Goal: Book appointment/travel/reservation

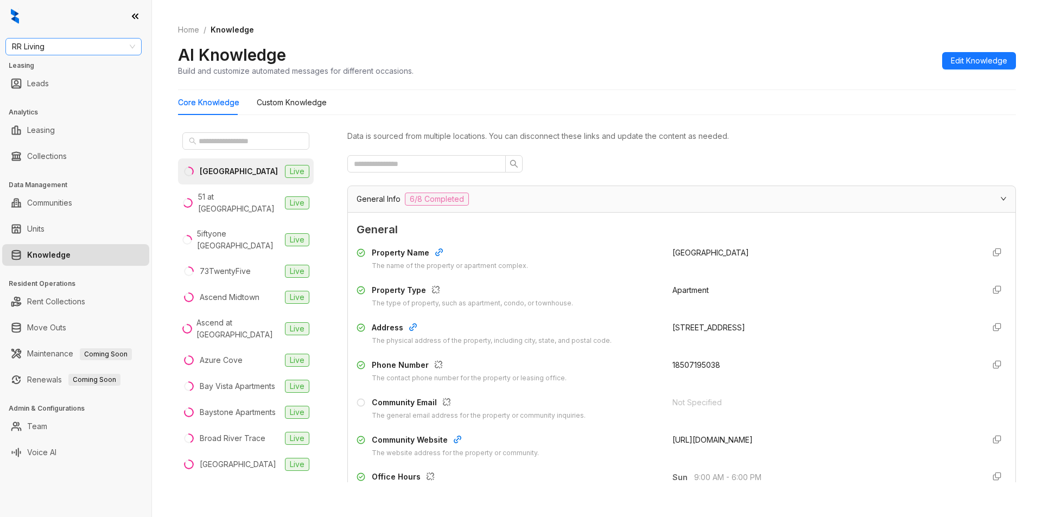
click at [85, 50] on span "RR Living" at bounding box center [73, 47] width 123 height 16
type input "********"
click at [51, 72] on div "Magnolia Capital" at bounding box center [73, 68] width 119 height 12
click at [93, 44] on span "Magnolia Capital" at bounding box center [73, 47] width 123 height 16
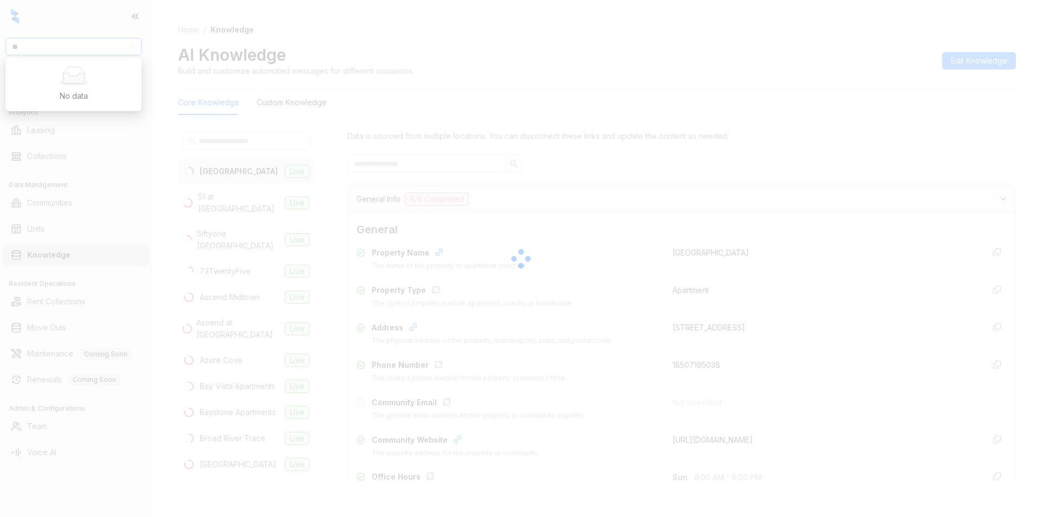
type input "**"
click at [67, 44] on div at bounding box center [521, 258] width 1042 height 517
click at [82, 136] on div at bounding box center [521, 258] width 1042 height 517
click at [84, 43] on div at bounding box center [521, 258] width 1042 height 517
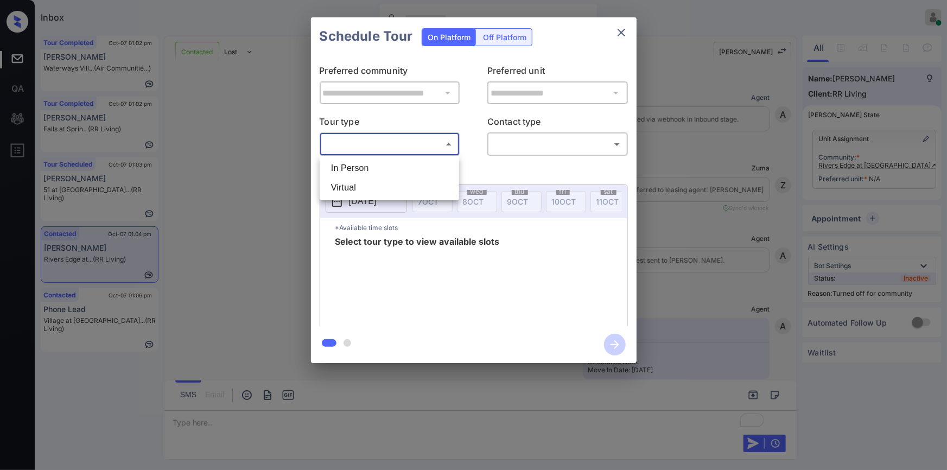
scroll to position [495, 0]
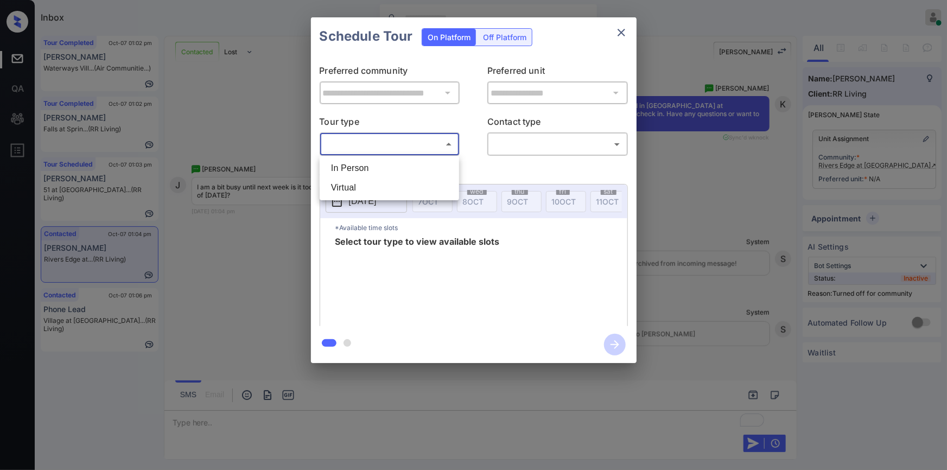
click at [359, 168] on li "In Person" at bounding box center [389, 168] width 134 height 20
type input "********"
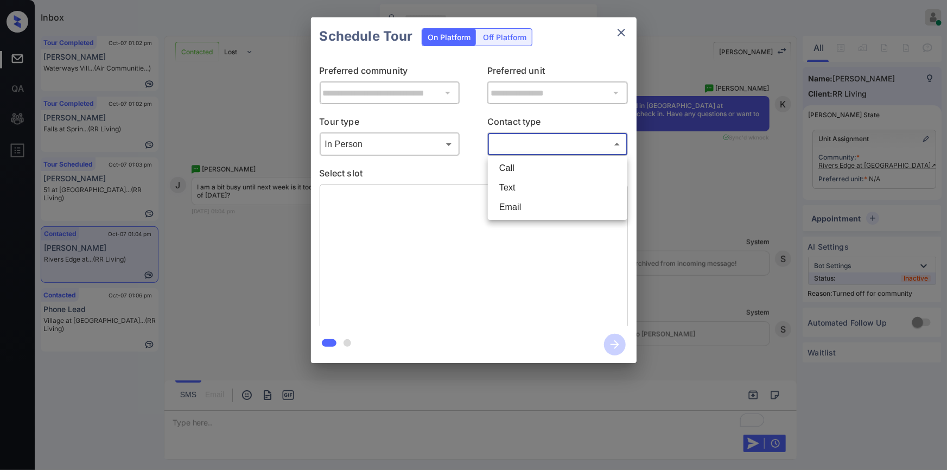
click at [569, 142] on body "Inbox Jiro Alonzo Online Set yourself offline Set yourself on break Profile Swi…" at bounding box center [473, 235] width 947 height 470
click at [518, 192] on li "Text" at bounding box center [557, 188] width 134 height 20
type input "****"
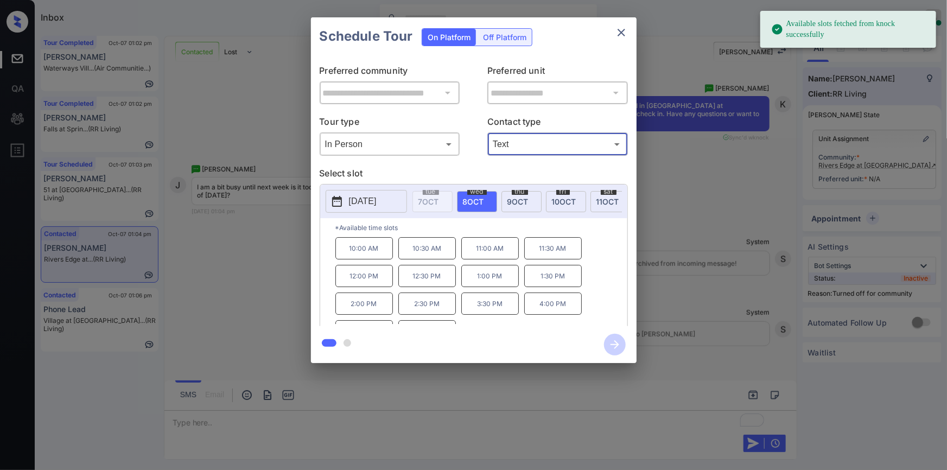
click at [364, 194] on button "2025-10-08" at bounding box center [366, 201] width 81 height 23
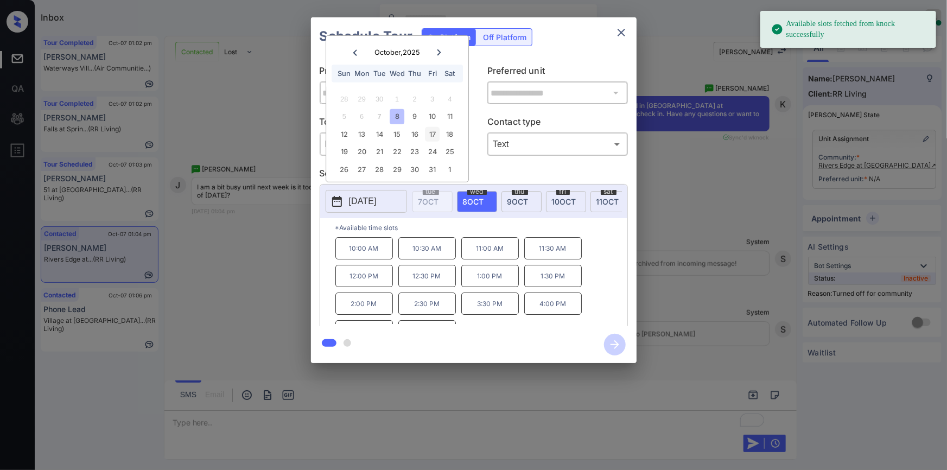
click at [432, 130] on div "17" at bounding box center [432, 134] width 15 height 15
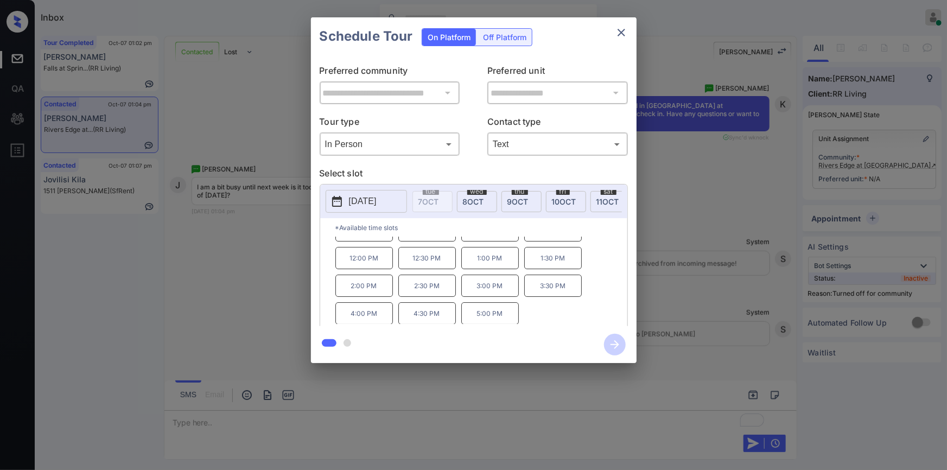
scroll to position [0, 0]
click at [243, 284] on div "**********" at bounding box center [473, 190] width 947 height 380
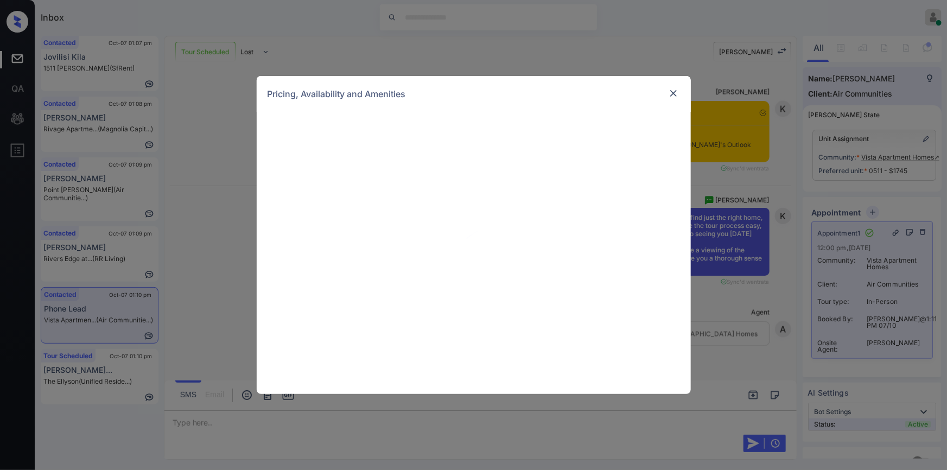
scroll to position [3070, 0]
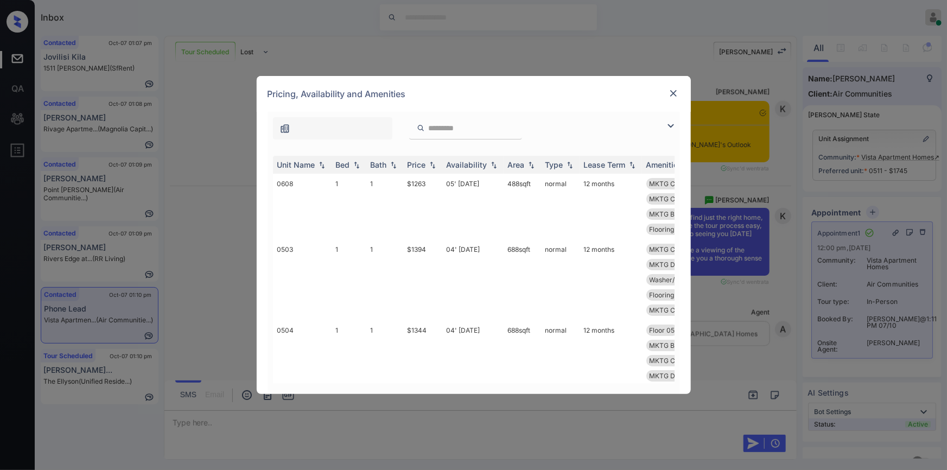
click at [672, 123] on img at bounding box center [670, 125] width 13 height 13
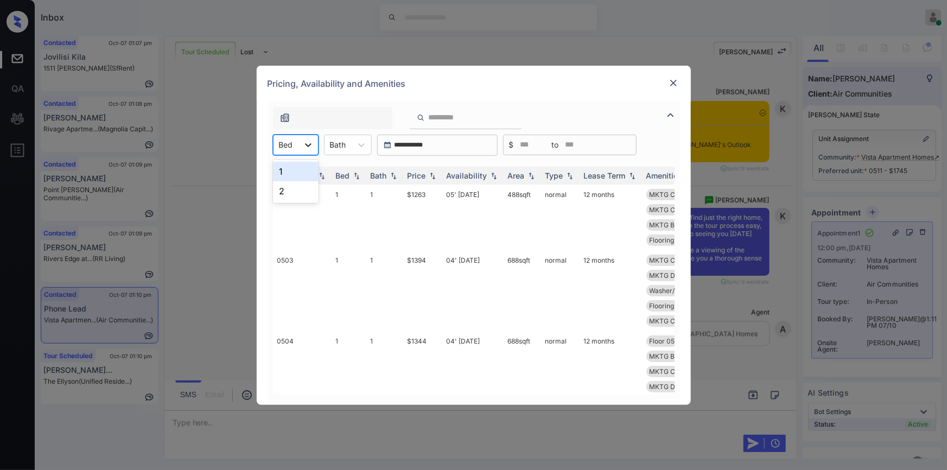
click at [303, 145] on icon at bounding box center [308, 144] width 11 height 11
click at [288, 188] on div "2" at bounding box center [296, 191] width 46 height 20
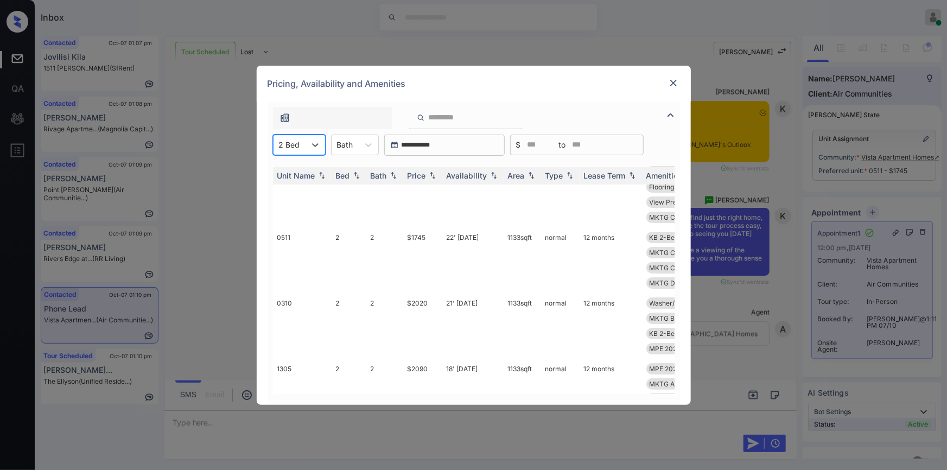
scroll to position [0, 0]
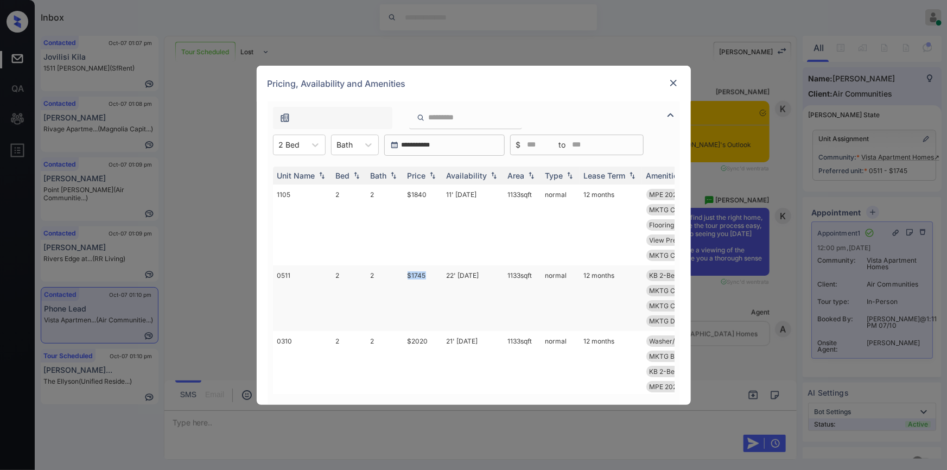
drag, startPoint x: 407, startPoint y: 275, endPoint x: 431, endPoint y: 277, distance: 24.5
click at [431, 277] on td "$1745" at bounding box center [422, 298] width 39 height 66
copy td "$1745"
click at [677, 81] on img at bounding box center [673, 83] width 11 height 11
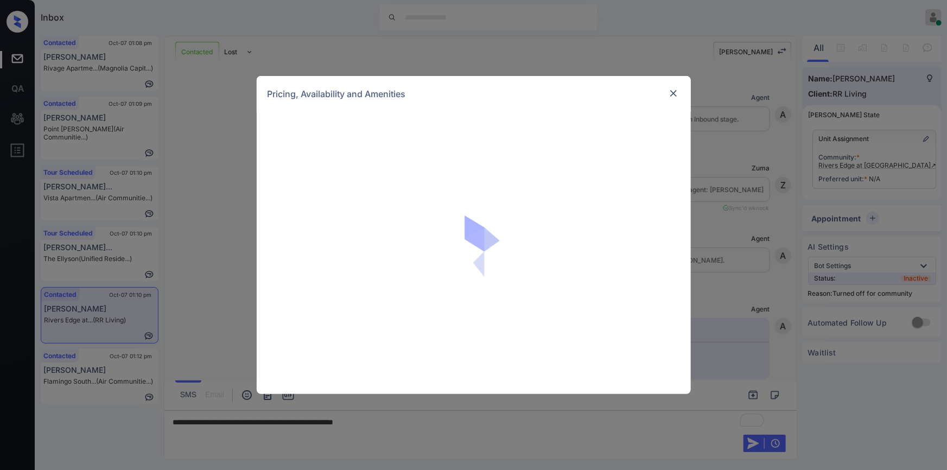
scroll to position [705, 0]
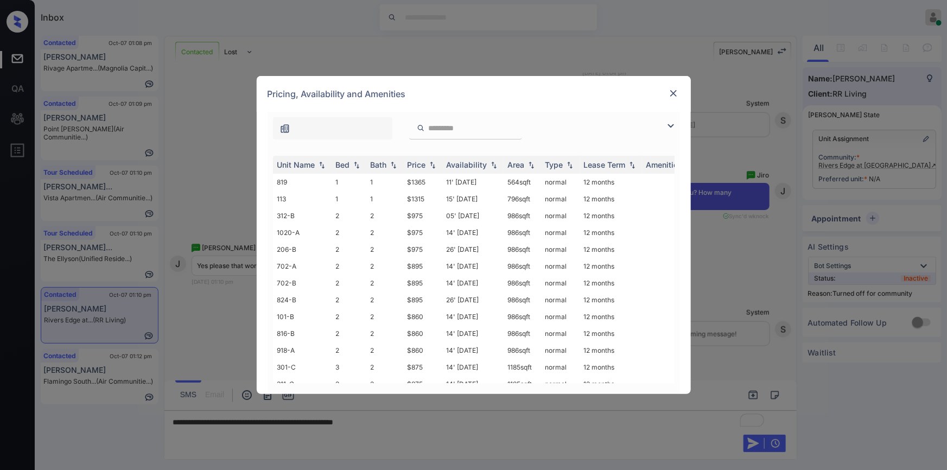
click at [672, 129] on img at bounding box center [670, 125] width 13 height 13
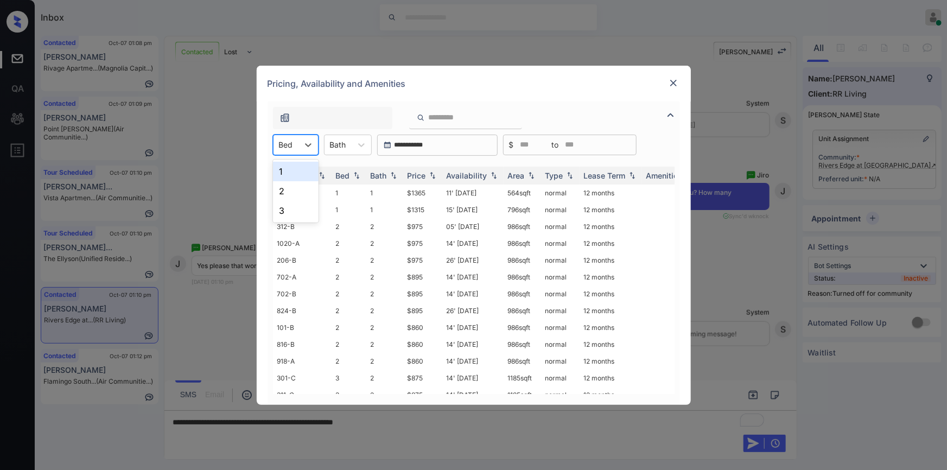
click at [298, 146] on div "Bed" at bounding box center [296, 145] width 46 height 21
click at [288, 169] on div "1" at bounding box center [296, 172] width 46 height 20
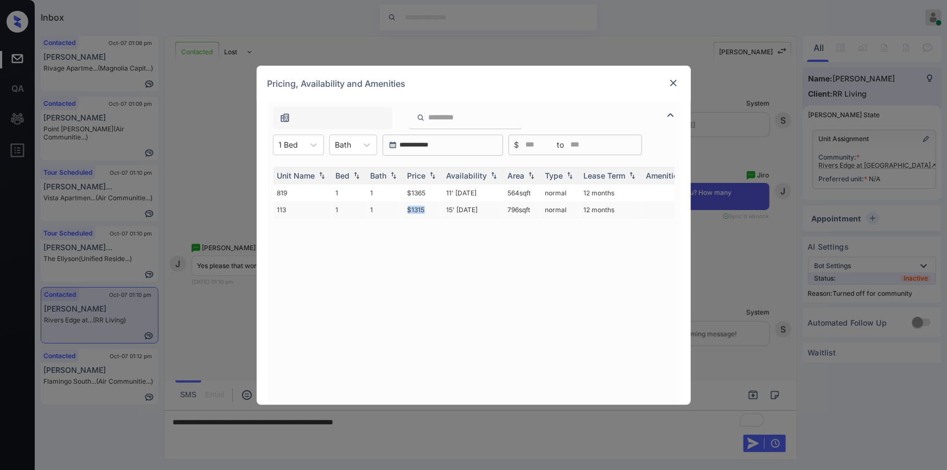
drag, startPoint x: 409, startPoint y: 211, endPoint x: 425, endPoint y: 206, distance: 16.8
click at [425, 206] on td "$1315" at bounding box center [422, 209] width 39 height 17
click at [418, 209] on td "$1315" at bounding box center [422, 209] width 39 height 17
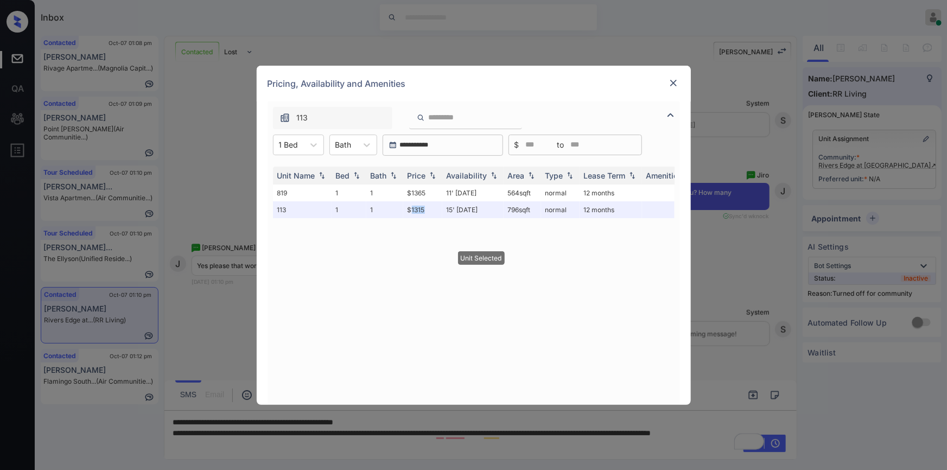
click at [677, 83] on img at bounding box center [673, 83] width 11 height 11
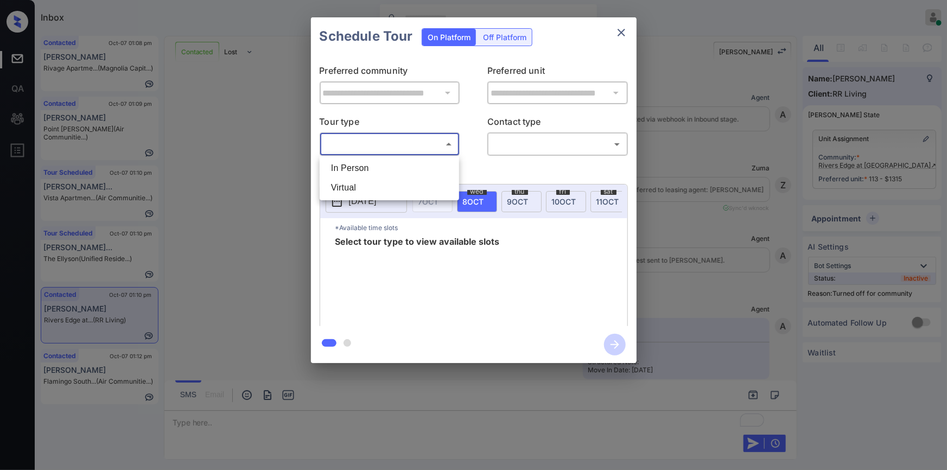
scroll to position [847, 0]
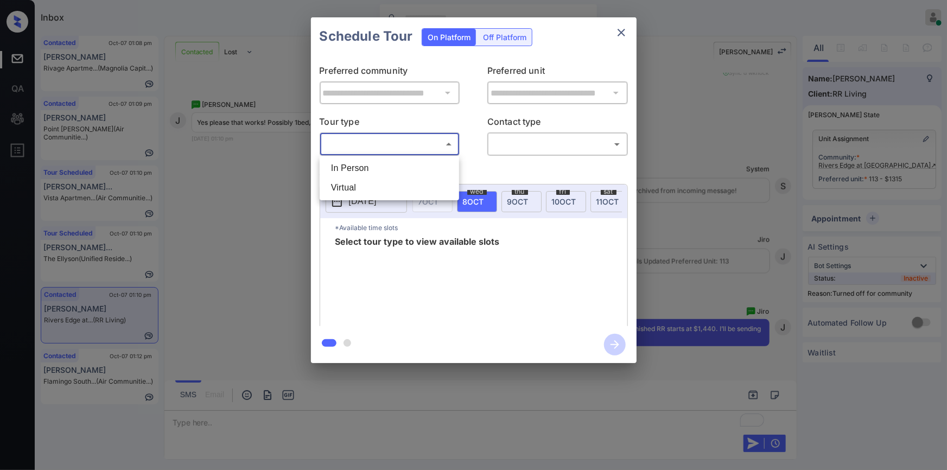
drag, startPoint x: 369, startPoint y: 163, endPoint x: 450, endPoint y: 163, distance: 80.8
click at [369, 164] on li "In Person" at bounding box center [389, 168] width 134 height 20
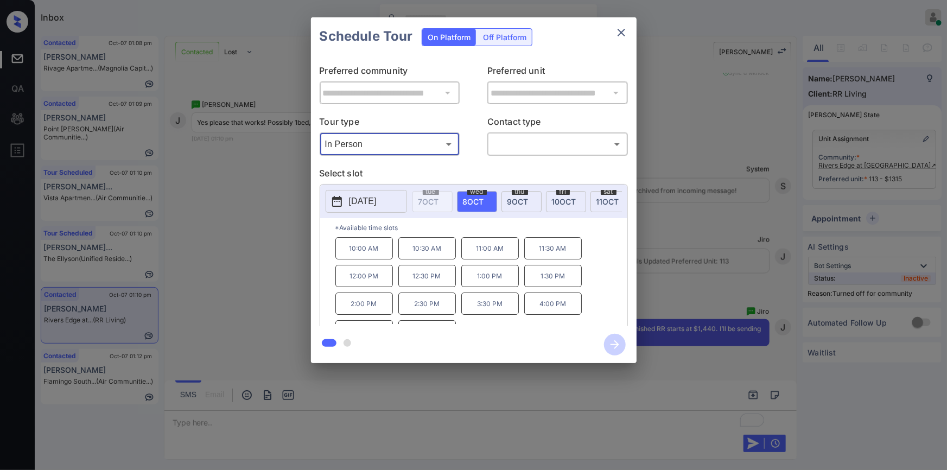
type input "********"
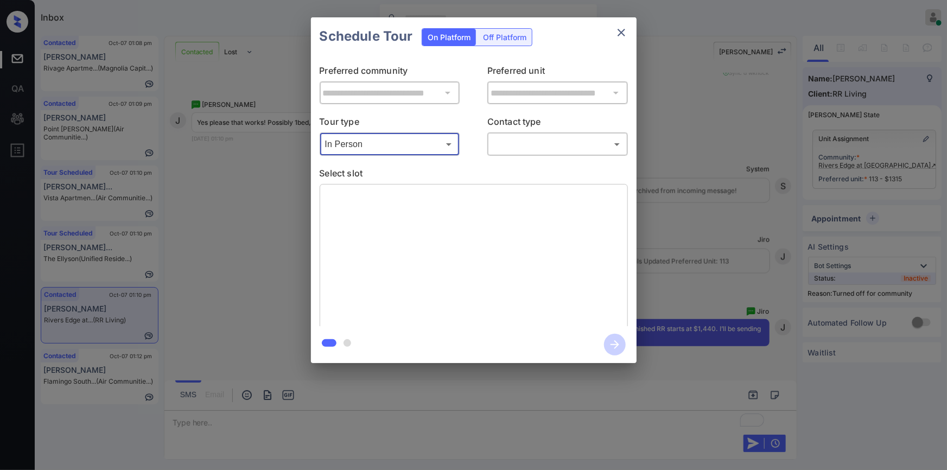
click at [522, 139] on body "Inbox Jiro Alonzo Online Set yourself offline Set yourself on break Profile Swi…" at bounding box center [473, 235] width 947 height 470
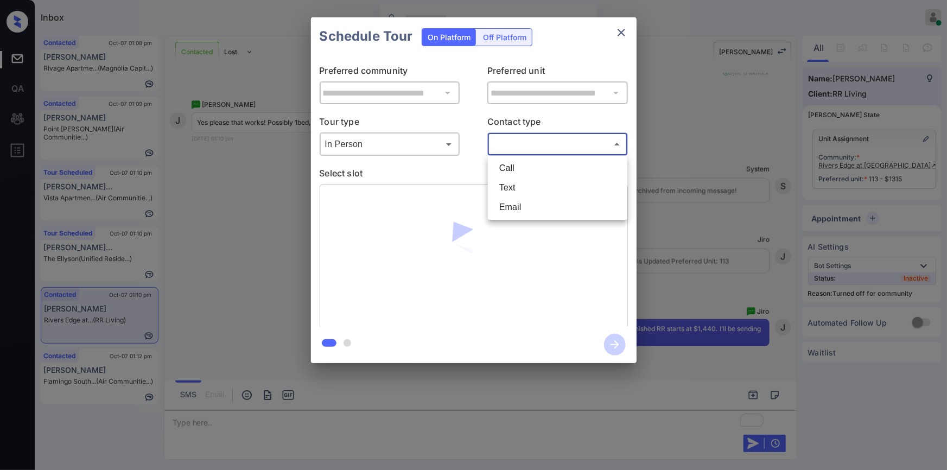
click at [517, 187] on li "Text" at bounding box center [557, 188] width 134 height 20
type input "****"
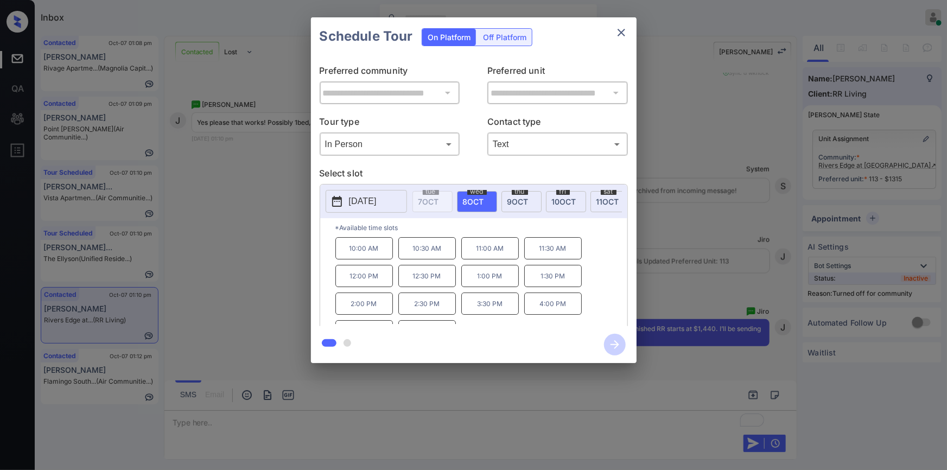
click at [367, 201] on p "2025-10-08" at bounding box center [363, 201] width 28 height 13
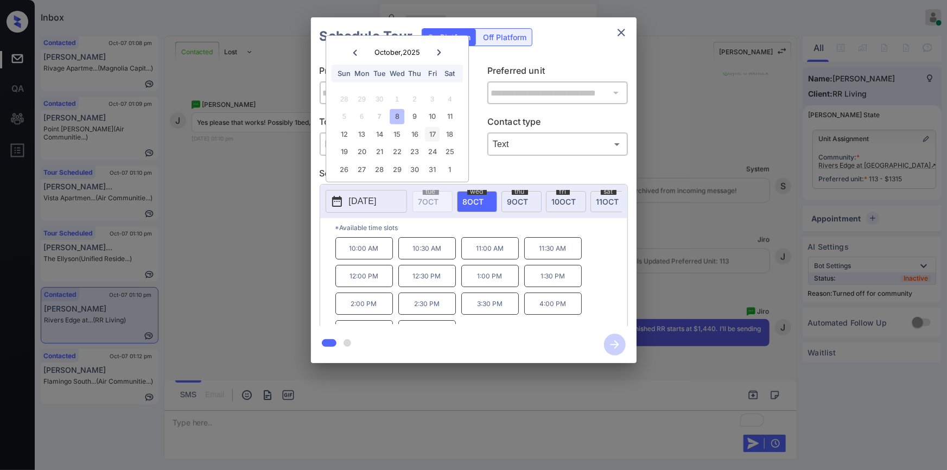
click at [432, 133] on div "17" at bounding box center [432, 134] width 15 height 15
click at [367, 243] on p "10:00 AM" at bounding box center [364, 248] width 58 height 22
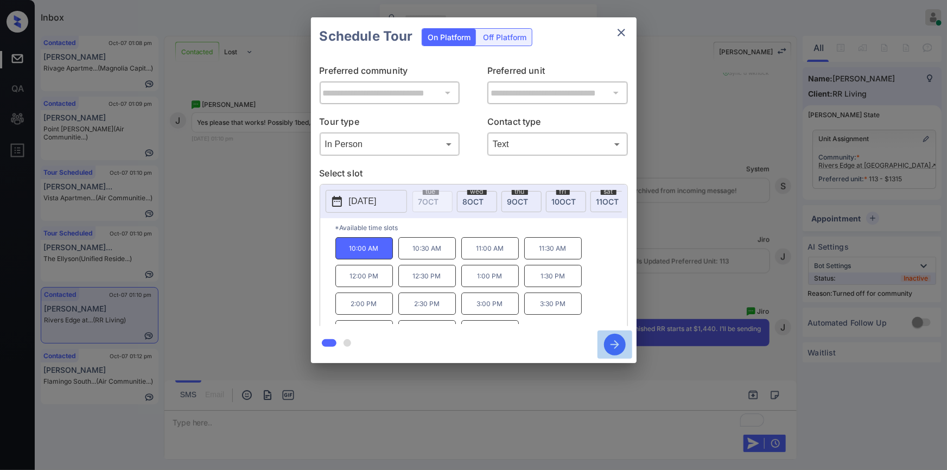
click at [613, 347] on icon "button" at bounding box center [615, 345] width 22 height 22
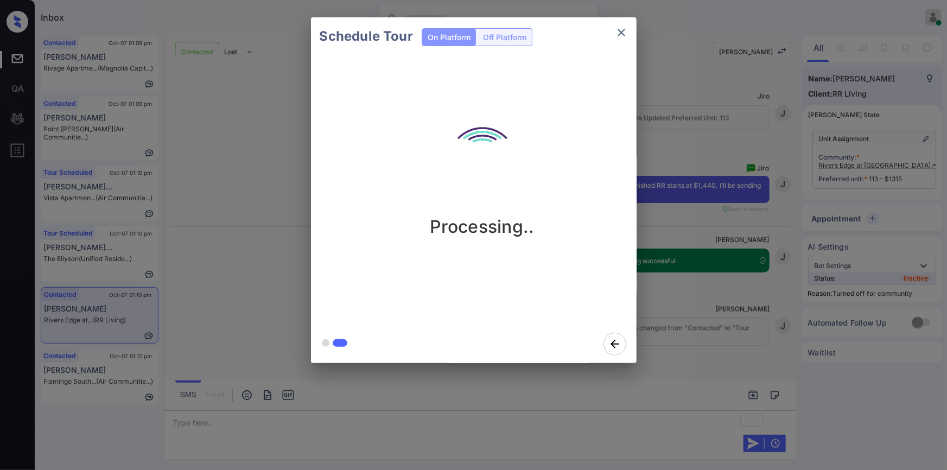
scroll to position [991, 0]
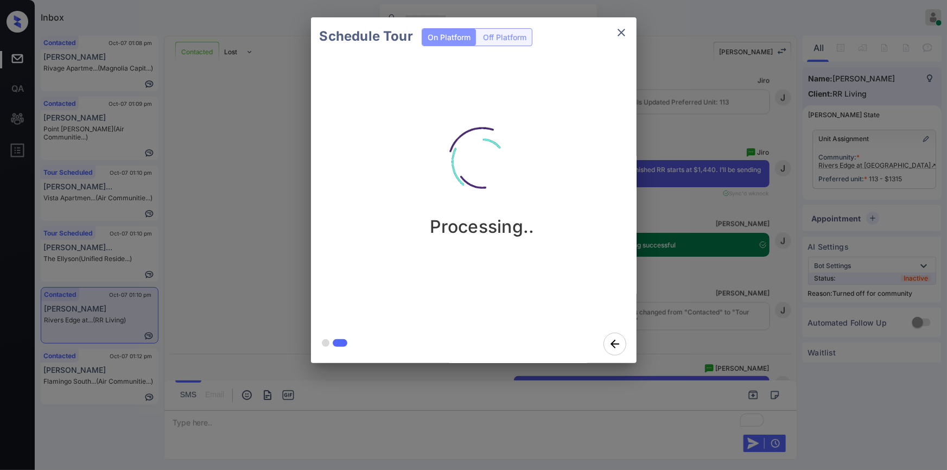
click at [624, 32] on icon "close" at bounding box center [621, 32] width 13 height 13
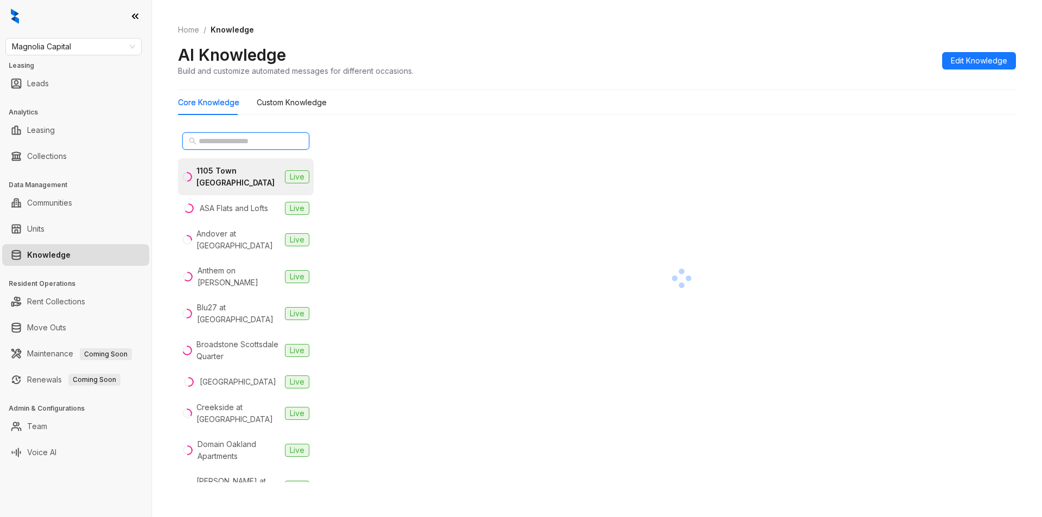
click at [206, 144] on input "text" at bounding box center [246, 141] width 95 height 12
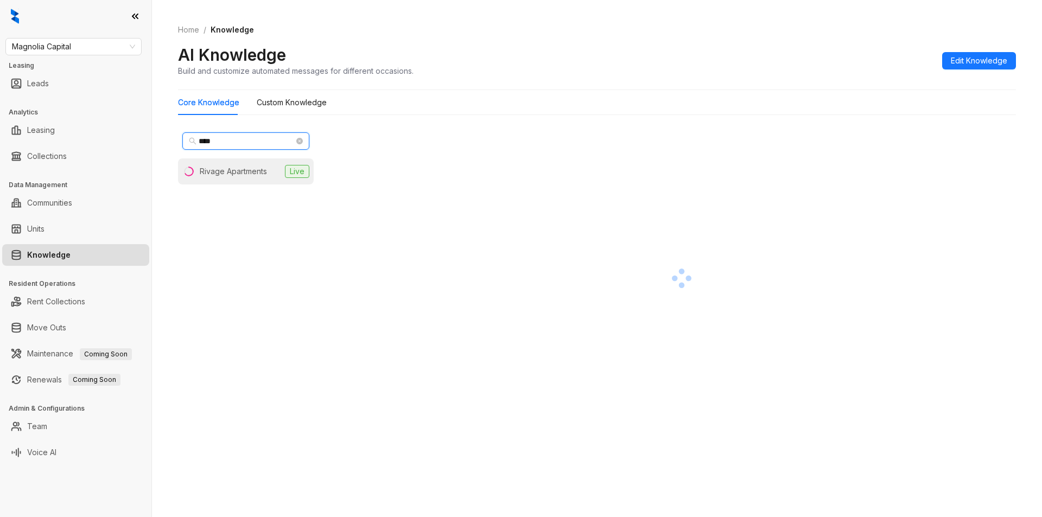
type input "****"
click at [219, 170] on div "Rivage Apartments" at bounding box center [233, 171] width 67 height 12
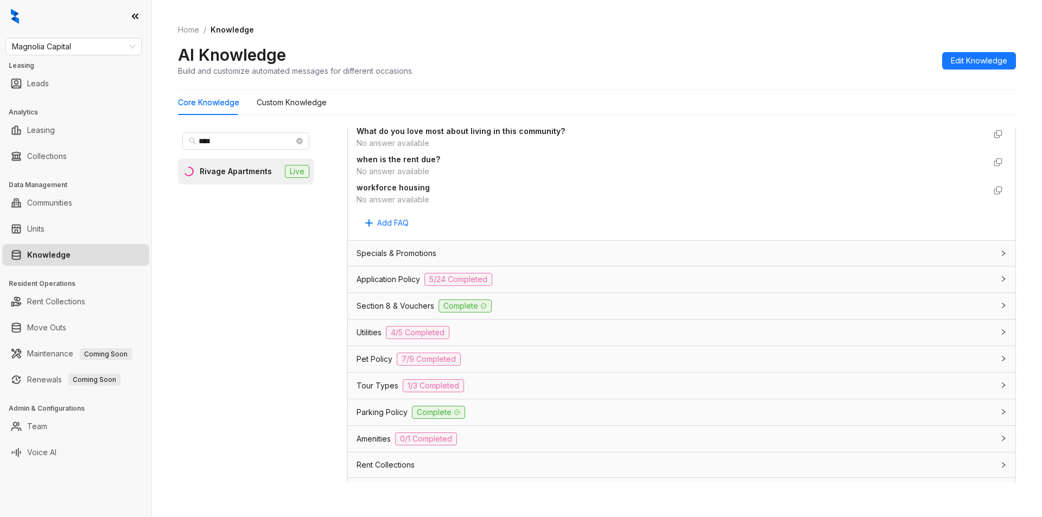
scroll to position [764, 0]
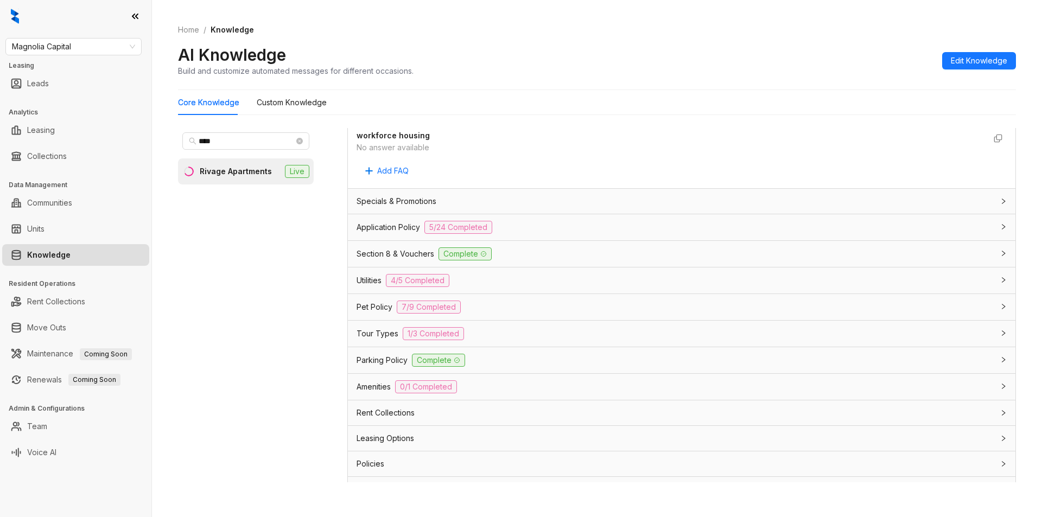
click at [571, 220] on div "Application Policy 5/24 Completed" at bounding box center [681, 227] width 667 height 26
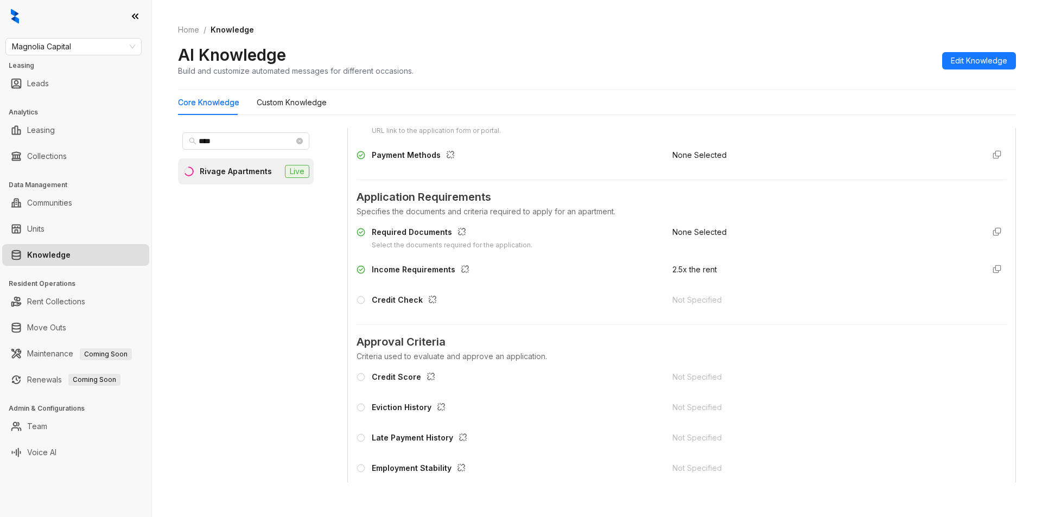
scroll to position [940, 0]
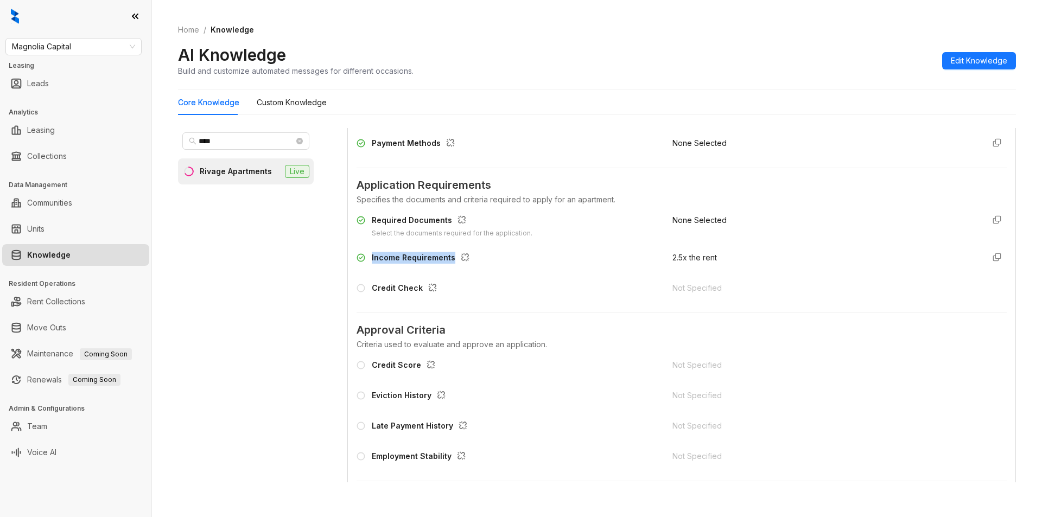
drag, startPoint x: 370, startPoint y: 261, endPoint x: 453, endPoint y: 259, distance: 83.0
click at [453, 259] on div "Income Requirements" at bounding box center [507, 260] width 303 height 17
copy div "Income Requirements"
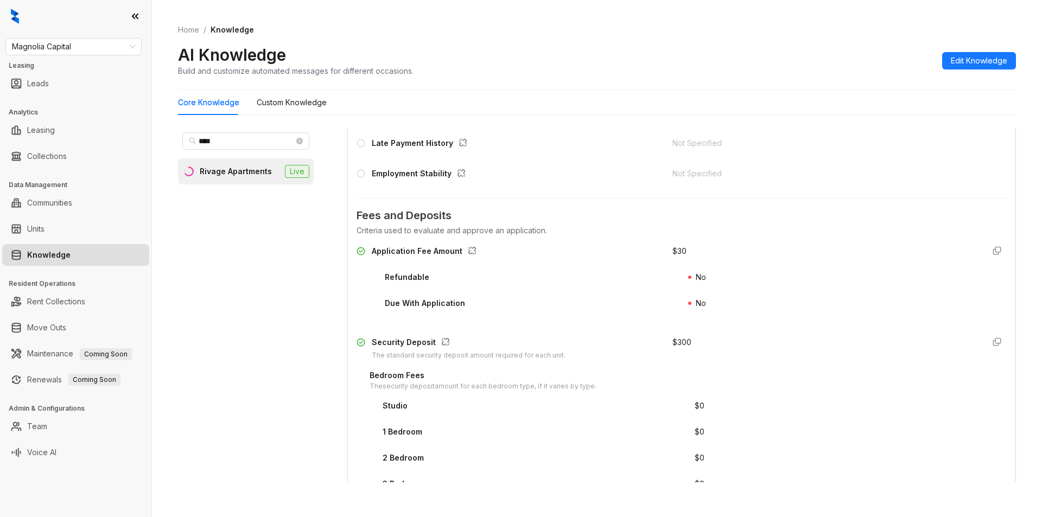
scroll to position [1231, 0]
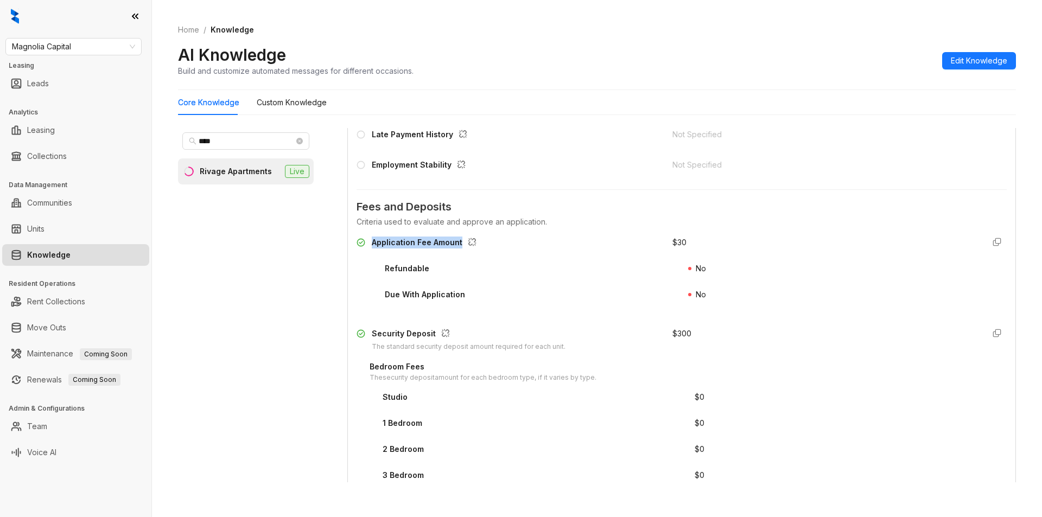
drag, startPoint x: 372, startPoint y: 245, endPoint x: 463, endPoint y: 241, distance: 91.2
click at [463, 241] on div "Application Fee Amount" at bounding box center [426, 244] width 109 height 14
copy div "Application Fee Amount"
drag, startPoint x: 664, startPoint y: 240, endPoint x: 690, endPoint y: 240, distance: 25.5
click at [690, 240] on div "$ 30" at bounding box center [823, 245] width 303 height 17
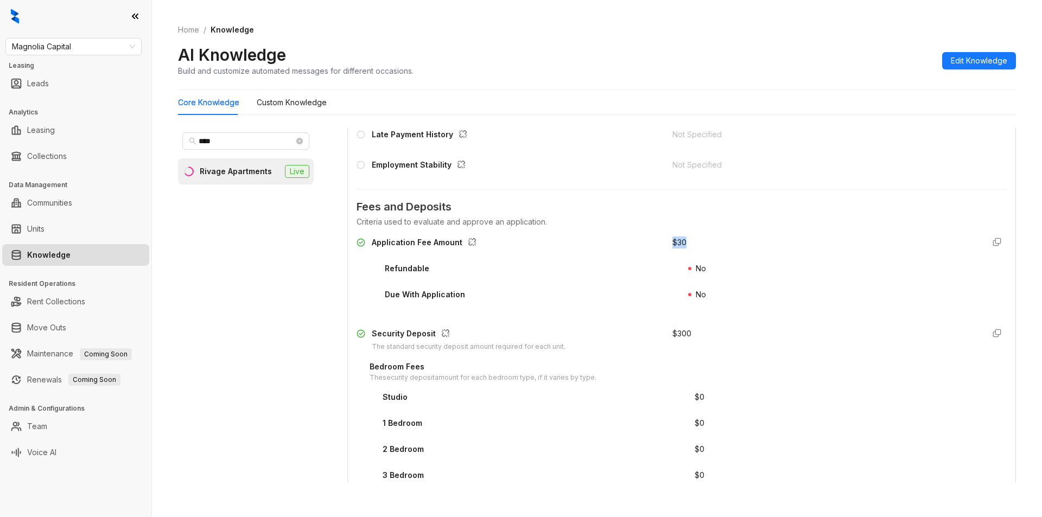
copy div "$ 30"
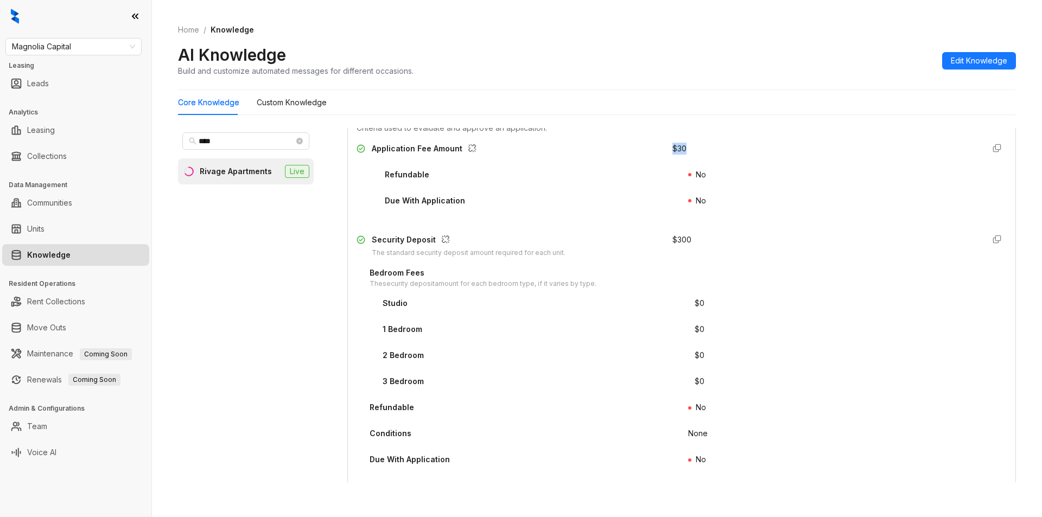
scroll to position [1337, 0]
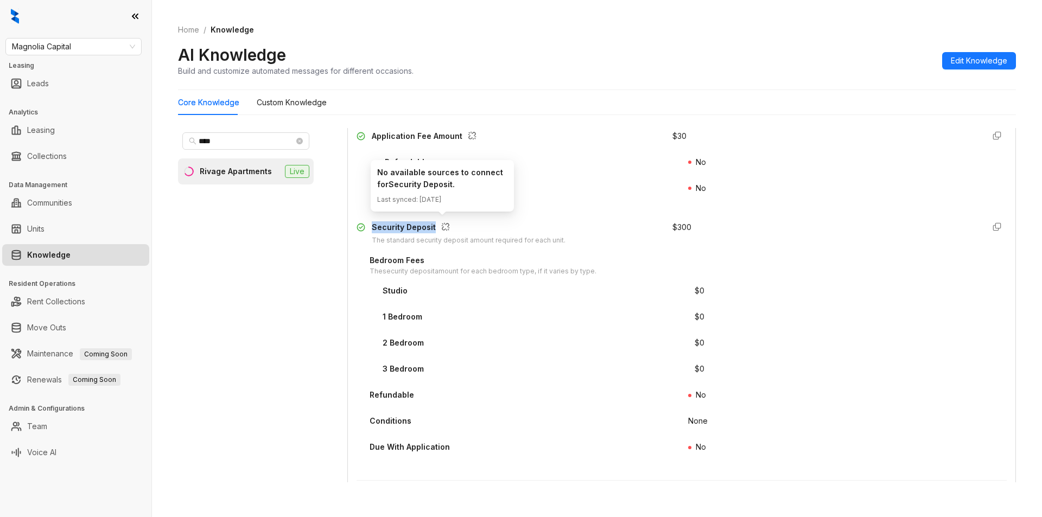
drag, startPoint x: 385, startPoint y: 230, endPoint x: 438, endPoint y: 229, distance: 52.6
click at [438, 229] on div "Security Deposit The standard security deposit amount required for each unit." at bounding box center [507, 233] width 303 height 24
copy div "Security Deposit"
drag, startPoint x: 664, startPoint y: 229, endPoint x: 686, endPoint y: 228, distance: 21.8
click at [686, 228] on div "$ 300" at bounding box center [823, 233] width 303 height 24
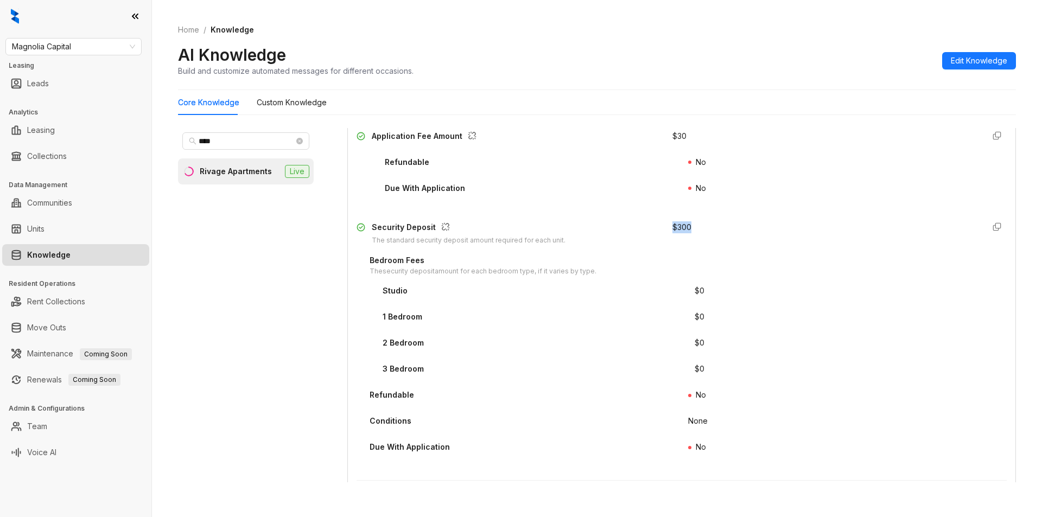
copy div "$ 300"
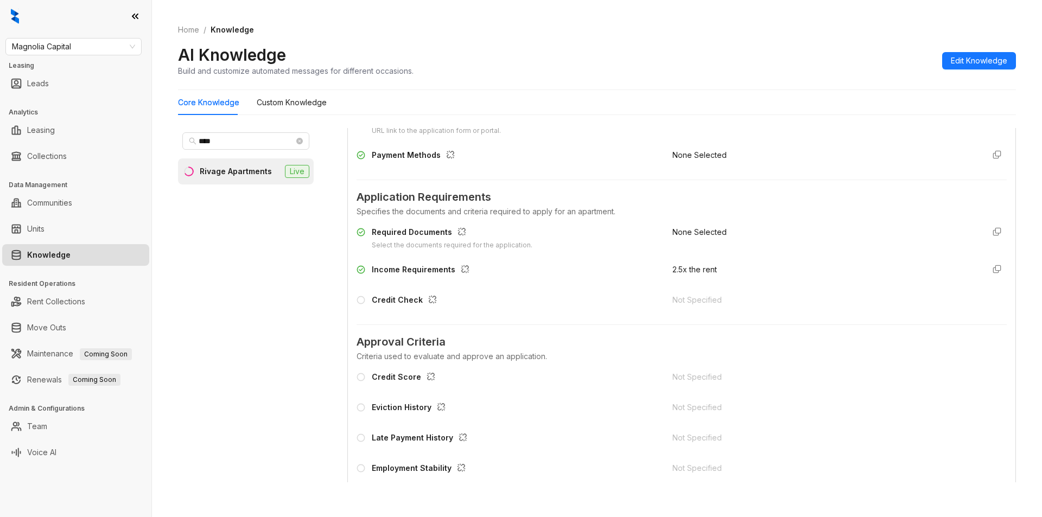
scroll to position [673, 0]
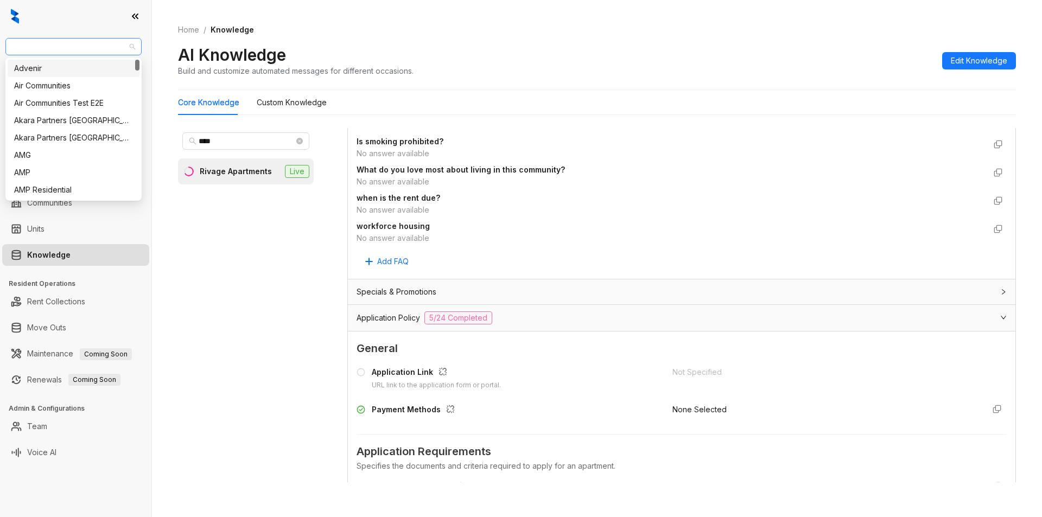
click at [103, 40] on span "Magnolia Capital" at bounding box center [73, 47] width 123 height 16
click at [80, 39] on span "Magnolia Capital" at bounding box center [73, 47] width 123 height 16
type input "****"
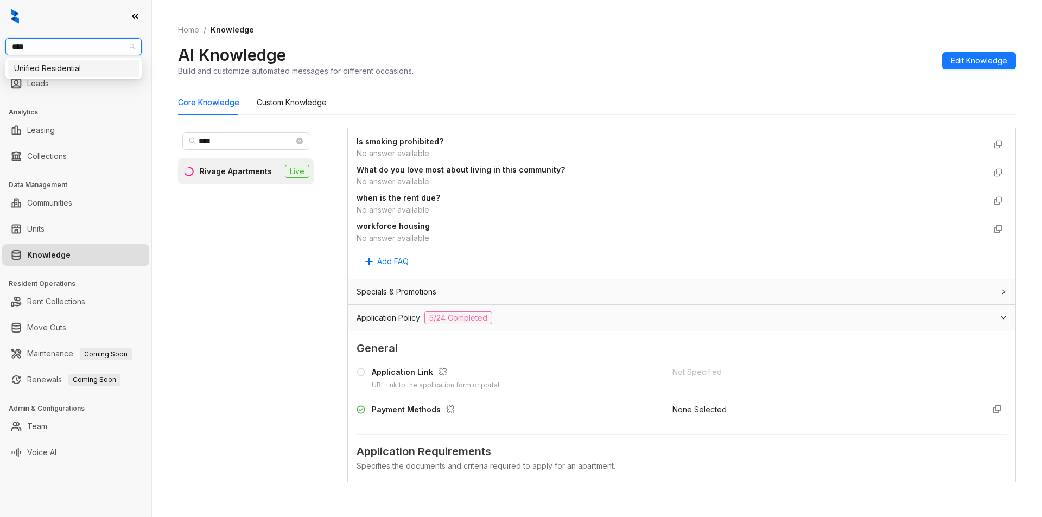
click at [53, 67] on div "Unified Residential" at bounding box center [73, 68] width 119 height 12
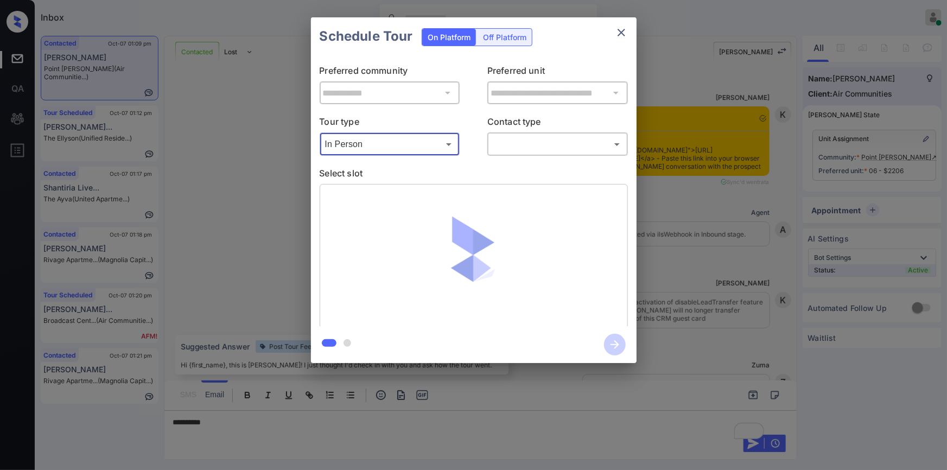
scroll to position [2776, 0]
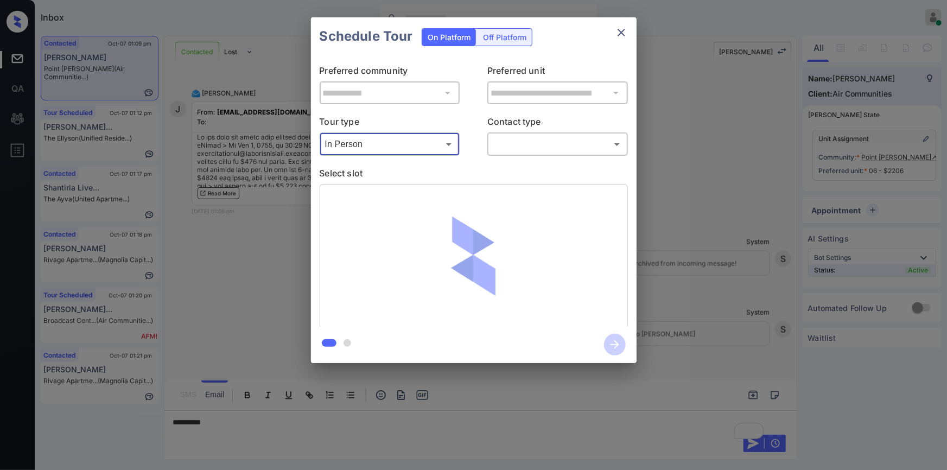
click at [540, 141] on body "Inbox [PERSON_NAME] Online Set yourself offline Set yourself on break Profile S…" at bounding box center [473, 235] width 947 height 470
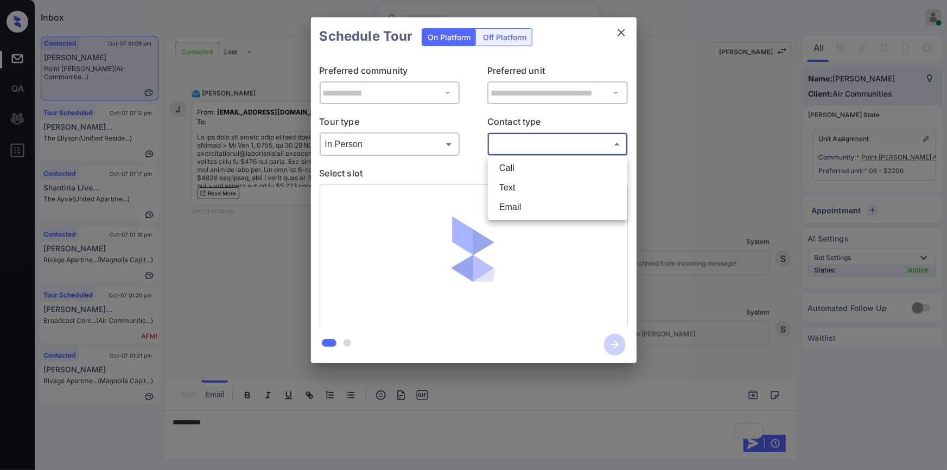
click at [518, 182] on li "Text" at bounding box center [557, 188] width 134 height 20
type input "****"
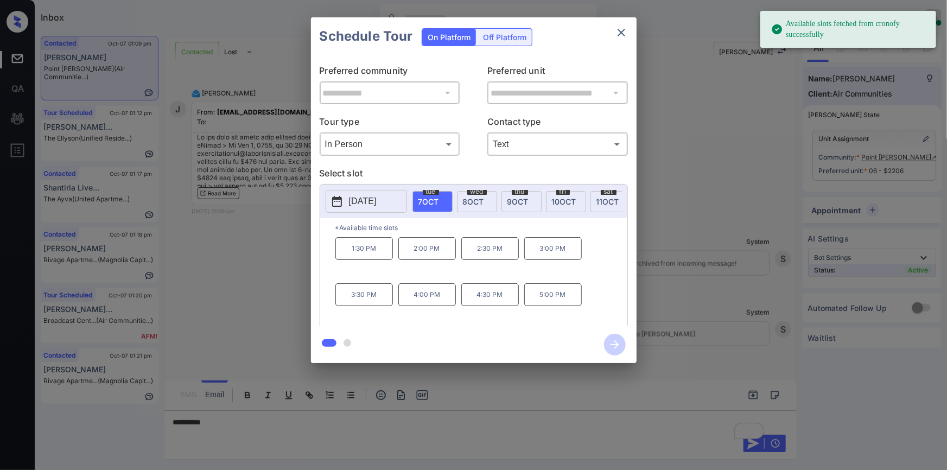
click at [368, 200] on p "[DATE]" at bounding box center [363, 201] width 28 height 13
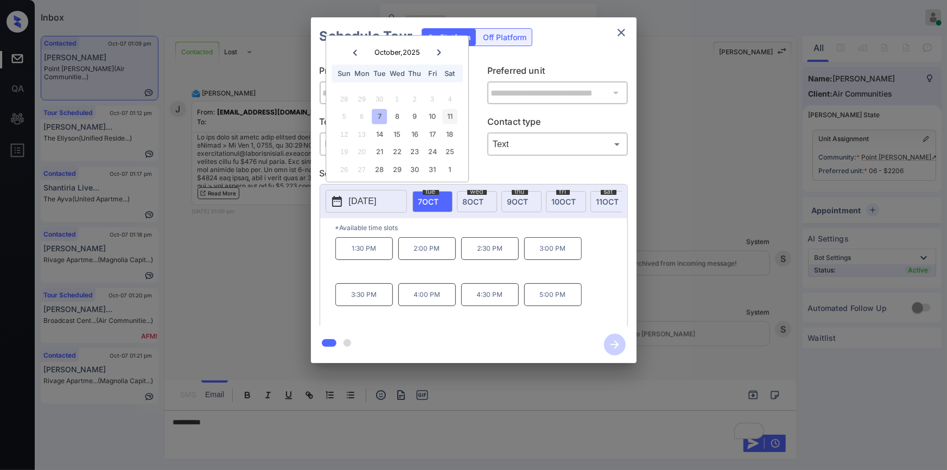
click at [445, 116] on div "11" at bounding box center [450, 116] width 15 height 15
click at [235, 275] on div "**********" at bounding box center [473, 190] width 947 height 380
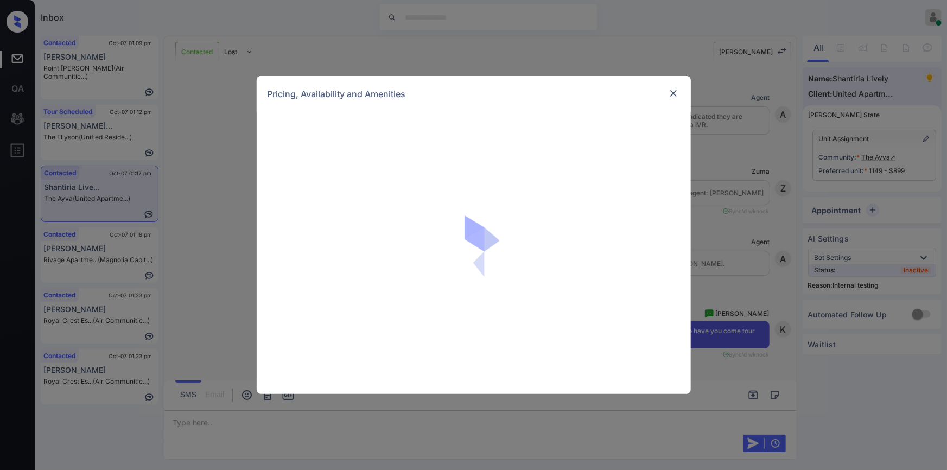
scroll to position [5850, 0]
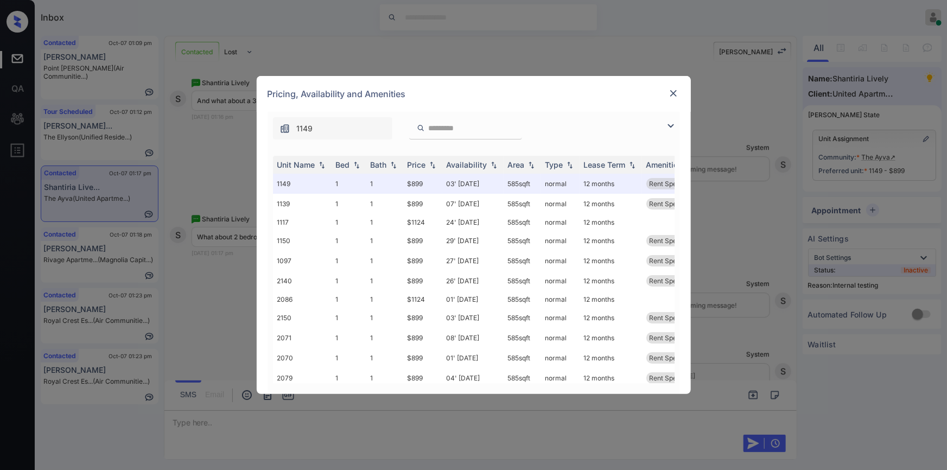
click at [520, 104] on div "Pricing, Availability and Amenities" at bounding box center [474, 94] width 434 height 36
click at [670, 120] on img at bounding box center [670, 125] width 13 height 13
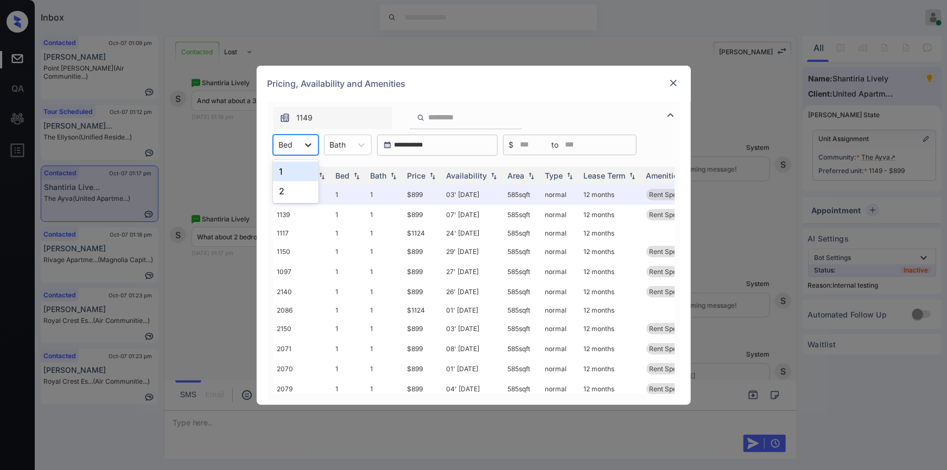
click at [302, 146] on div at bounding box center [308, 145] width 20 height 20
click at [278, 193] on div "2" at bounding box center [296, 191] width 46 height 20
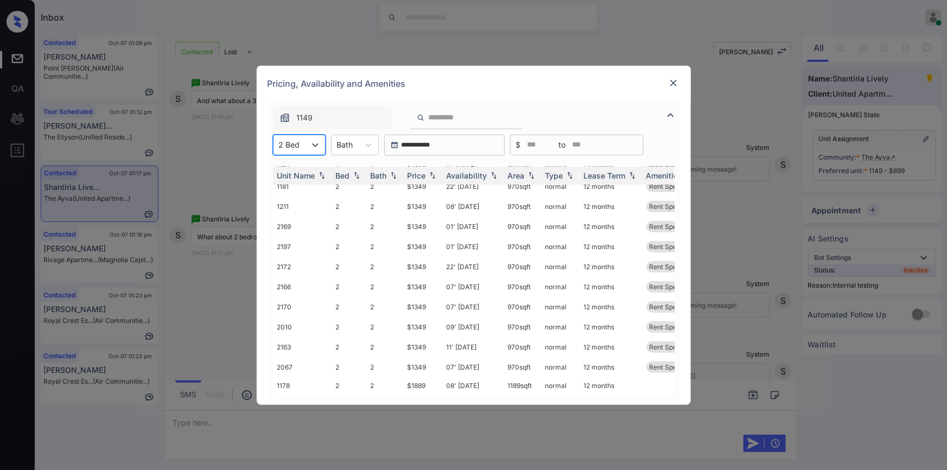
scroll to position [0, 0]
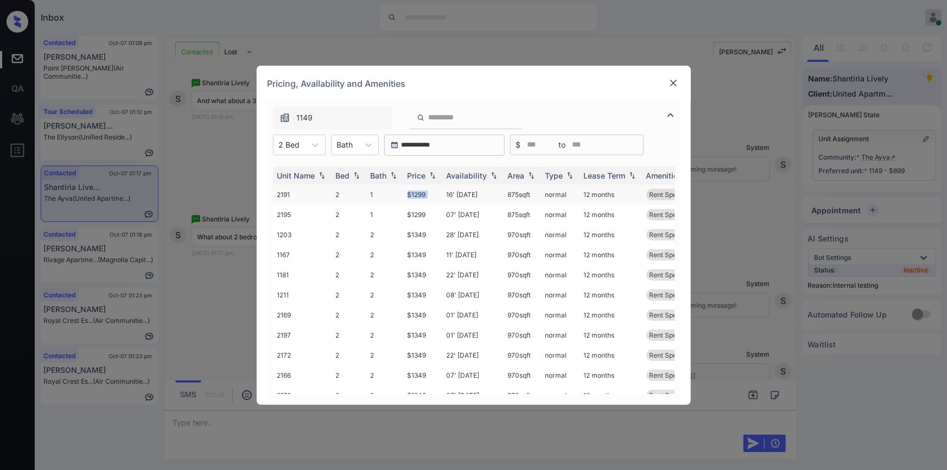
drag, startPoint x: 399, startPoint y: 195, endPoint x: 445, endPoint y: 195, distance: 45.6
click at [445, 195] on tr "2191 2 1 $1299 16' Jan 25 875 sqft normal 12 months Rent Special 1" at bounding box center [556, 194] width 567 height 20
copy tr "$1299"
click at [674, 80] on img at bounding box center [673, 83] width 11 height 11
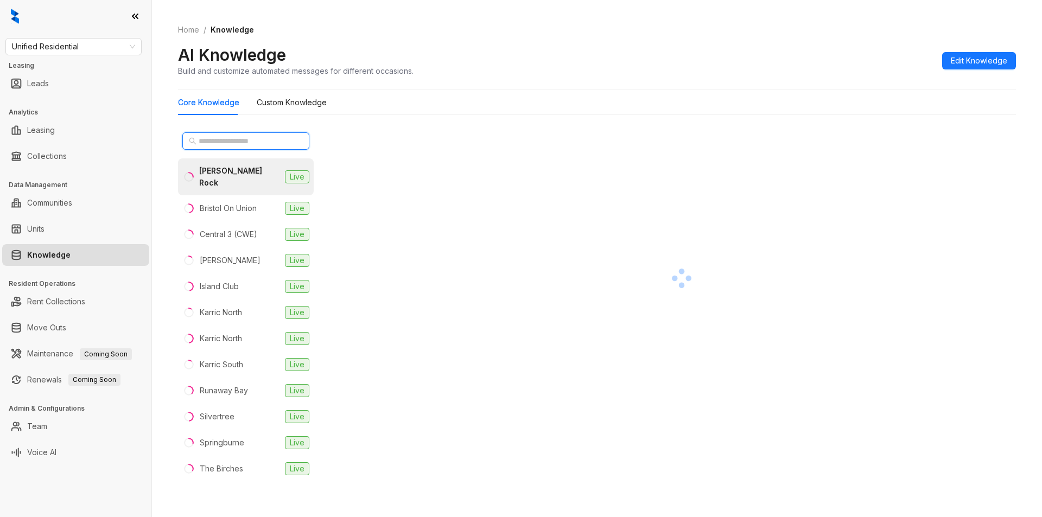
click at [216, 141] on input "text" at bounding box center [246, 141] width 95 height 12
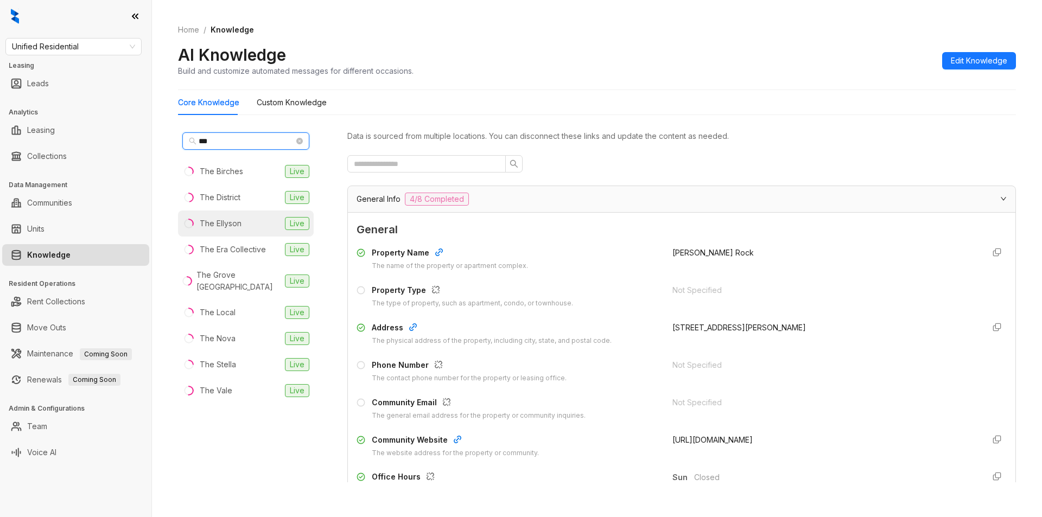
type input "***"
click at [230, 228] on div "The Ellyson" at bounding box center [221, 224] width 42 height 12
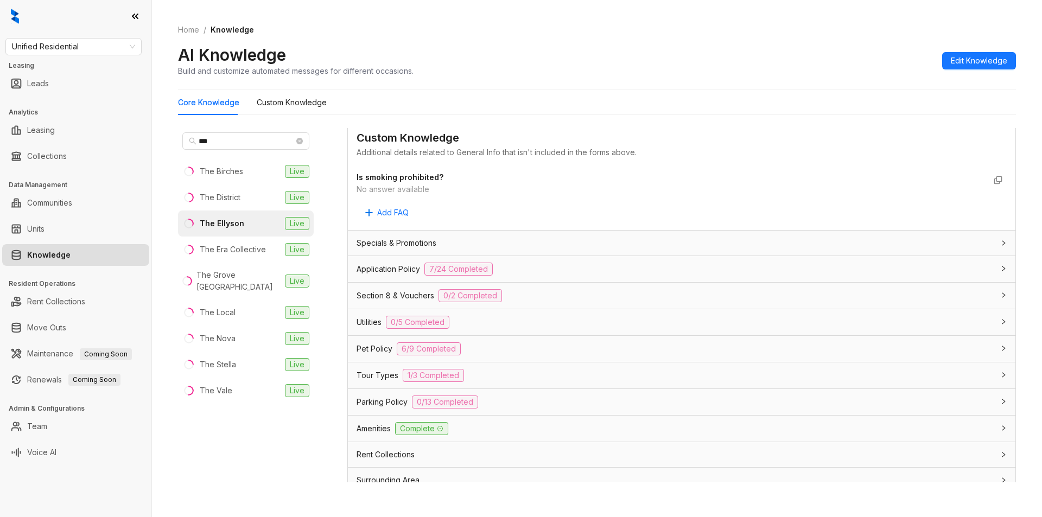
scroll to position [583, 0]
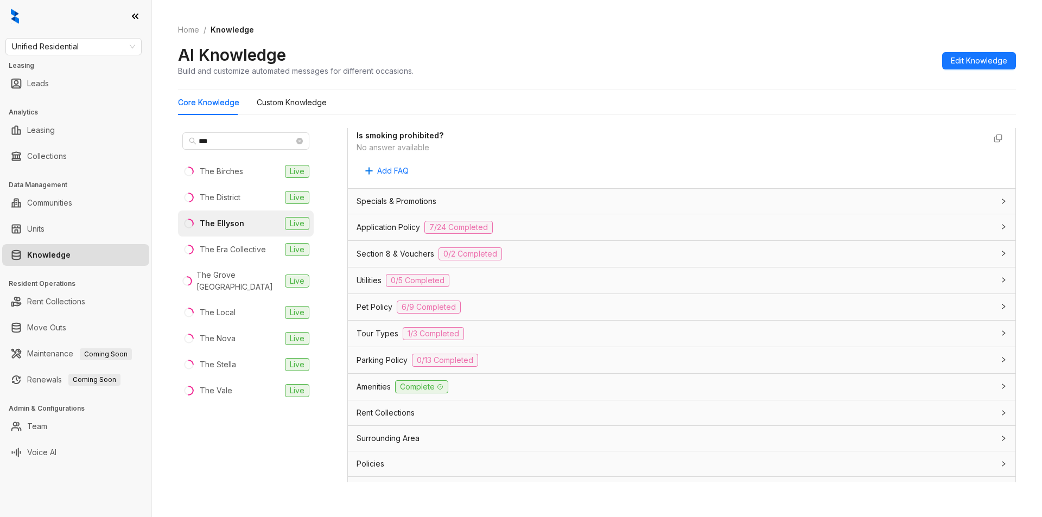
click at [534, 254] on div "Section 8 & Vouchers 0/2 Completed" at bounding box center [674, 253] width 637 height 13
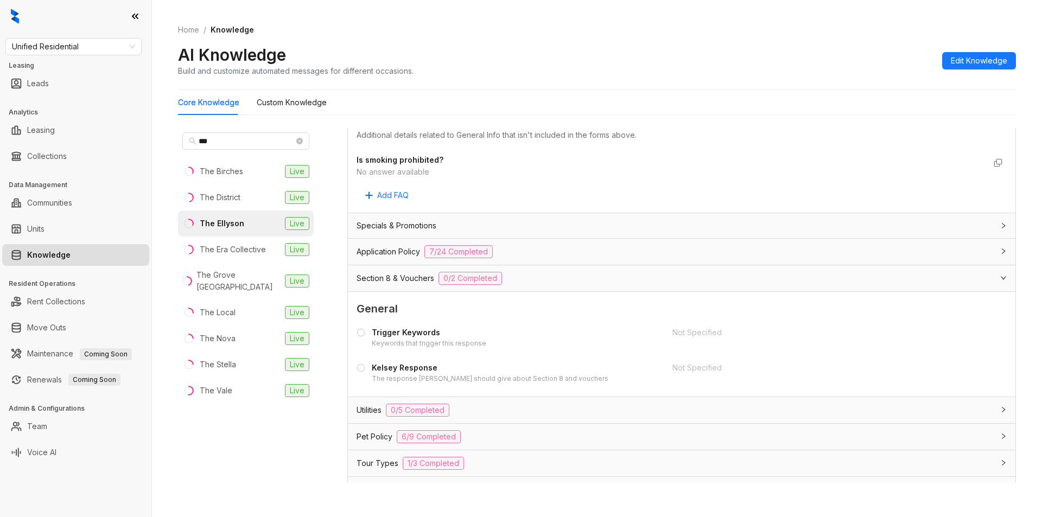
scroll to position [591, 0]
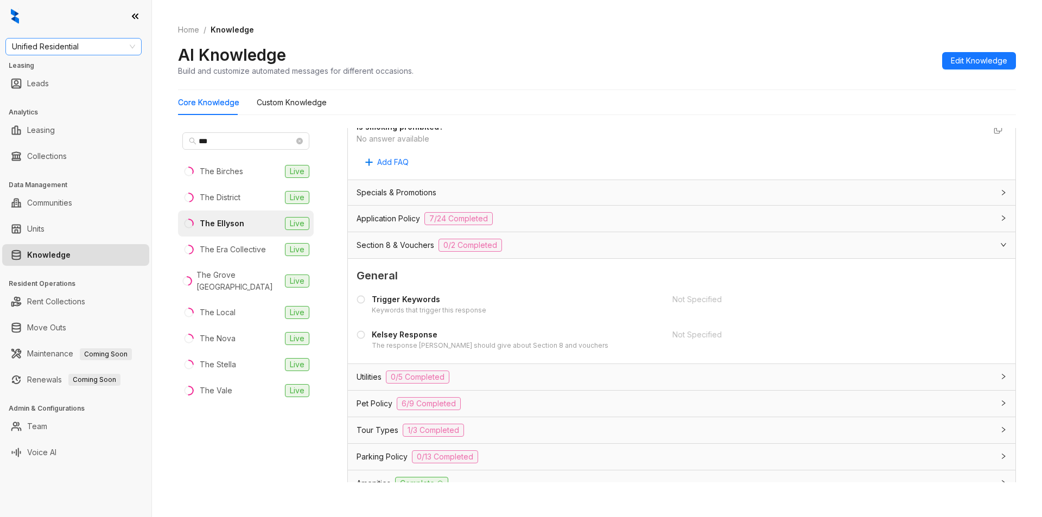
click at [91, 48] on span "Unified Residential" at bounding box center [73, 47] width 123 height 16
type input "******"
click at [25, 71] on div "Fairfield" at bounding box center [73, 68] width 119 height 12
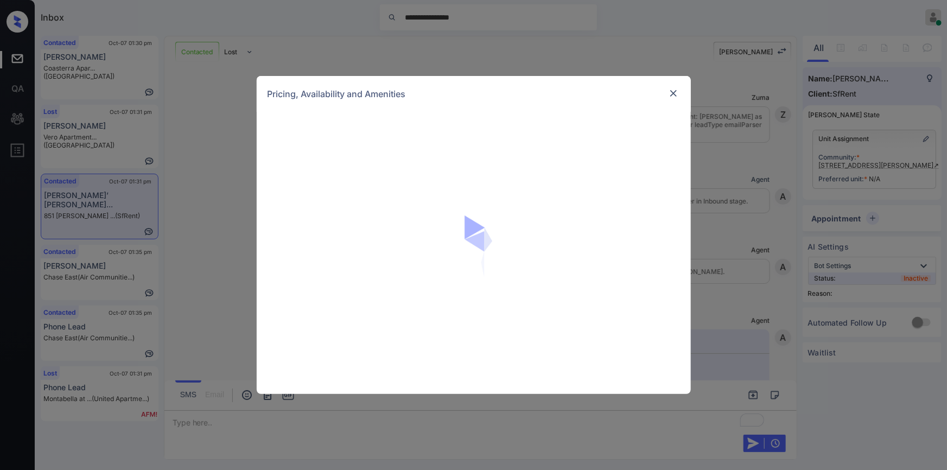
scroll to position [9444, 0]
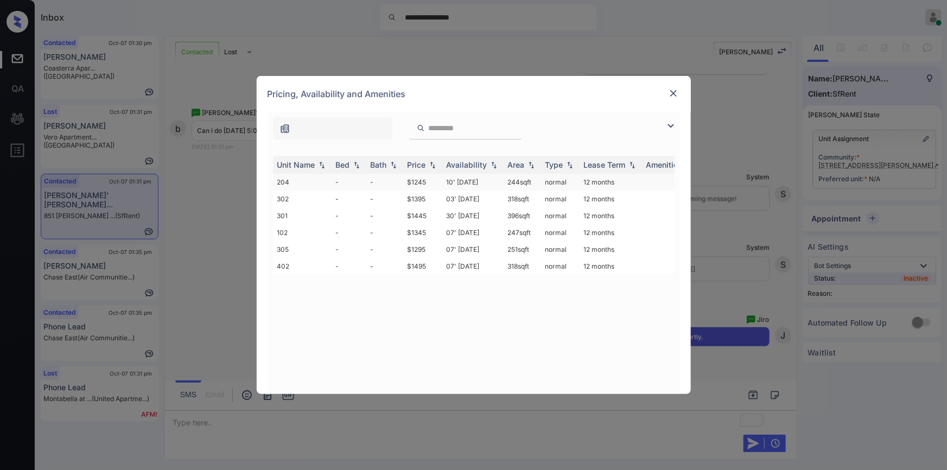
click at [424, 180] on td "$1245" at bounding box center [422, 182] width 39 height 17
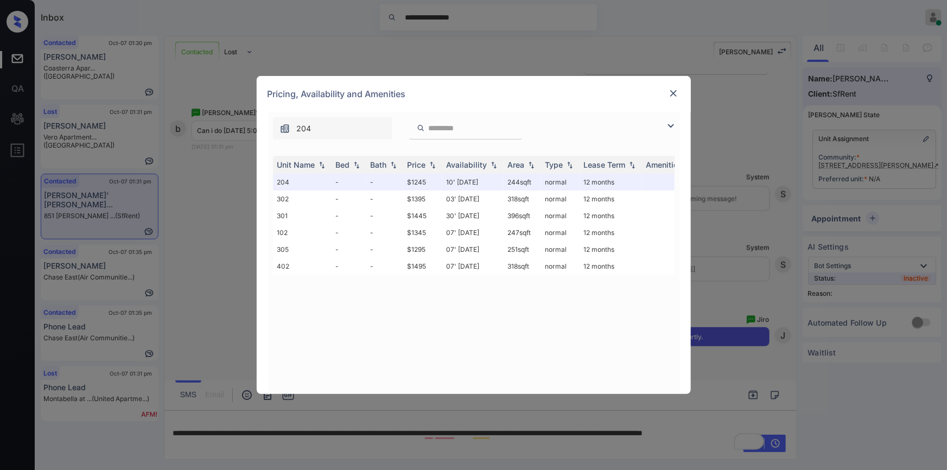
click at [670, 92] on img at bounding box center [673, 93] width 11 height 11
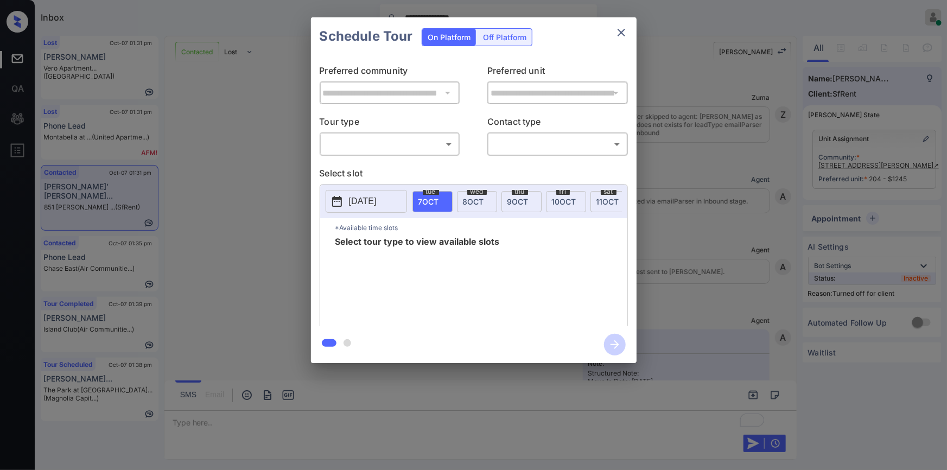
click at [508, 37] on div "Off Platform" at bounding box center [504, 37] width 54 height 17
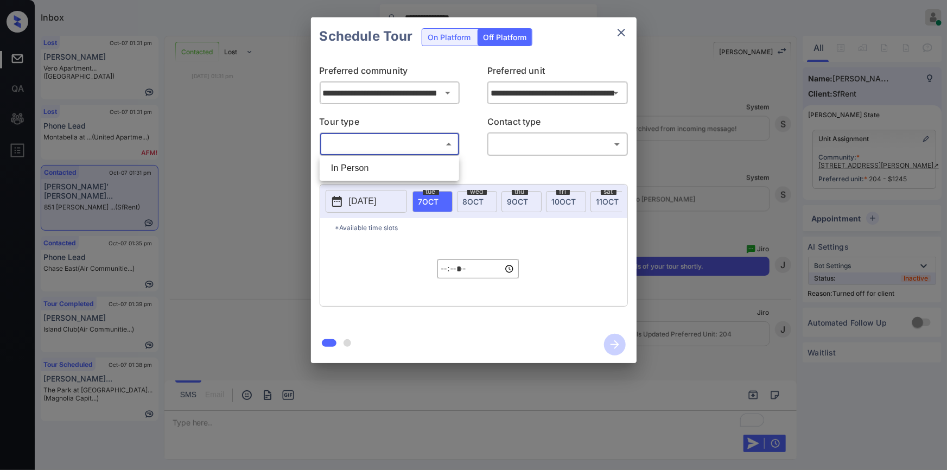
click at [387, 151] on body "**********" at bounding box center [473, 235] width 947 height 470
drag, startPoint x: 367, startPoint y: 163, endPoint x: 498, endPoint y: 155, distance: 131.0
click at [368, 163] on li "In Person" at bounding box center [389, 168] width 134 height 20
type input "********"
click at [517, 141] on body "**********" at bounding box center [473, 235] width 947 height 470
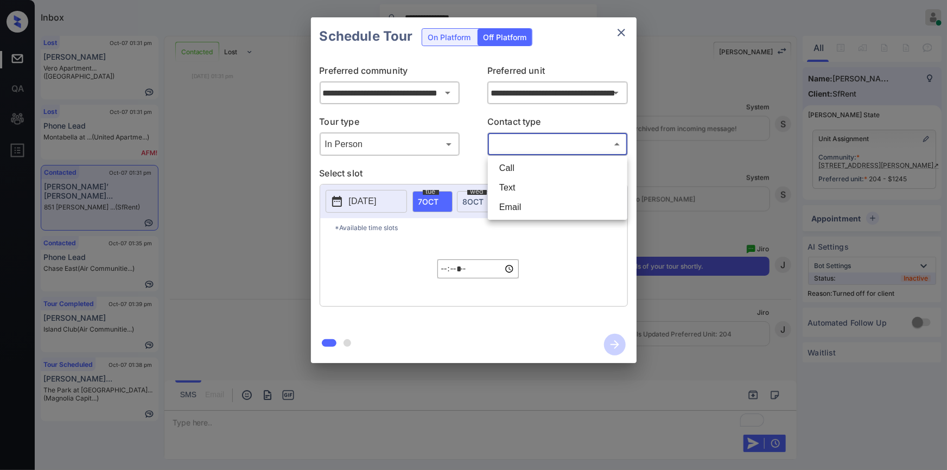
click at [514, 186] on li "Text" at bounding box center [557, 188] width 134 height 20
type input "****"
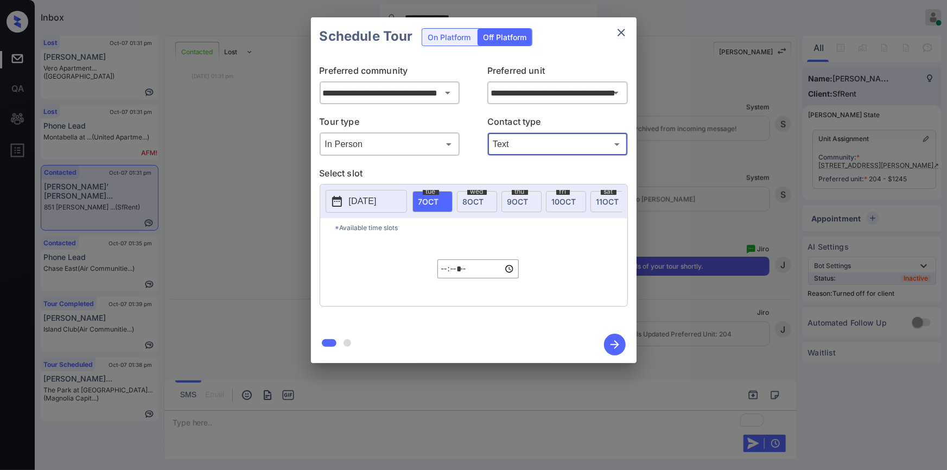
click at [369, 200] on p "2025-10-06" at bounding box center [363, 201] width 28 height 13
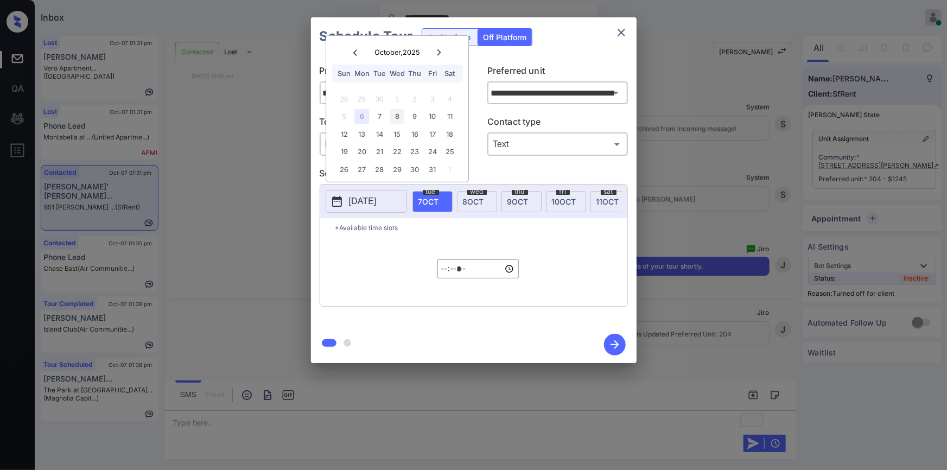
click at [397, 115] on div "8" at bounding box center [397, 116] width 15 height 15
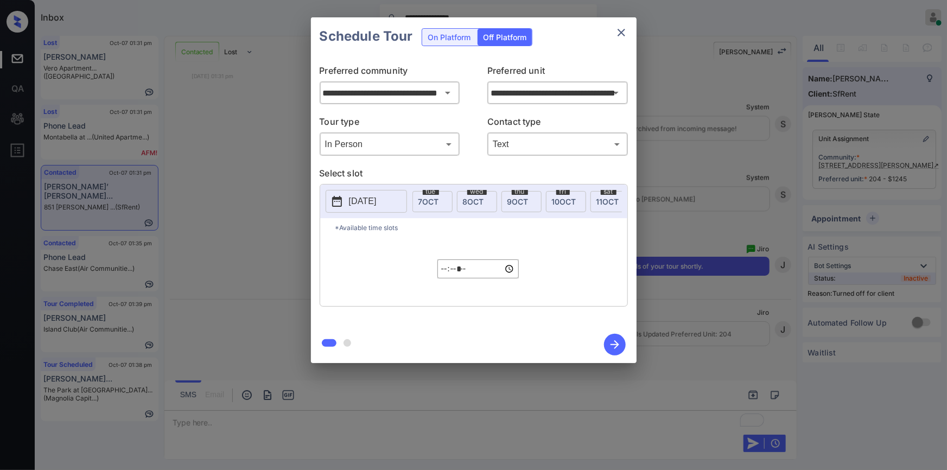
click at [447, 285] on div "***** ​" at bounding box center [477, 268] width 81 height 63
click at [447, 275] on input "*****" at bounding box center [477, 268] width 81 height 19
type input "*****"
click at [617, 341] on icon "button" at bounding box center [615, 345] width 22 height 22
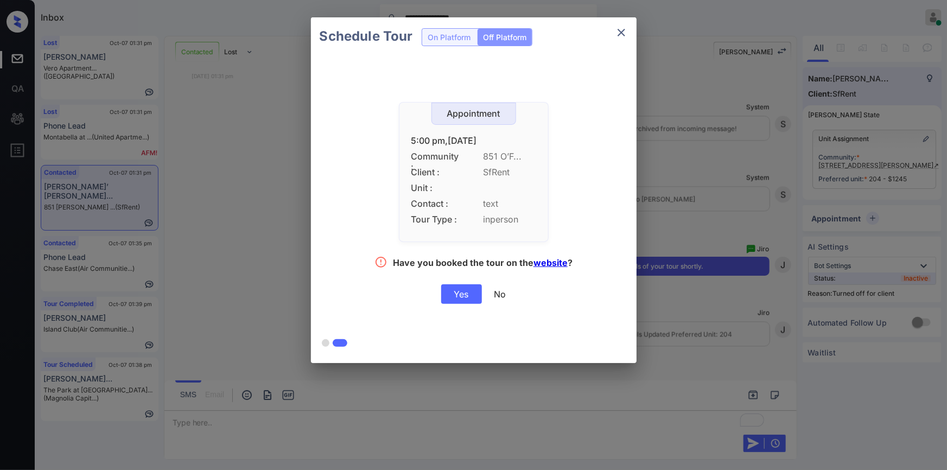
click at [447, 294] on div "Yes" at bounding box center [461, 294] width 41 height 20
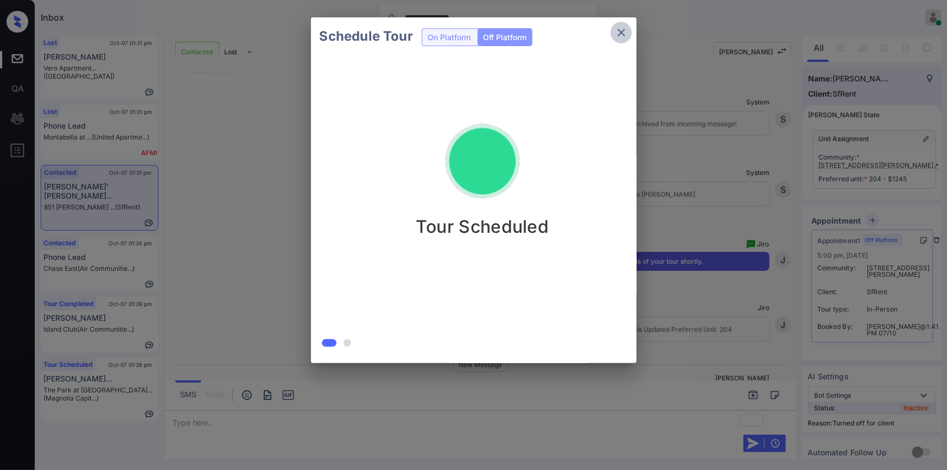
click at [624, 39] on button "close" at bounding box center [621, 33] width 22 height 22
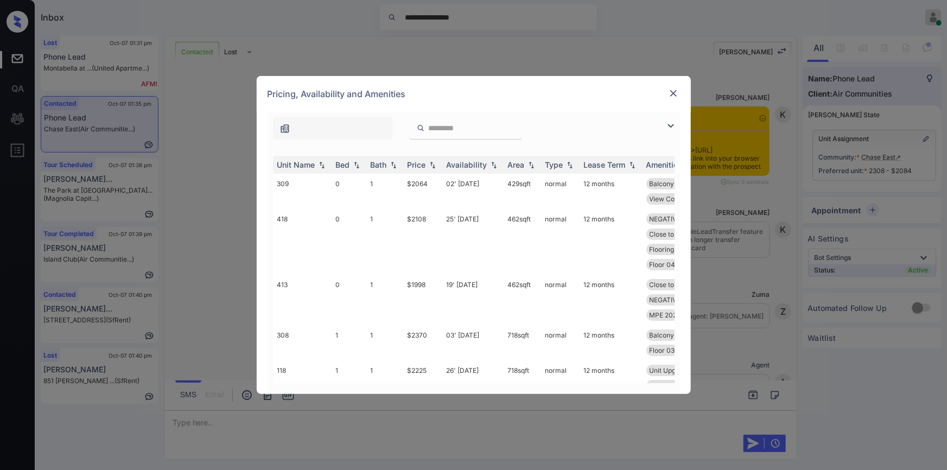
scroll to position [2250, 0]
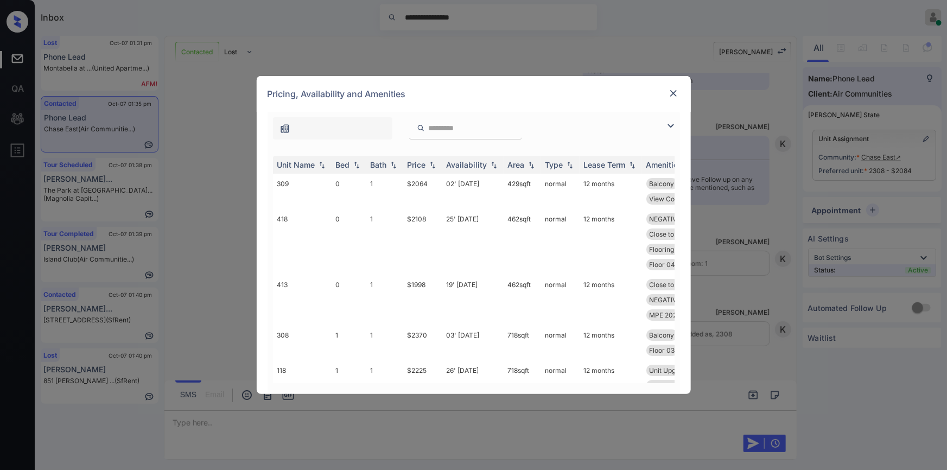
click at [670, 127] on img at bounding box center [670, 125] width 13 height 13
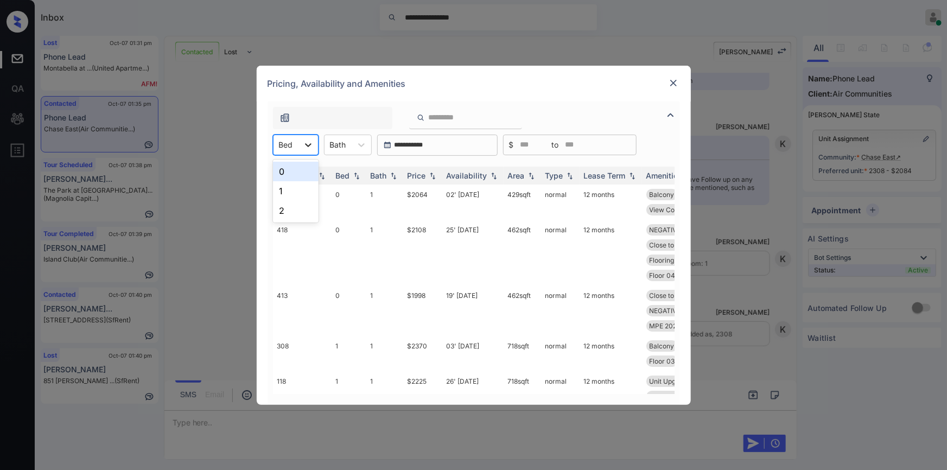
click at [303, 147] on icon at bounding box center [308, 144] width 11 height 11
click at [277, 195] on div "1" at bounding box center [296, 191] width 46 height 20
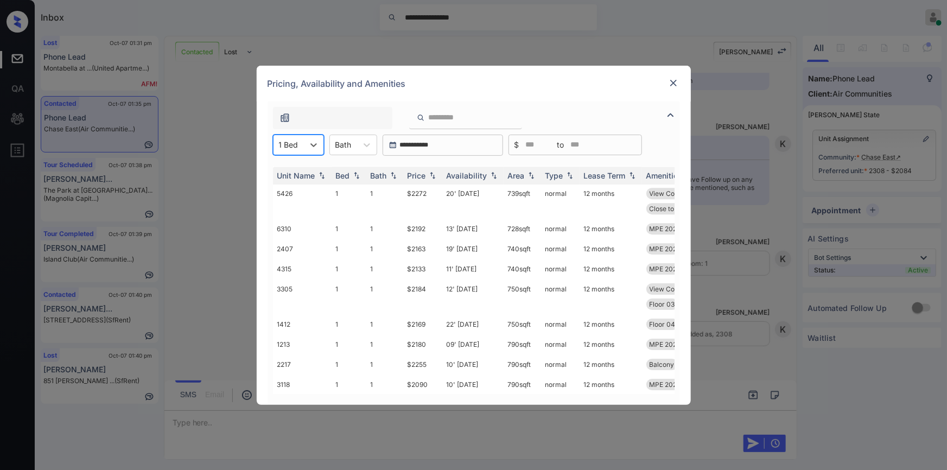
scroll to position [1838, 0]
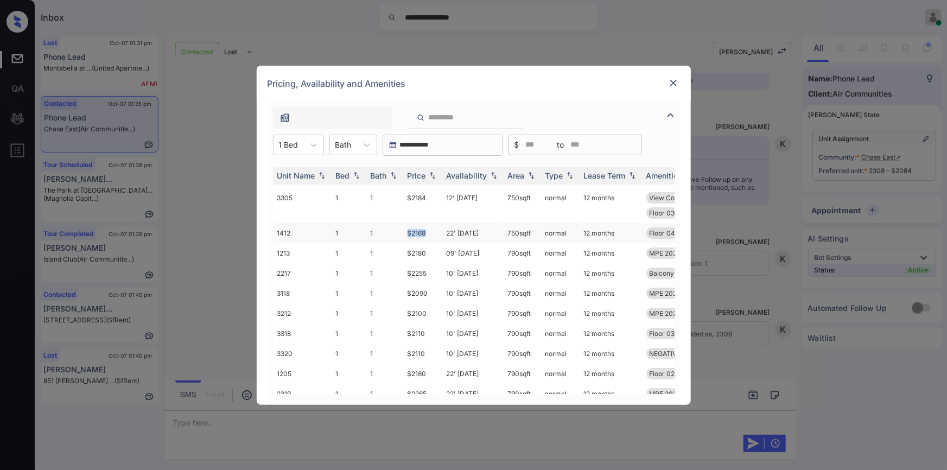
drag, startPoint x: 405, startPoint y: 233, endPoint x: 430, endPoint y: 233, distance: 24.4
click at [430, 233] on td "$2169" at bounding box center [422, 233] width 39 height 20
drag, startPoint x: 399, startPoint y: 311, endPoint x: 436, endPoint y: 312, distance: 36.9
click at [436, 312] on tr "3212 1 1 $2100 10' Oct 25 790 sqft normal 12 months MPE 2025 SmartR... Floor 02…" at bounding box center [556, 313] width 567 height 20
copy tr "$2100"
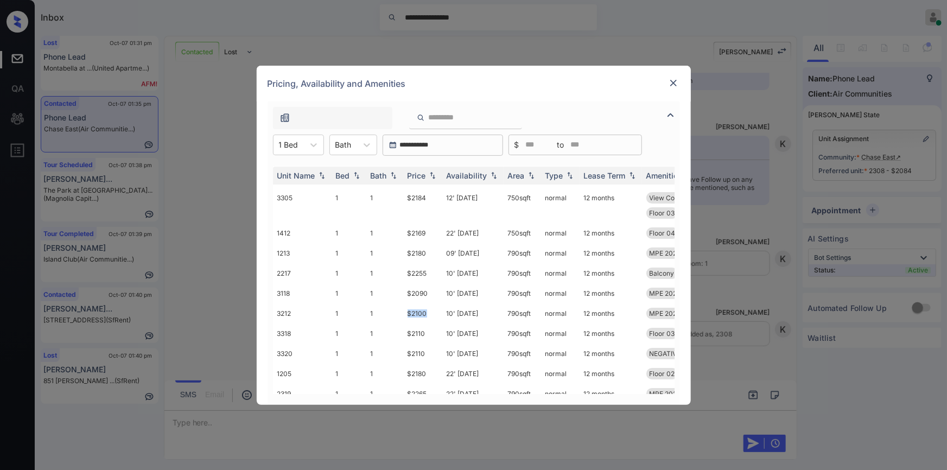
click at [670, 79] on img at bounding box center [673, 83] width 11 height 11
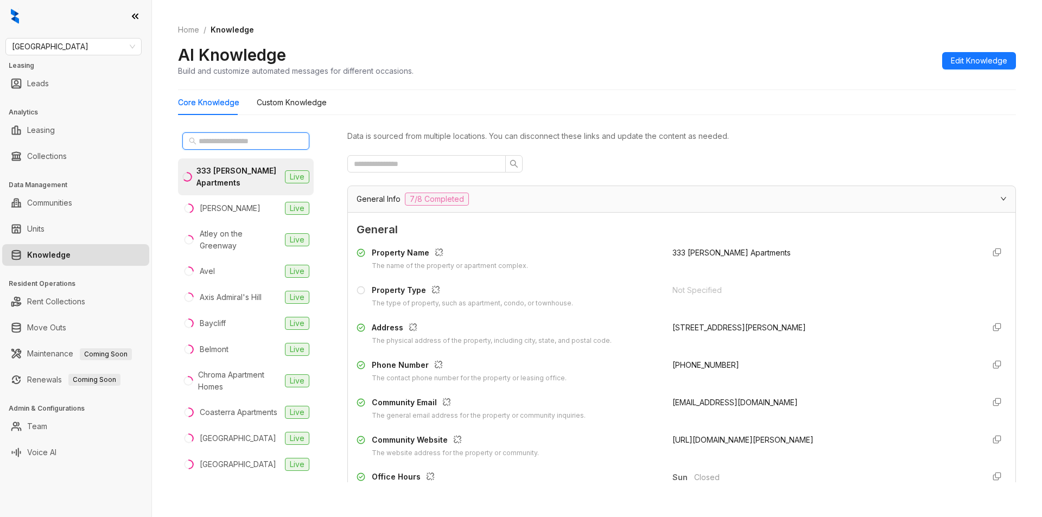
click at [225, 137] on input "text" at bounding box center [246, 141] width 95 height 12
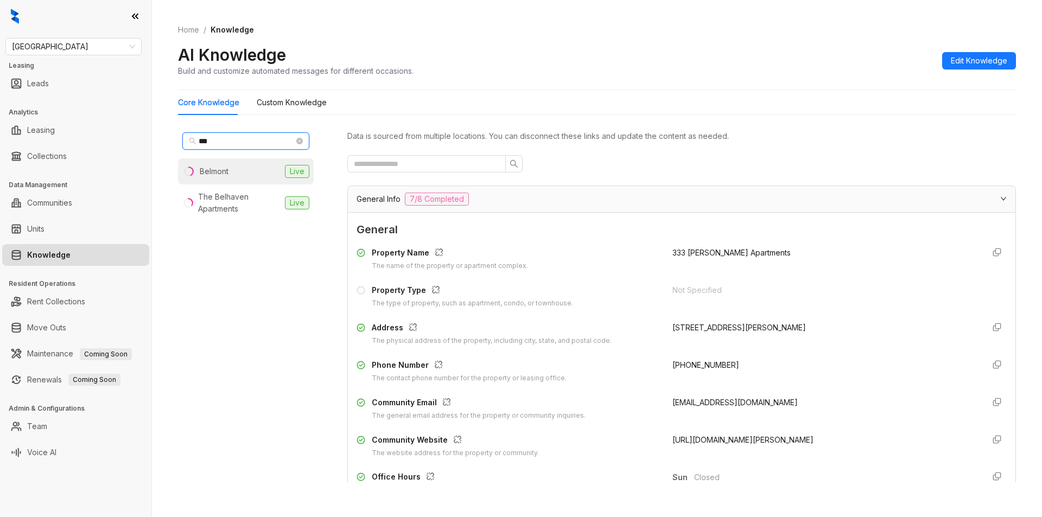
type input "***"
click at [216, 168] on div "Belmont" at bounding box center [214, 171] width 29 height 12
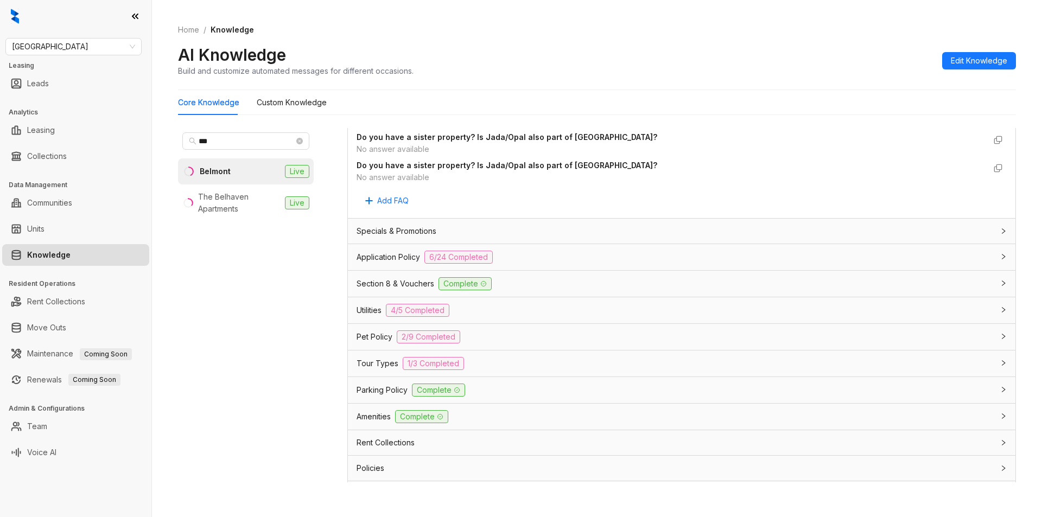
scroll to position [658, 0]
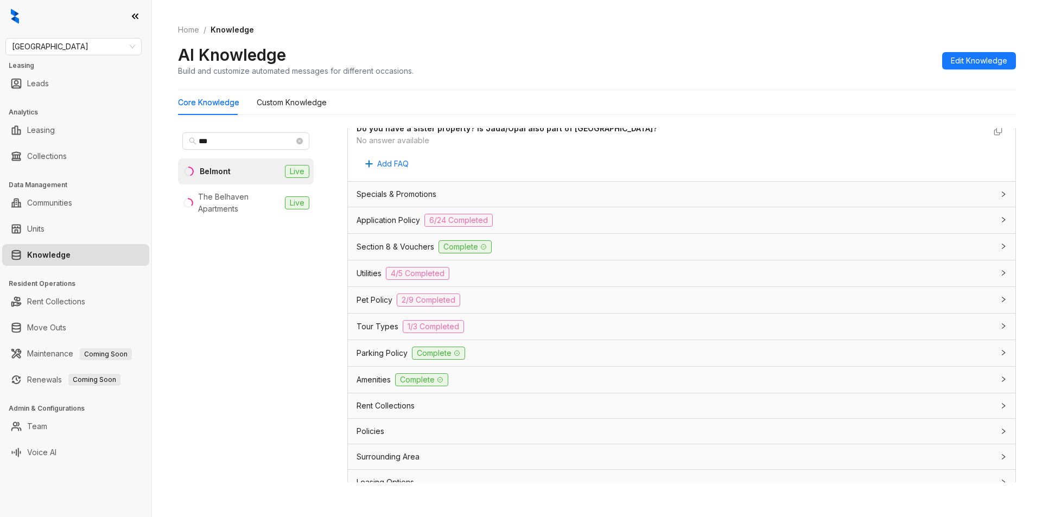
click at [549, 224] on div "Application Policy 6/24 Completed" at bounding box center [674, 220] width 637 height 13
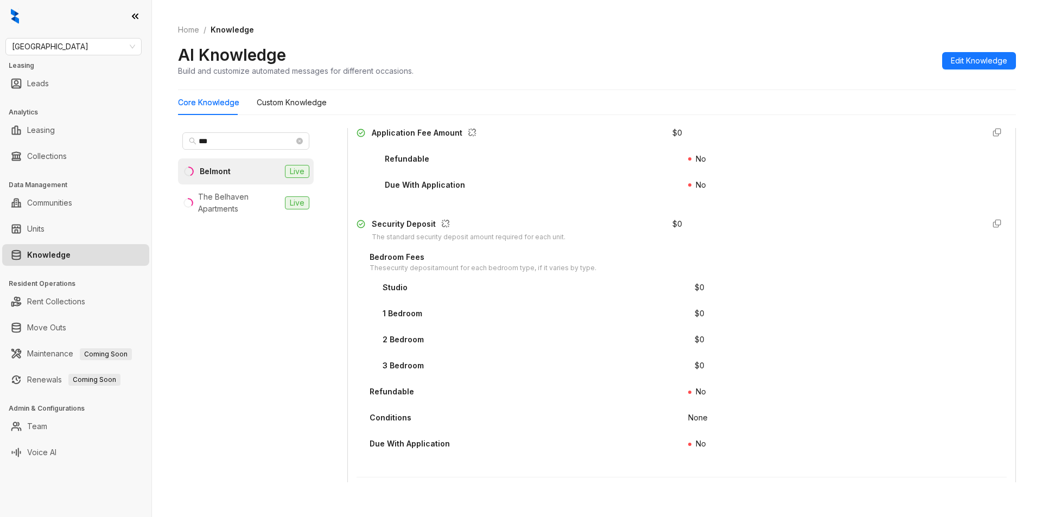
scroll to position [1232, 0]
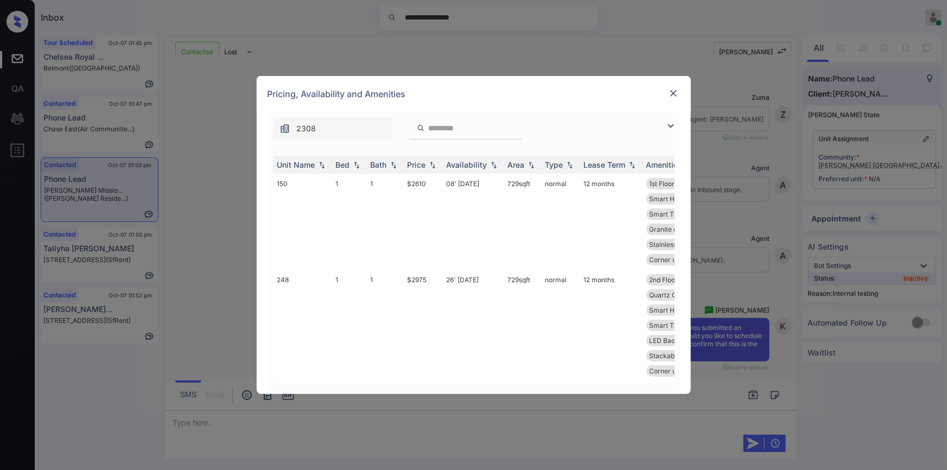
scroll to position [2572, 0]
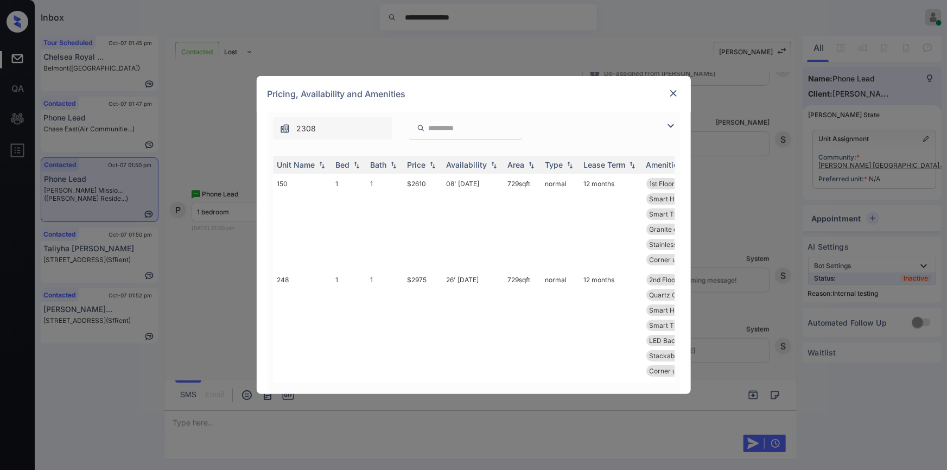
click at [671, 125] on img at bounding box center [670, 125] width 13 height 13
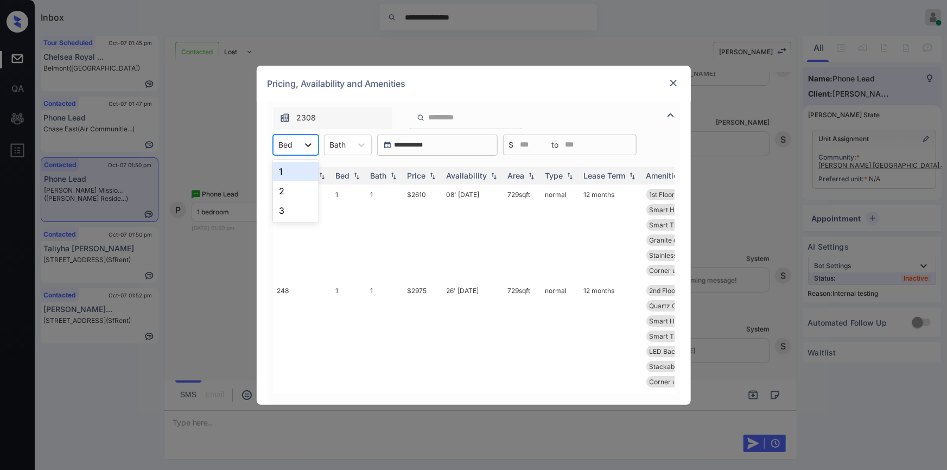
click at [298, 148] on div at bounding box center [308, 145] width 20 height 20
click at [290, 174] on div "1" at bounding box center [296, 172] width 46 height 20
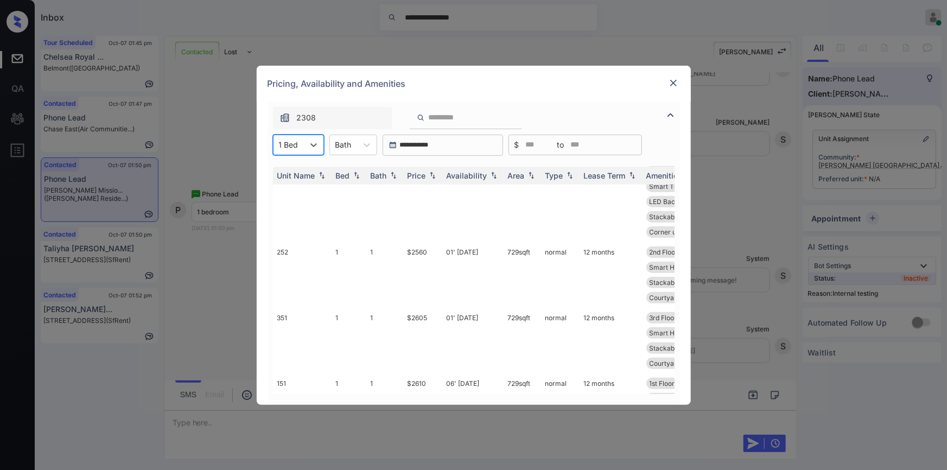
scroll to position [130, 0]
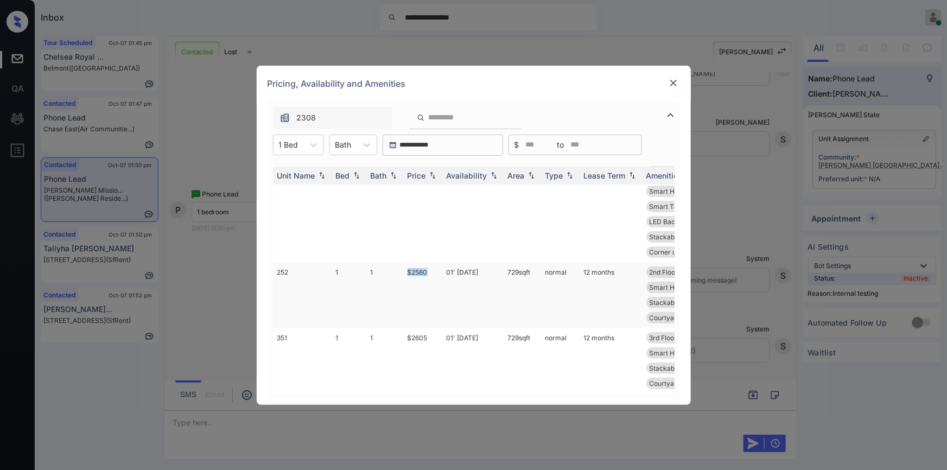
drag, startPoint x: 407, startPoint y: 275, endPoint x: 425, endPoint y: 271, distance: 18.8
click at [429, 272] on td "$2560" at bounding box center [422, 295] width 39 height 66
copy td "$2560"
click at [422, 271] on td "$2560" at bounding box center [422, 295] width 39 height 66
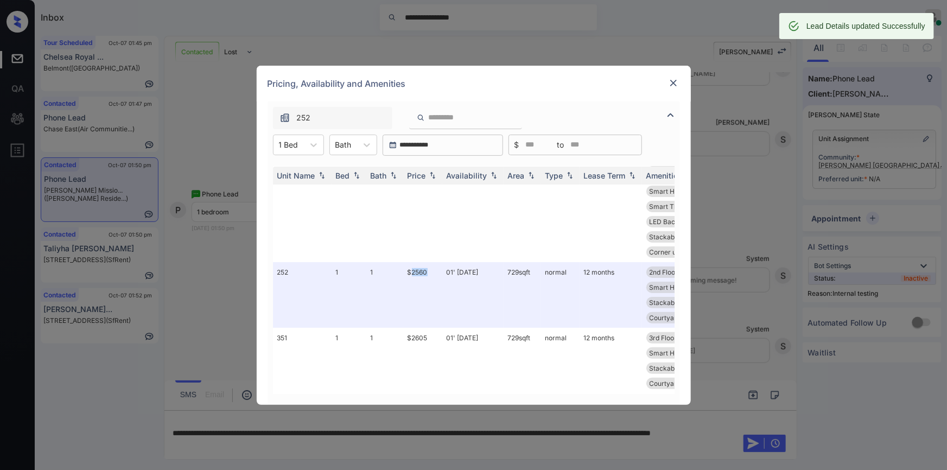
click at [673, 81] on img at bounding box center [673, 83] width 11 height 11
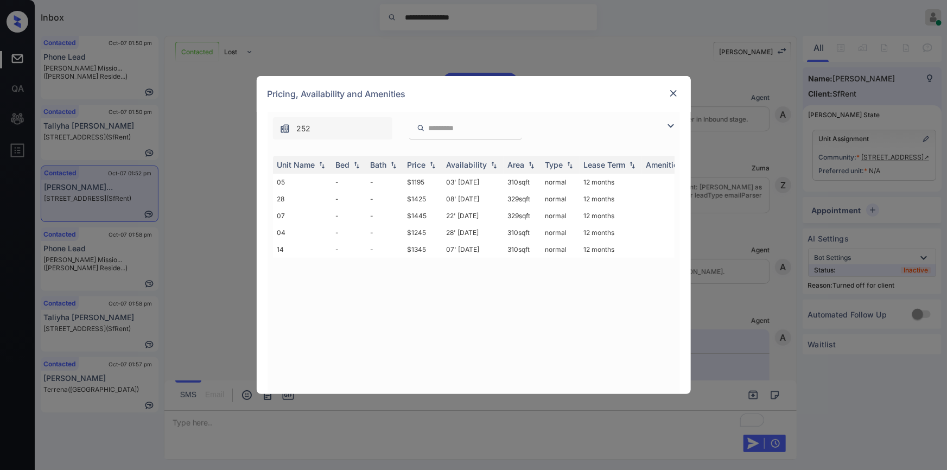
scroll to position [1968, 0]
click at [409, 179] on td "$1195" at bounding box center [422, 182] width 39 height 17
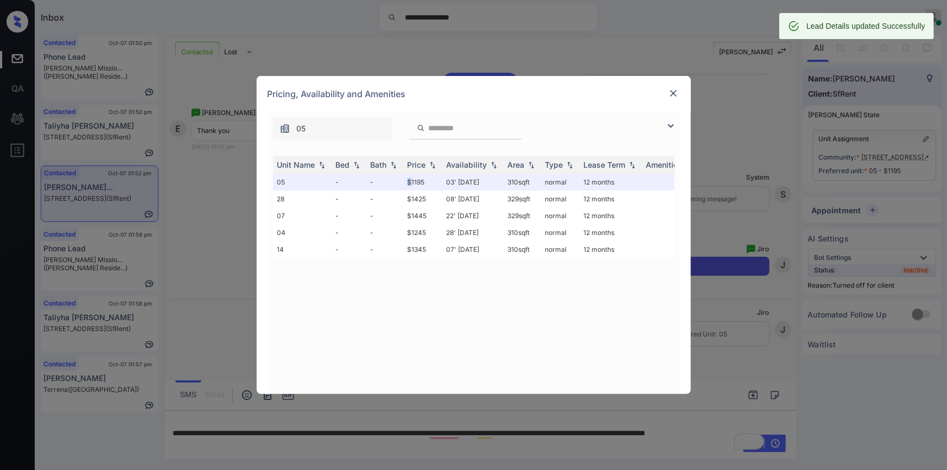
scroll to position [2039, 0]
click at [673, 94] on img at bounding box center [673, 93] width 11 height 11
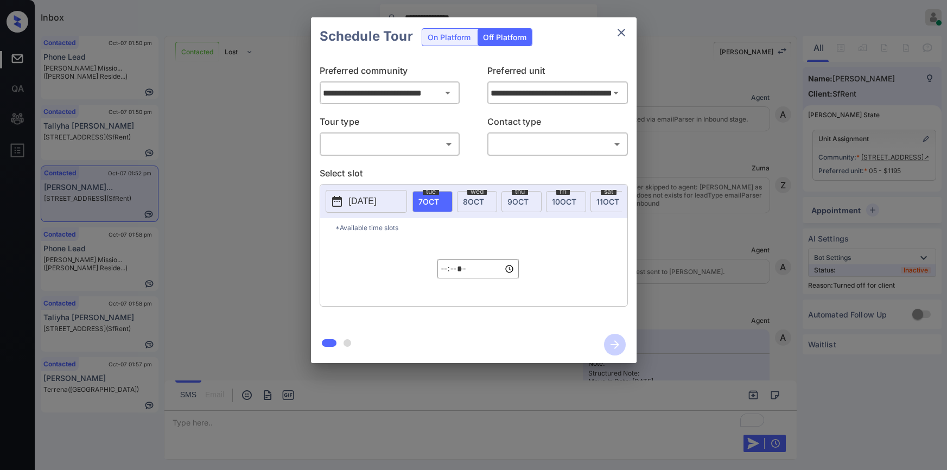
click at [338, 137] on body "**********" at bounding box center [473, 235] width 947 height 470
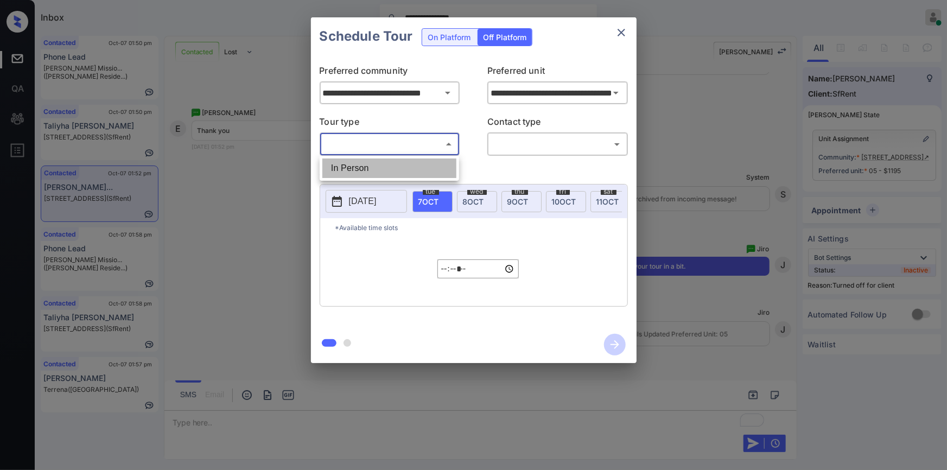
click at [336, 168] on li "In Person" at bounding box center [389, 168] width 134 height 20
type input "********"
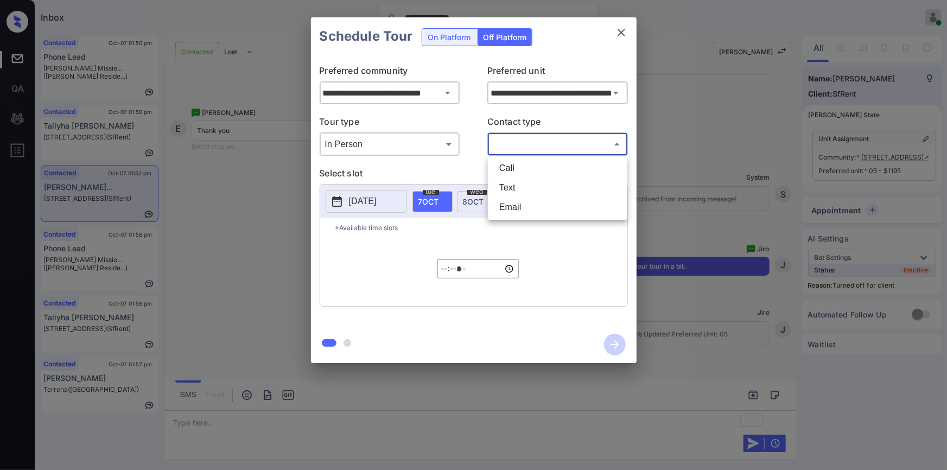
click at [522, 135] on body "**********" at bounding box center [473, 235] width 947 height 470
click at [515, 188] on li "Text" at bounding box center [557, 188] width 134 height 20
type input "****"
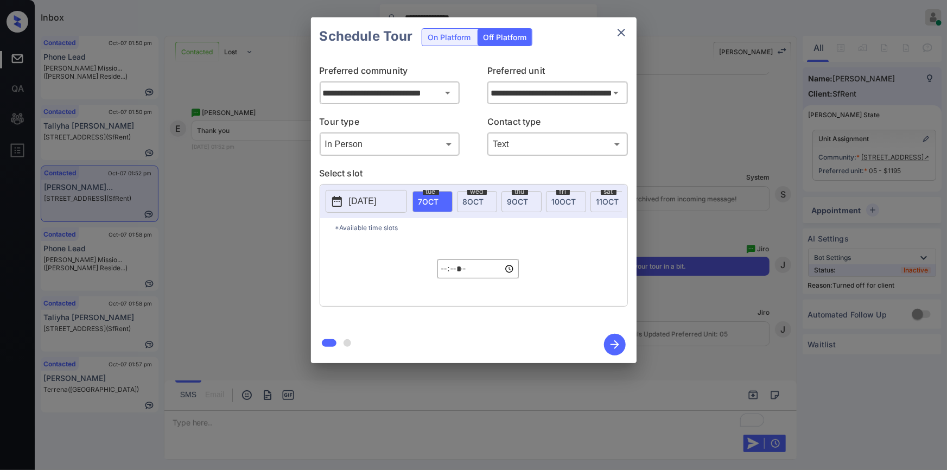
click at [377, 196] on p "2025-10-06" at bounding box center [363, 201] width 28 height 13
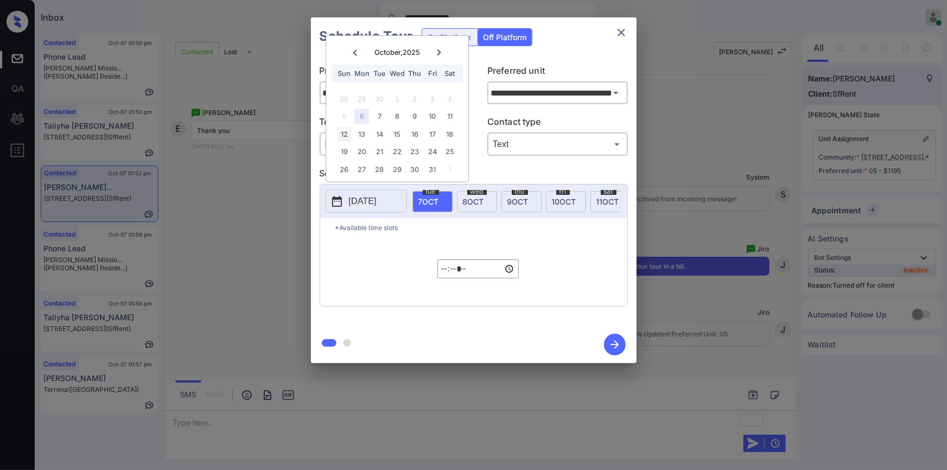
click at [337, 133] on div "12" at bounding box center [344, 134] width 15 height 15
click at [346, 135] on div "12" at bounding box center [344, 134] width 15 height 15
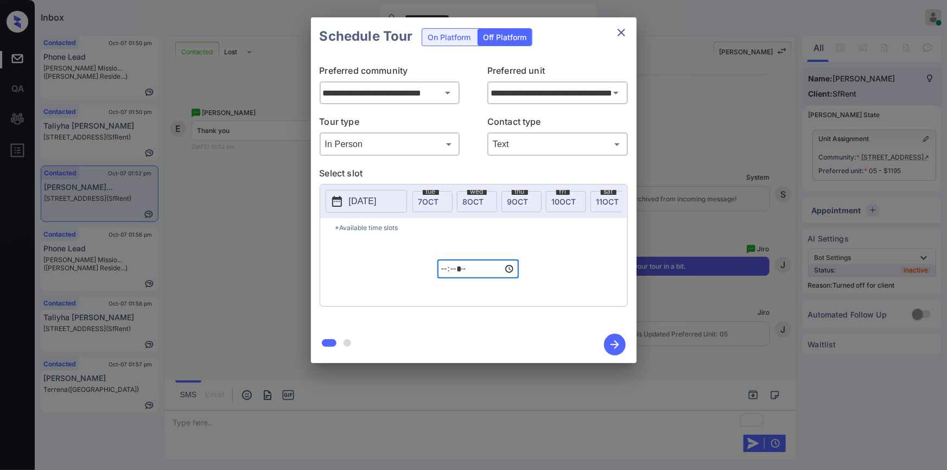
click at [447, 276] on input "*****" at bounding box center [477, 268] width 81 height 19
type input "*****"
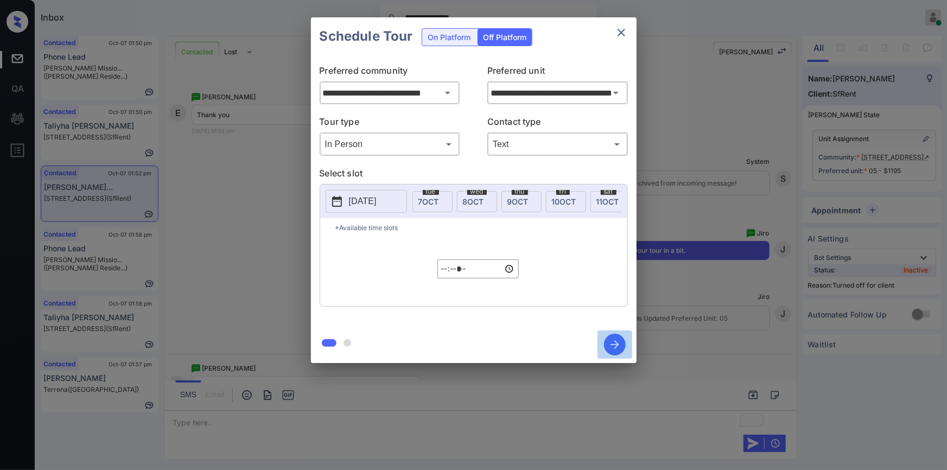
click at [622, 345] on icon "button" at bounding box center [615, 345] width 22 height 22
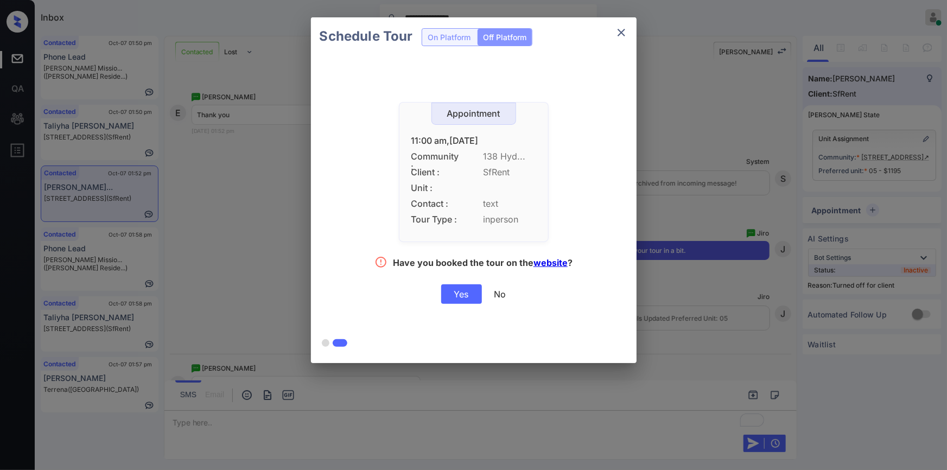
click at [448, 293] on div "Yes" at bounding box center [461, 294] width 41 height 20
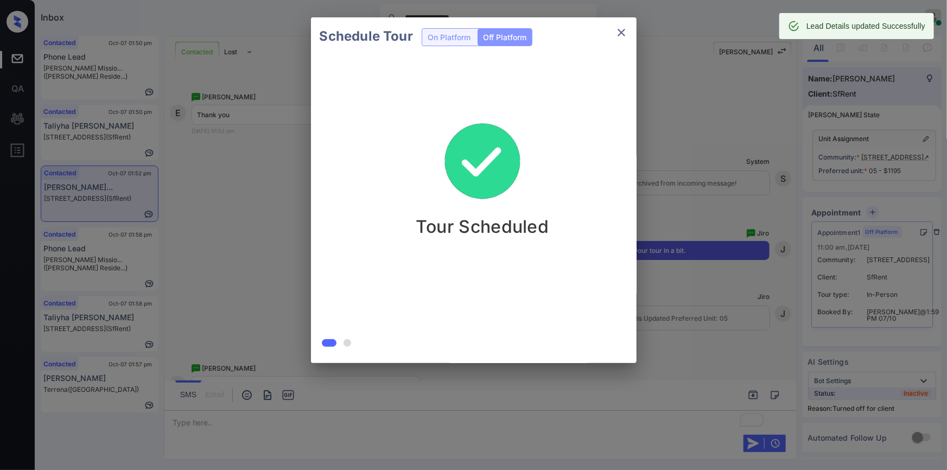
click at [624, 35] on icon "close" at bounding box center [621, 32] width 13 height 13
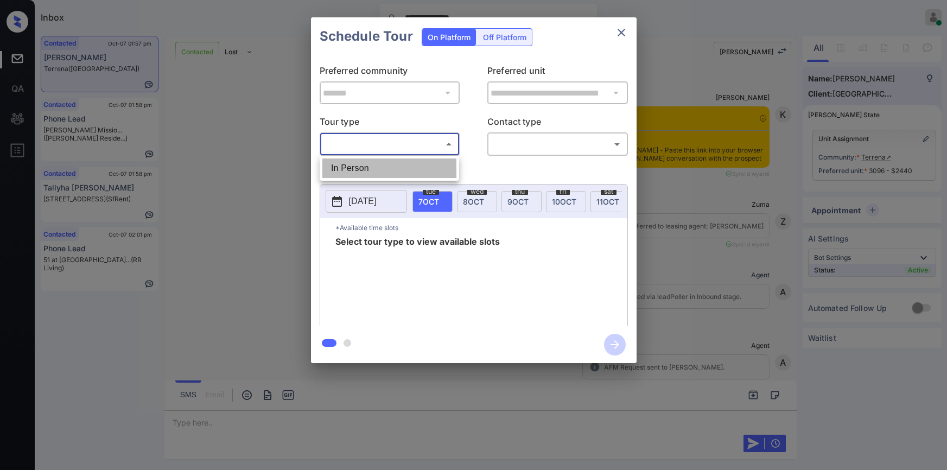
click at [371, 163] on li "In Person" at bounding box center [389, 168] width 134 height 20
type input "********"
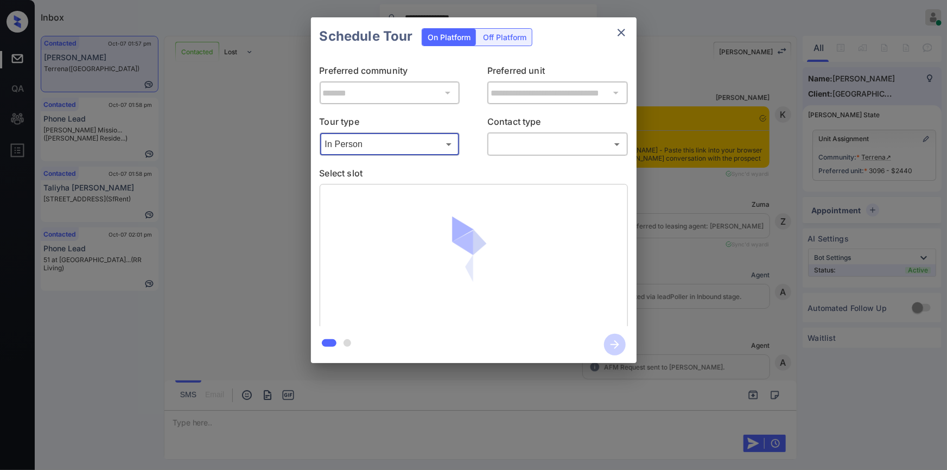
scroll to position [2273, 0]
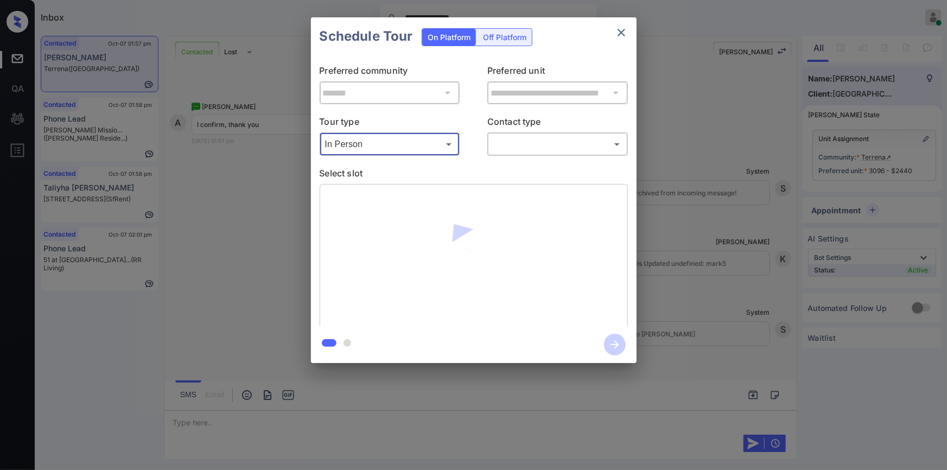
click at [513, 132] on div "​ ​" at bounding box center [557, 143] width 141 height 23
click at [514, 147] on body "**********" at bounding box center [473, 235] width 947 height 470
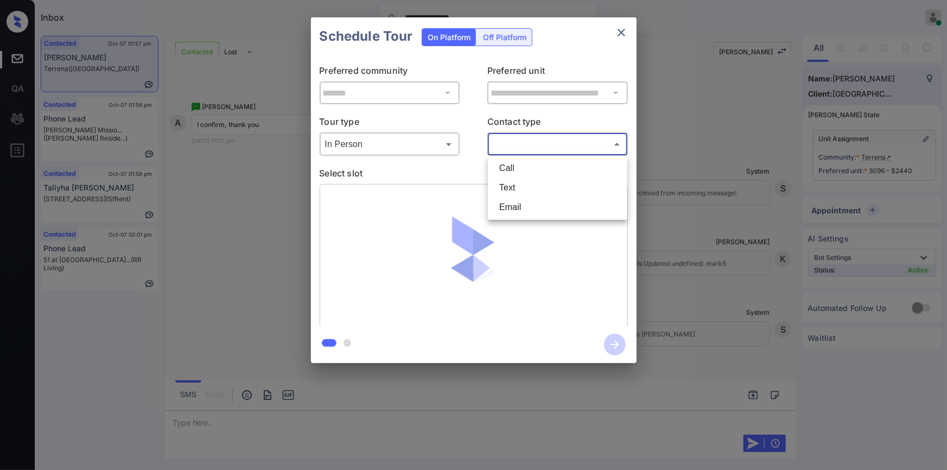
click at [505, 183] on li "Text" at bounding box center [557, 188] width 134 height 20
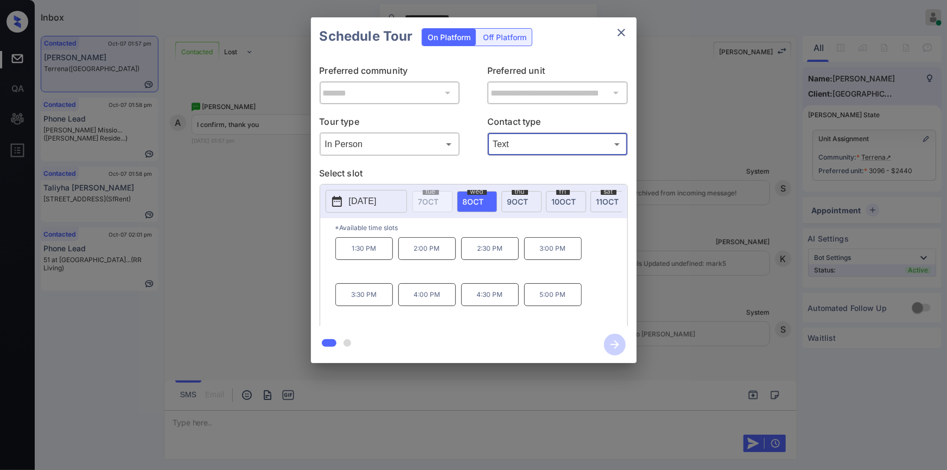
type input "****"
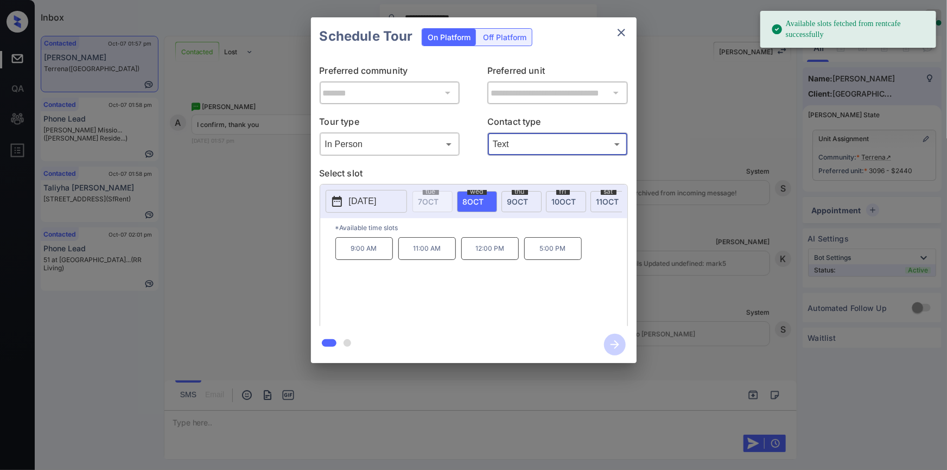
click at [510, 199] on span "9 OCT" at bounding box center [517, 201] width 21 height 9
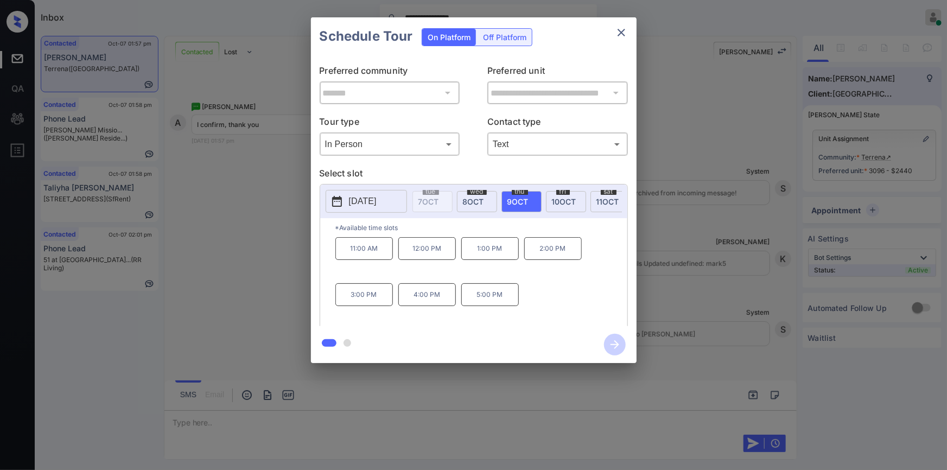
click at [238, 260] on div "**********" at bounding box center [473, 190] width 947 height 380
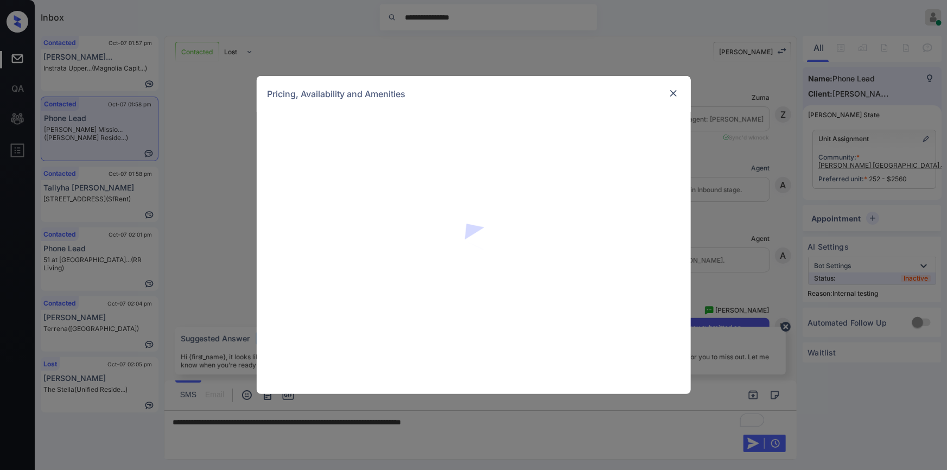
scroll to position [3135, 0]
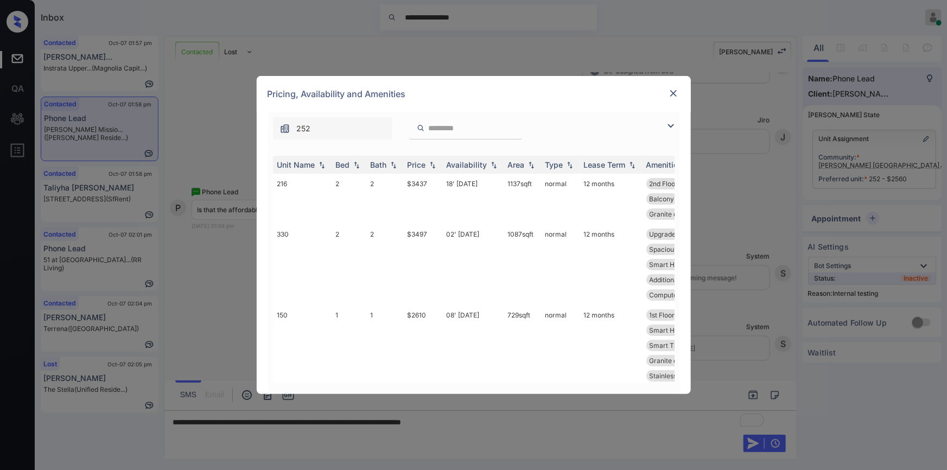
click at [667, 125] on img at bounding box center [670, 125] width 13 height 13
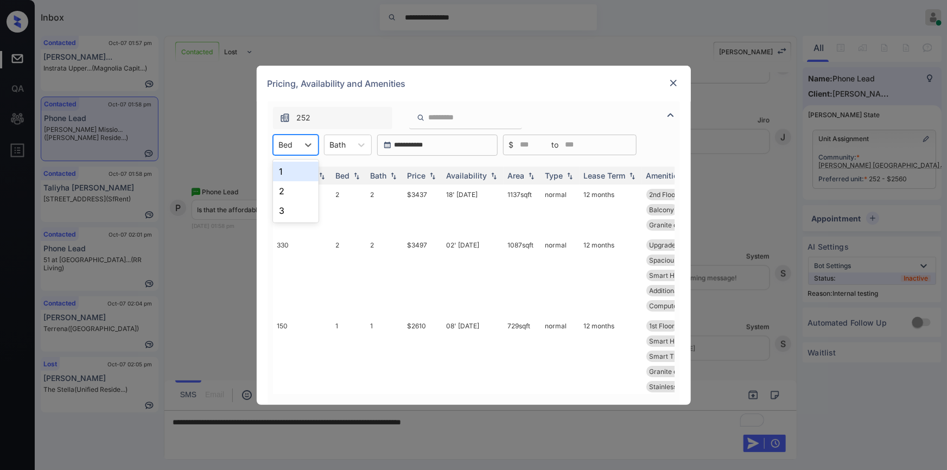
click at [282, 149] on div at bounding box center [286, 144] width 14 height 11
click at [285, 171] on div "1" at bounding box center [296, 172] width 46 height 20
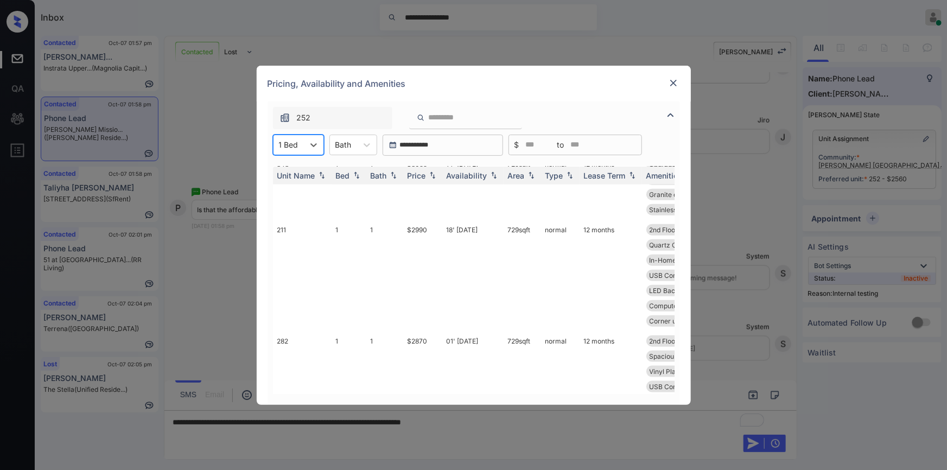
scroll to position [712, 0]
click at [673, 84] on img at bounding box center [673, 83] width 11 height 11
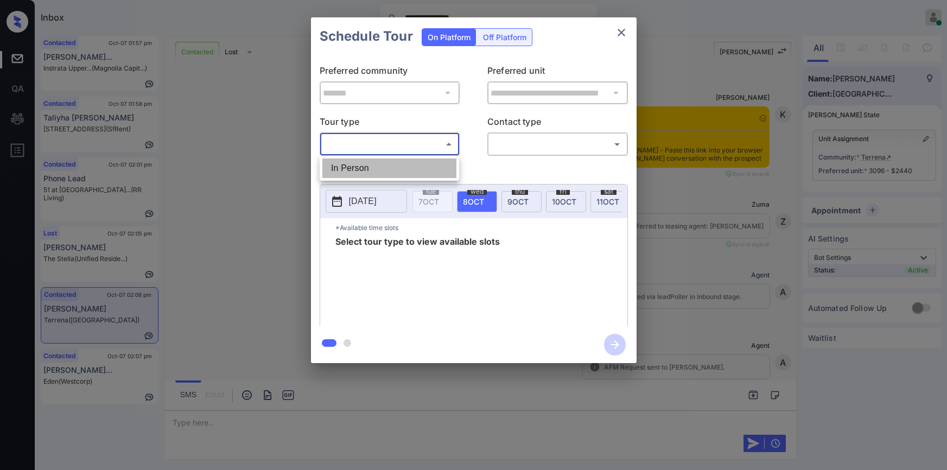
click at [365, 166] on li "In Person" at bounding box center [389, 168] width 134 height 20
type input "********"
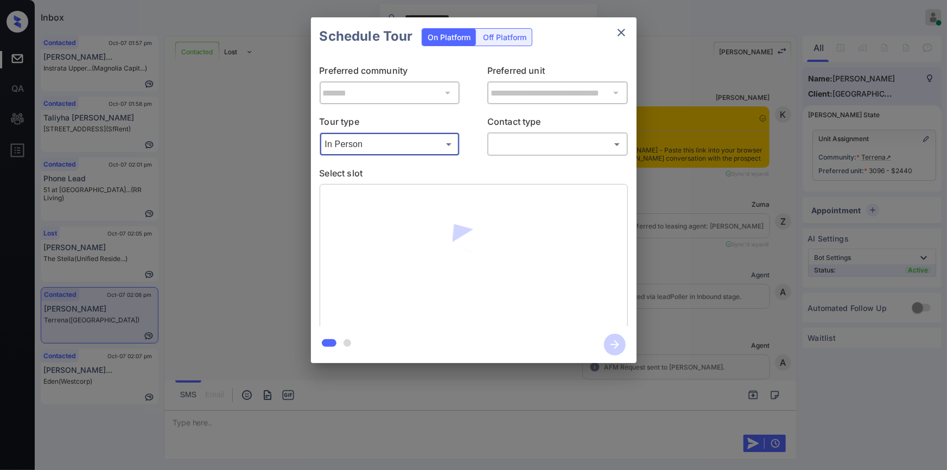
scroll to position [2903, 0]
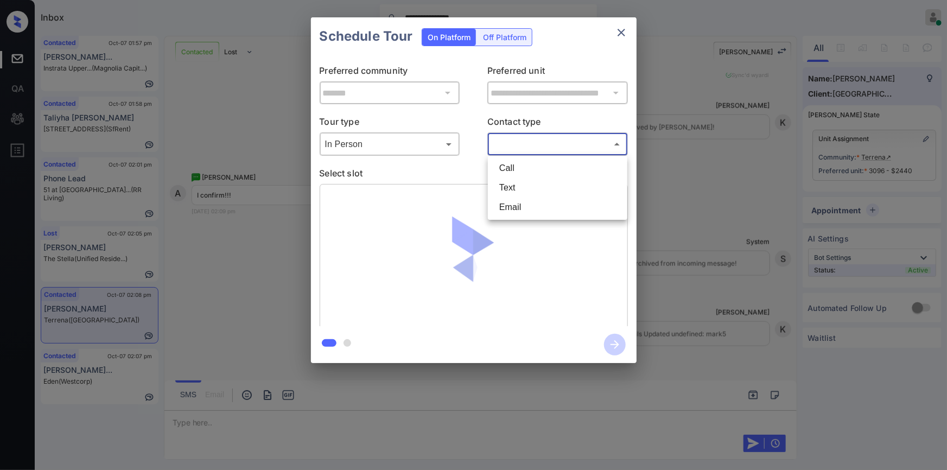
click at [520, 141] on body "**********" at bounding box center [473, 235] width 947 height 470
click at [511, 195] on li "Text" at bounding box center [557, 188] width 134 height 20
type input "****"
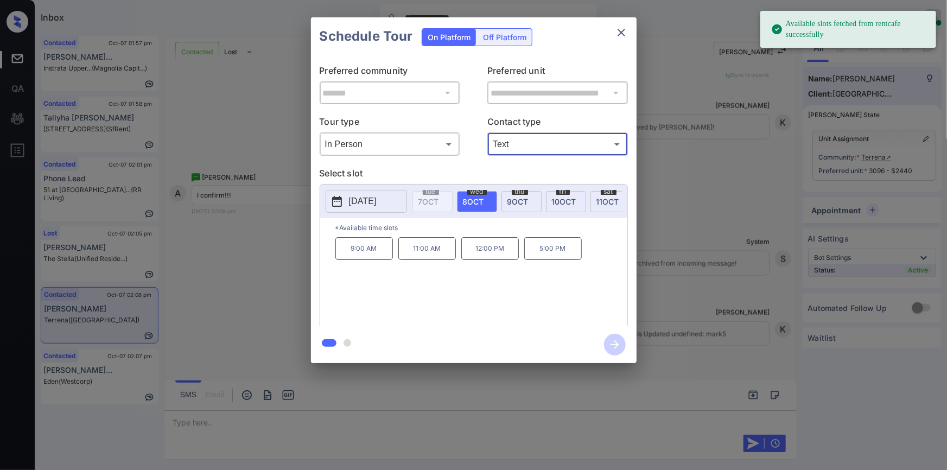
click at [521, 192] on span "thu" at bounding box center [520, 191] width 16 height 7
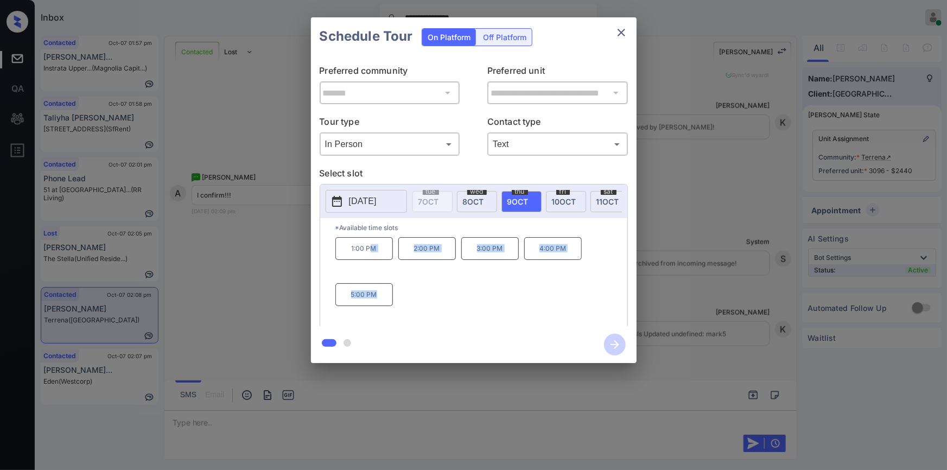
drag, startPoint x: 369, startPoint y: 260, endPoint x: 224, endPoint y: 331, distance: 162.3
click at [224, 331] on div "**********" at bounding box center [473, 190] width 947 height 380
click at [258, 242] on div "**********" at bounding box center [473, 190] width 947 height 380
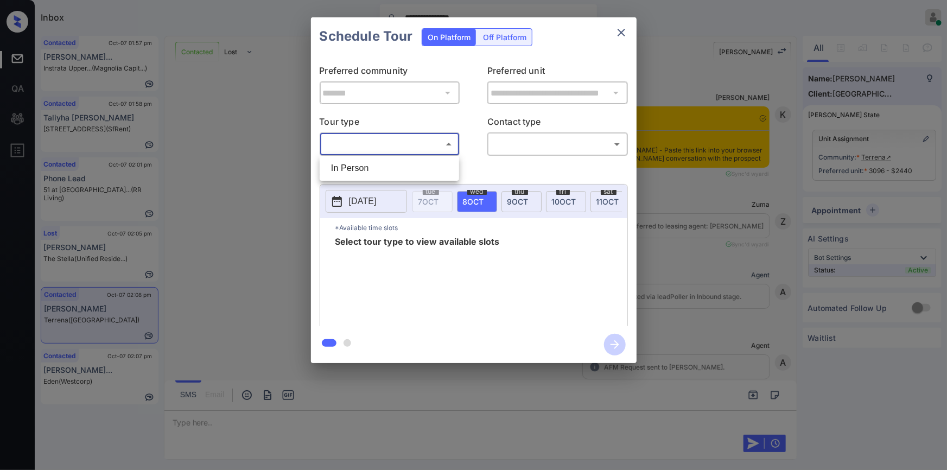
scroll to position [2903, 0]
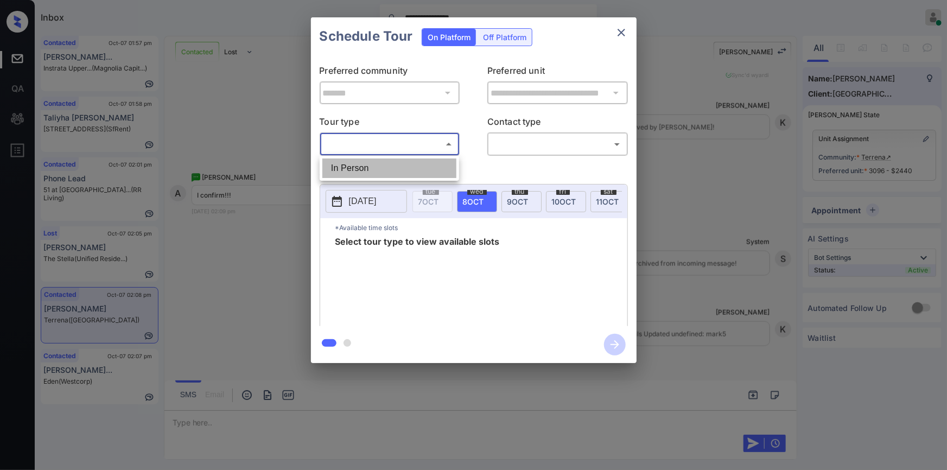
click at [358, 168] on li "In Person" at bounding box center [389, 168] width 134 height 20
type input "********"
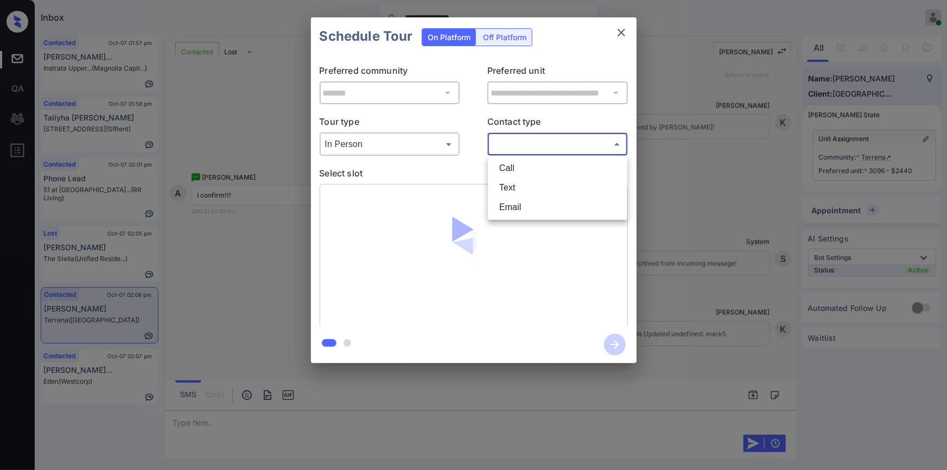
click at [528, 143] on body "**********" at bounding box center [473, 235] width 947 height 470
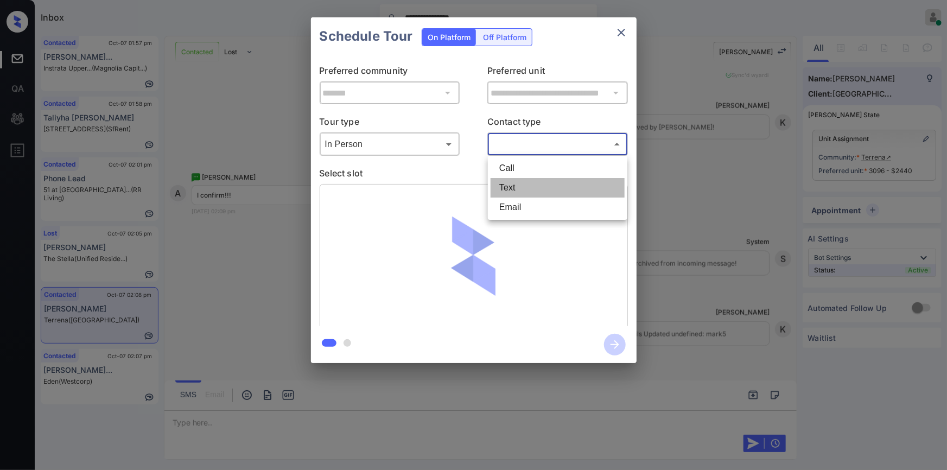
click at [513, 186] on li "Text" at bounding box center [557, 188] width 134 height 20
type input "****"
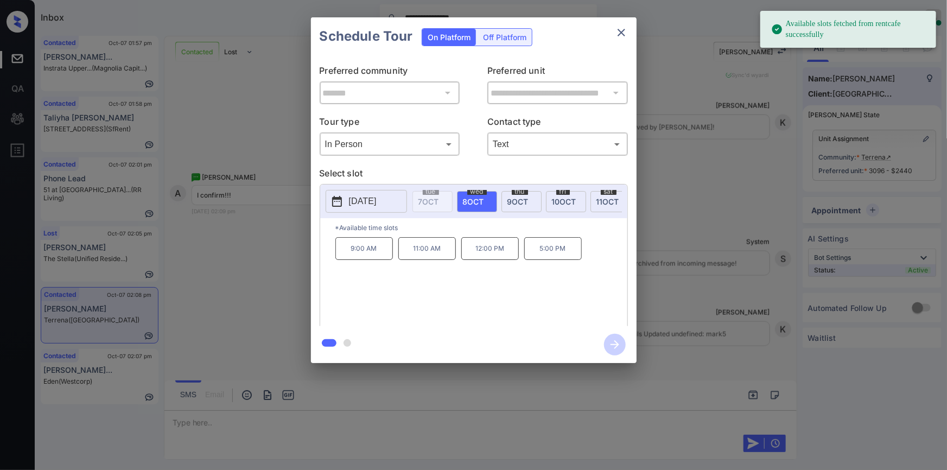
click at [508, 201] on span "[DATE]" at bounding box center [517, 201] width 21 height 9
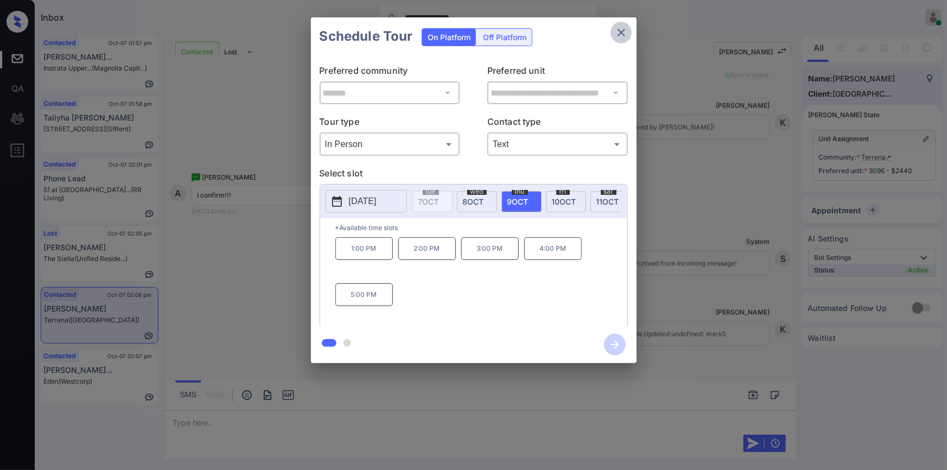
click at [620, 33] on icon "close" at bounding box center [621, 33] width 8 height 8
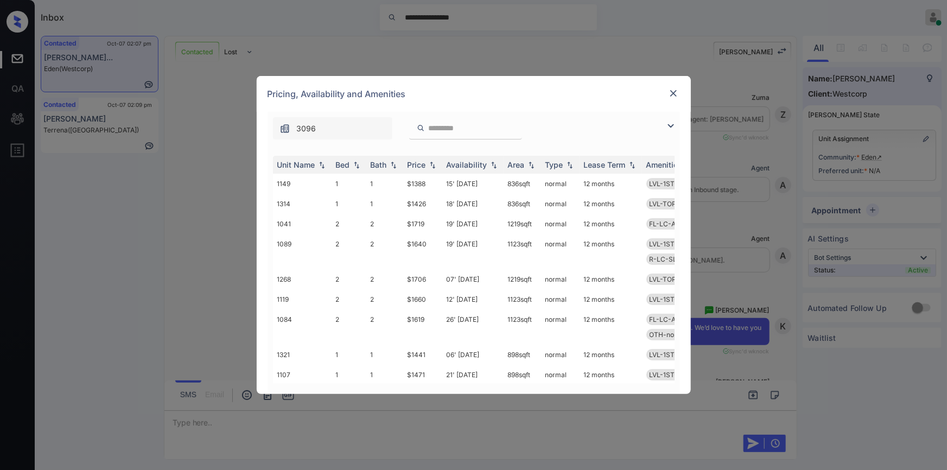
scroll to position [871, 0]
click at [669, 126] on img at bounding box center [670, 125] width 13 height 13
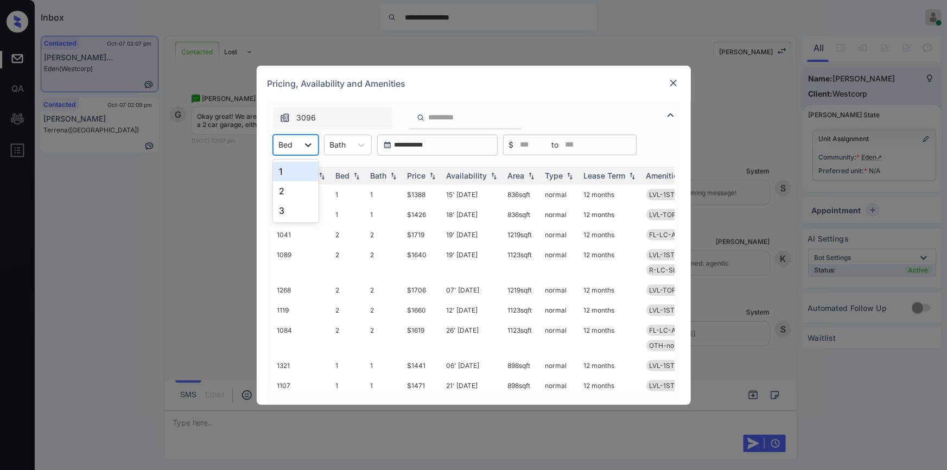
click at [308, 149] on icon at bounding box center [308, 144] width 11 height 11
click at [301, 173] on div "1" at bounding box center [296, 172] width 46 height 20
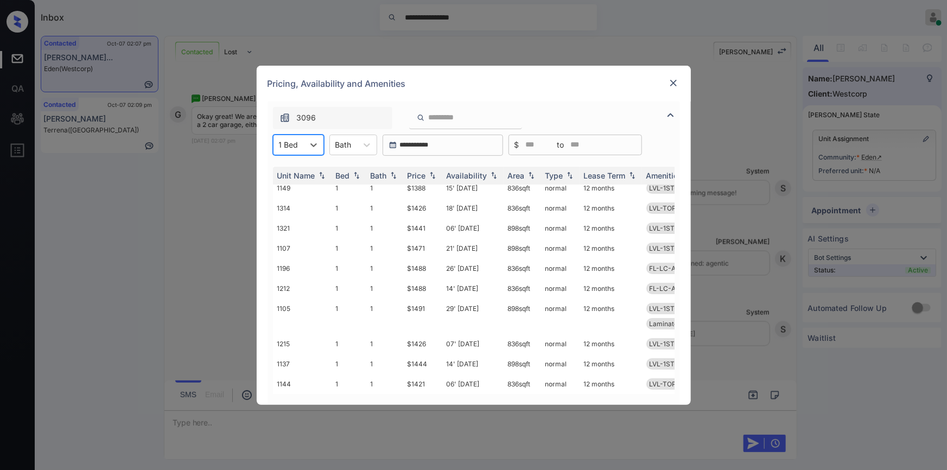
scroll to position [0, 0]
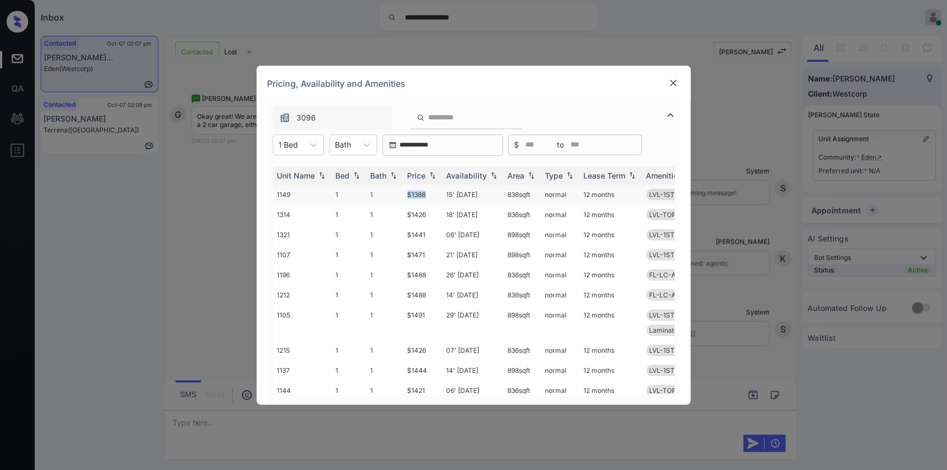
drag, startPoint x: 403, startPoint y: 190, endPoint x: 428, endPoint y: 194, distance: 25.8
click at [428, 194] on td "$1388" at bounding box center [422, 194] width 39 height 20
copy td "$1388"
click at [411, 193] on td "$1388" at bounding box center [422, 194] width 39 height 20
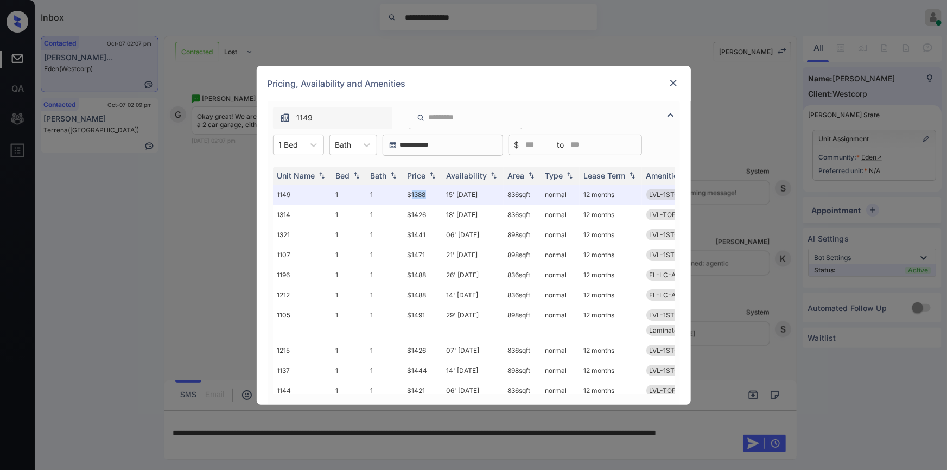
click at [675, 86] on img at bounding box center [673, 83] width 11 height 11
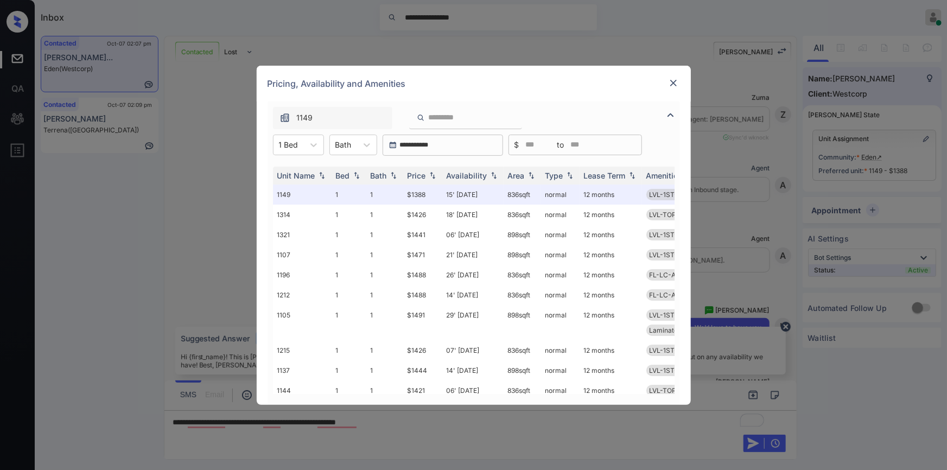
scroll to position [942, 0]
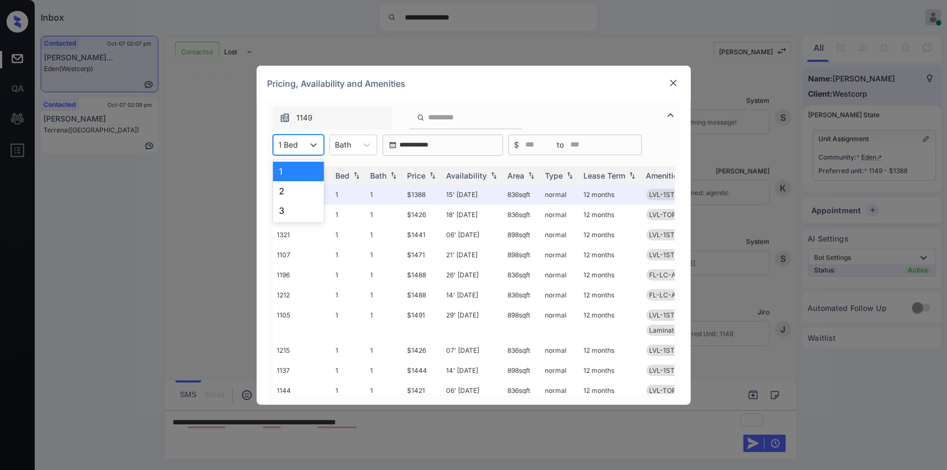
drag, startPoint x: 304, startPoint y: 148, endPoint x: 291, endPoint y: 185, distance: 39.6
click at [303, 147] on div "1 Bed" at bounding box center [298, 145] width 51 height 21
click at [291, 185] on div "2" at bounding box center [298, 191] width 51 height 20
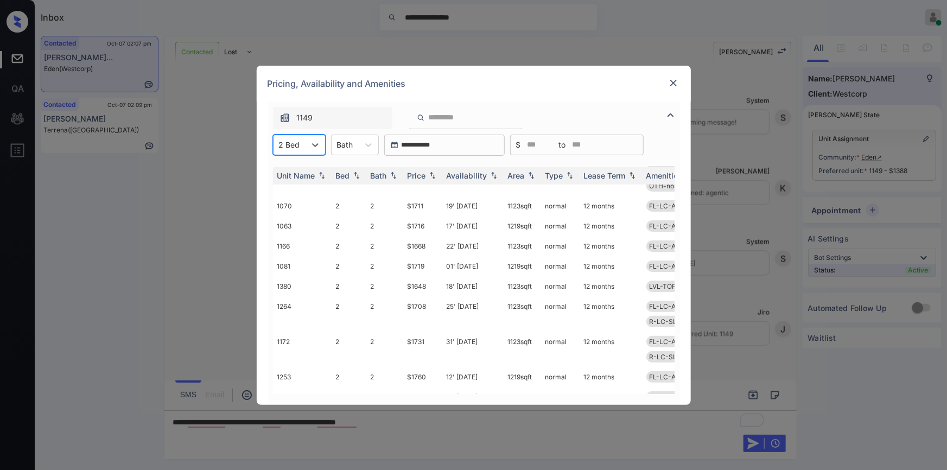
scroll to position [280, 0]
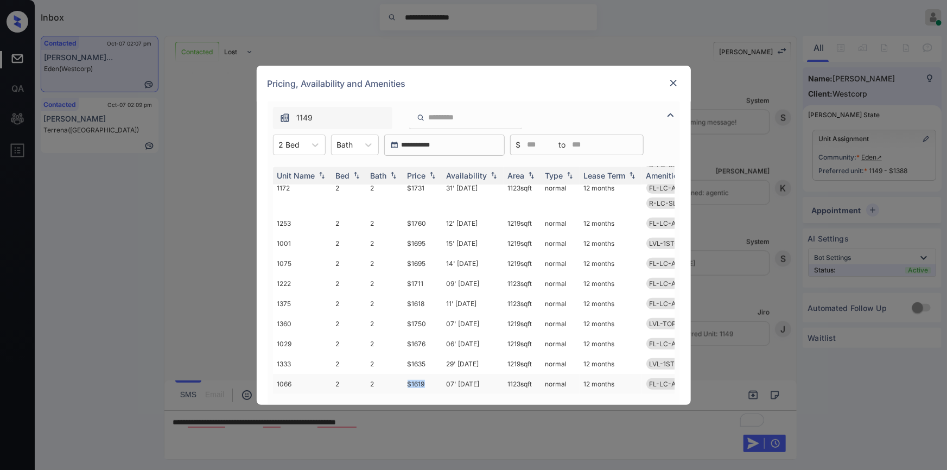
drag, startPoint x: 409, startPoint y: 377, endPoint x: 430, endPoint y: 378, distance: 21.2
click at [430, 378] on td "$1619" at bounding box center [422, 384] width 39 height 20
copy td "$1619"
click at [668, 80] on img at bounding box center [673, 83] width 11 height 11
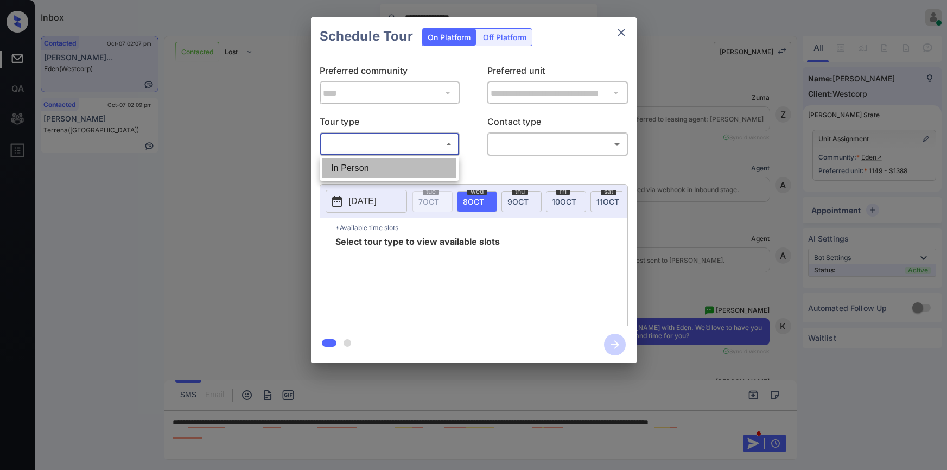
click at [360, 168] on li "In Person" at bounding box center [389, 168] width 134 height 20
type input "********"
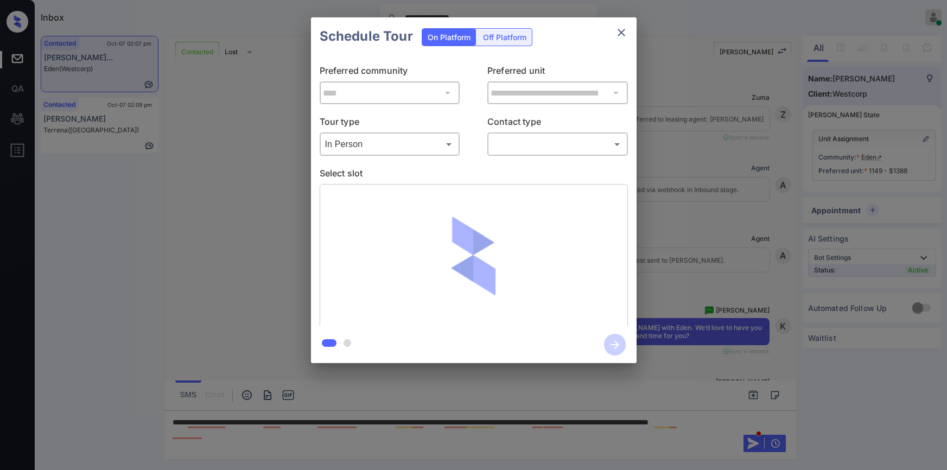
click at [542, 141] on div at bounding box center [473, 235] width 947 height 470
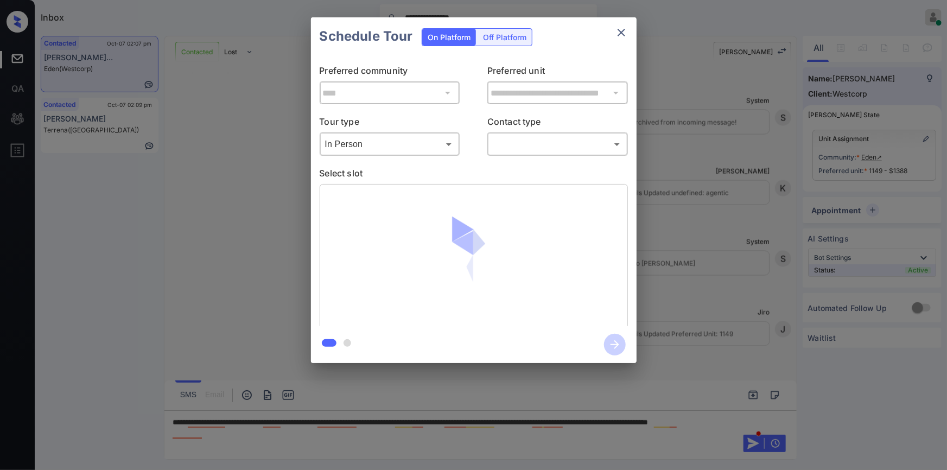
click at [537, 145] on body "**********" at bounding box center [473, 235] width 947 height 470
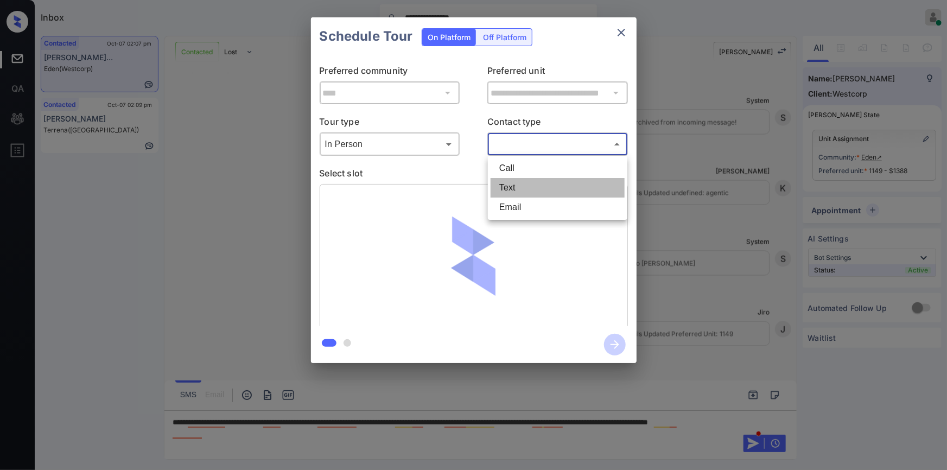
click at [513, 193] on li "Text" at bounding box center [557, 188] width 134 height 20
type input "****"
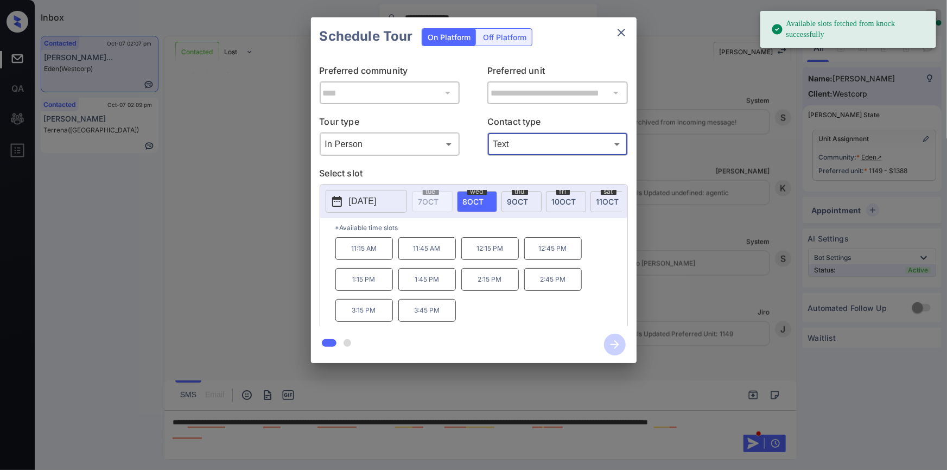
click at [369, 195] on p "[DATE]" at bounding box center [363, 201] width 28 height 13
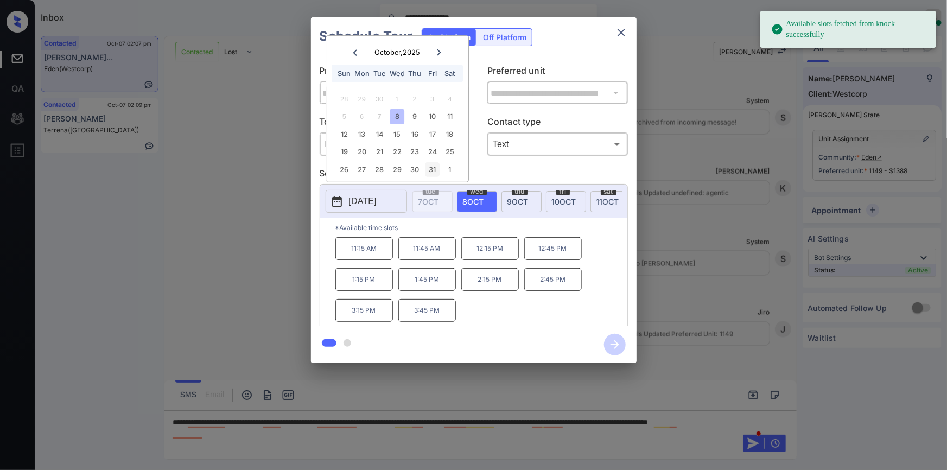
click at [435, 171] on div "31" at bounding box center [432, 169] width 15 height 15
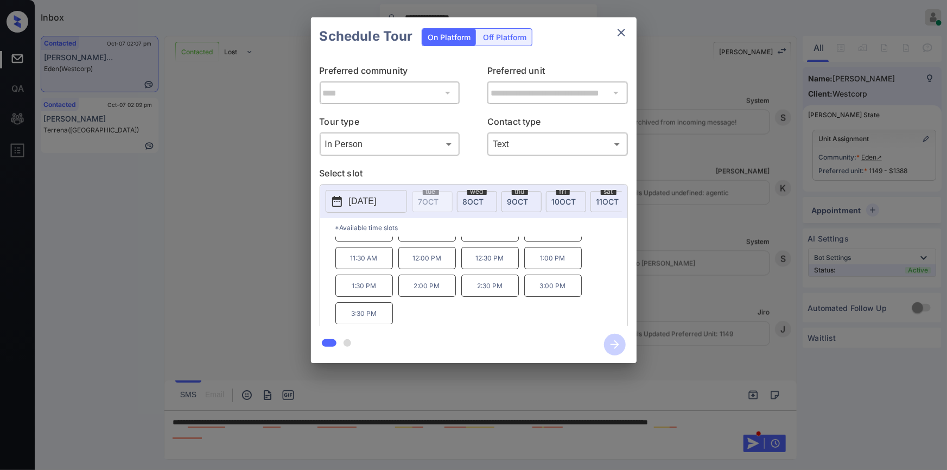
scroll to position [0, 0]
click at [233, 212] on div "**********" at bounding box center [473, 190] width 947 height 380
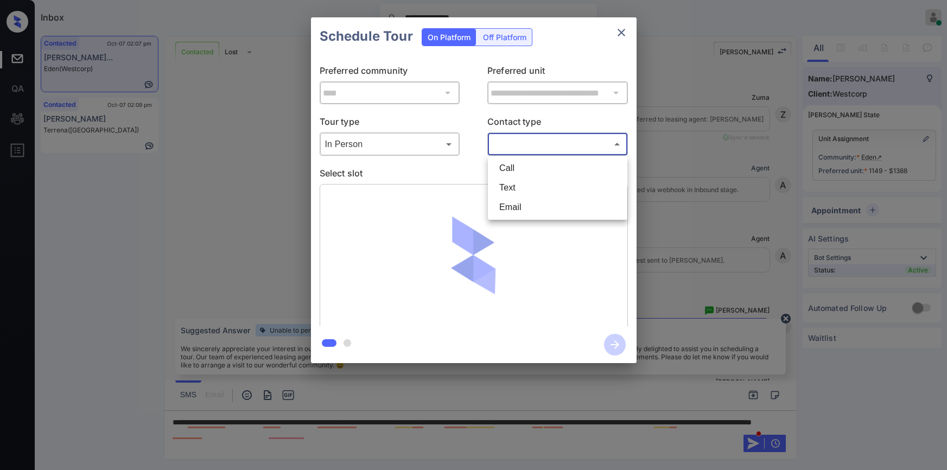
click at [509, 145] on body "**********" at bounding box center [473, 235] width 947 height 470
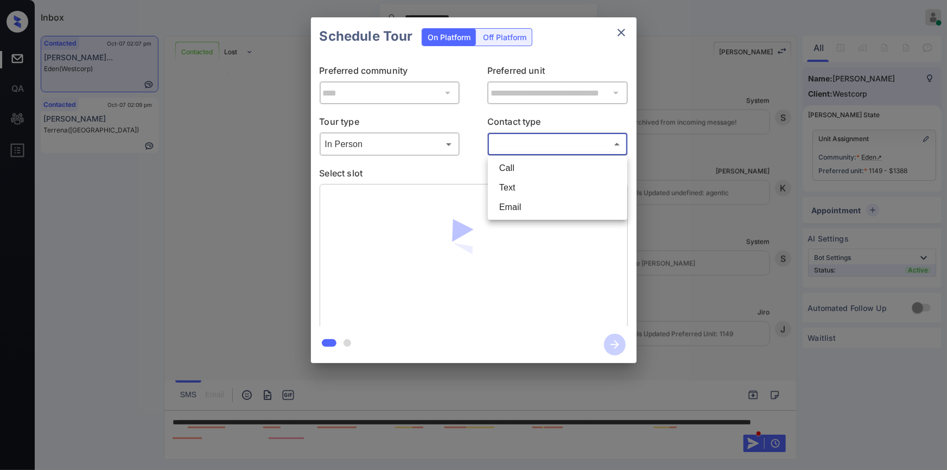
click at [521, 190] on li "Text" at bounding box center [557, 188] width 134 height 20
type input "****"
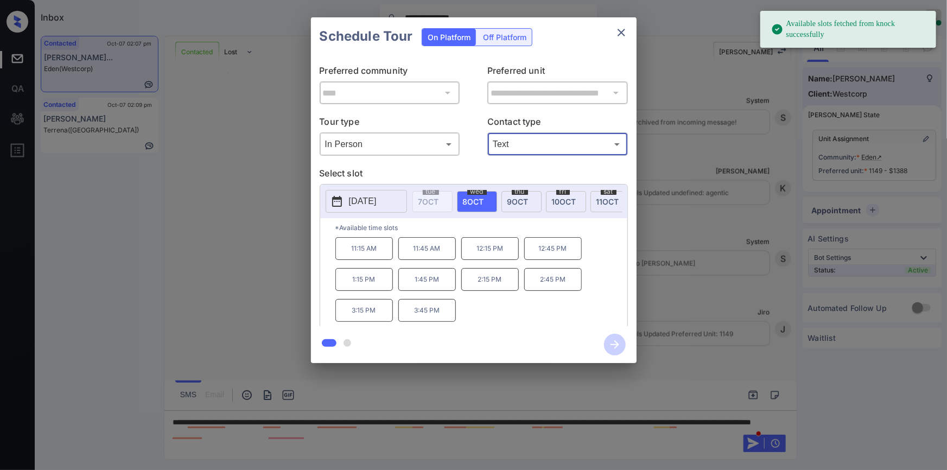
click at [375, 196] on p "[DATE]" at bounding box center [363, 201] width 28 height 13
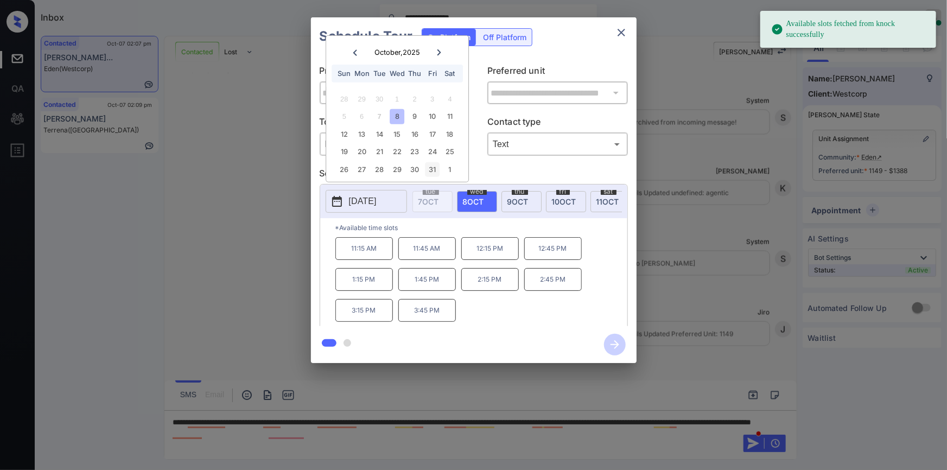
click at [434, 169] on div "31" at bounding box center [432, 169] width 15 height 15
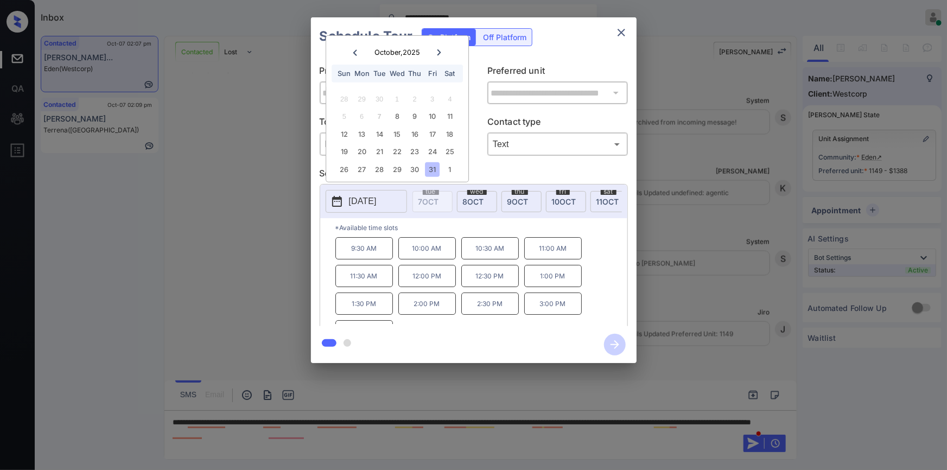
scroll to position [18, 0]
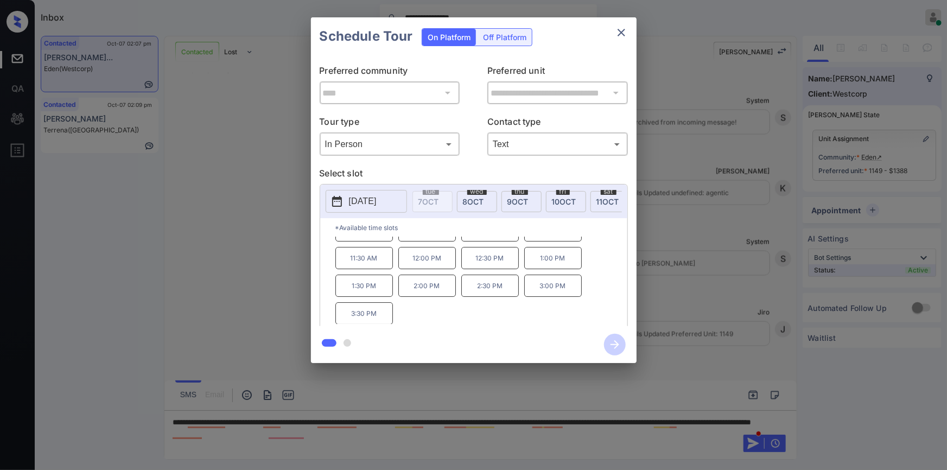
click at [214, 238] on div "**********" at bounding box center [473, 190] width 947 height 380
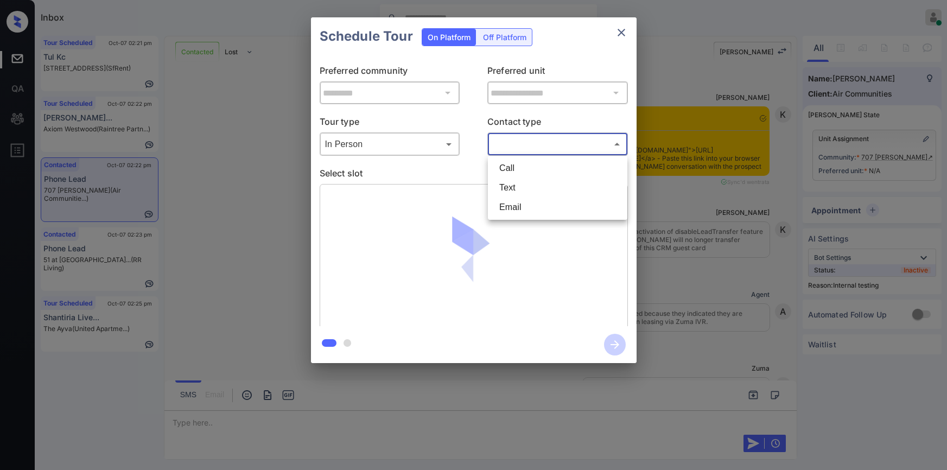
click at [518, 141] on body "Inbox [PERSON_NAME] Online Set yourself offline Set yourself on break Profile S…" at bounding box center [473, 235] width 947 height 470
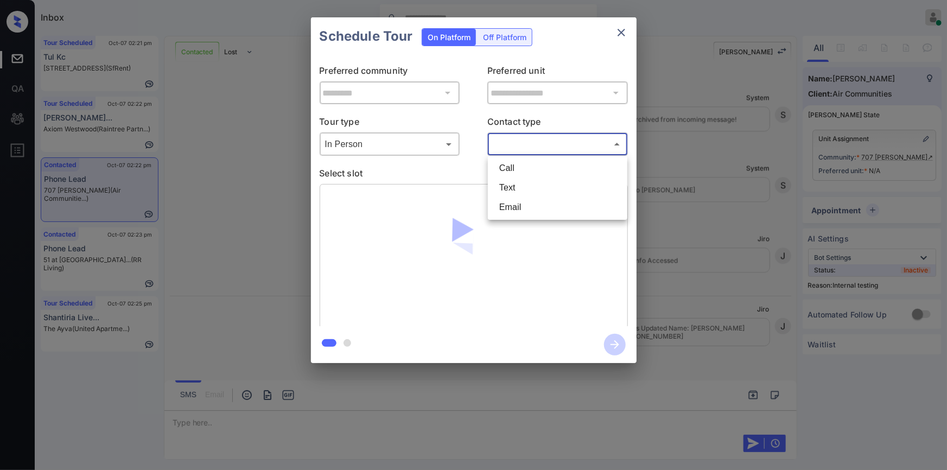
click at [506, 186] on li "Text" at bounding box center [557, 188] width 134 height 20
type input "****"
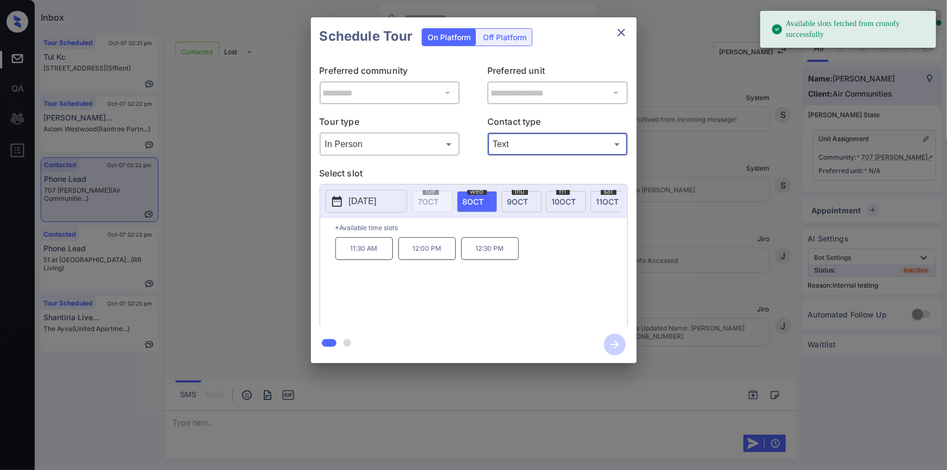
click at [200, 200] on div "**********" at bounding box center [473, 190] width 947 height 380
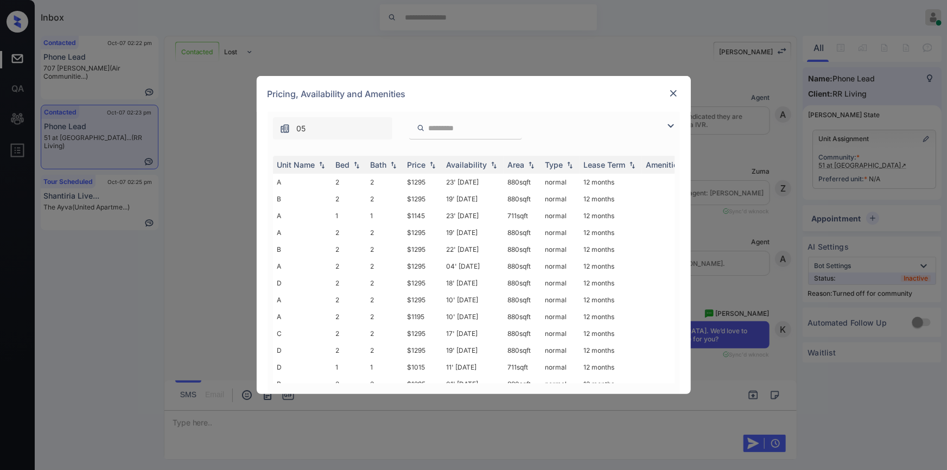
scroll to position [1972, 0]
click at [667, 123] on img at bounding box center [670, 125] width 13 height 13
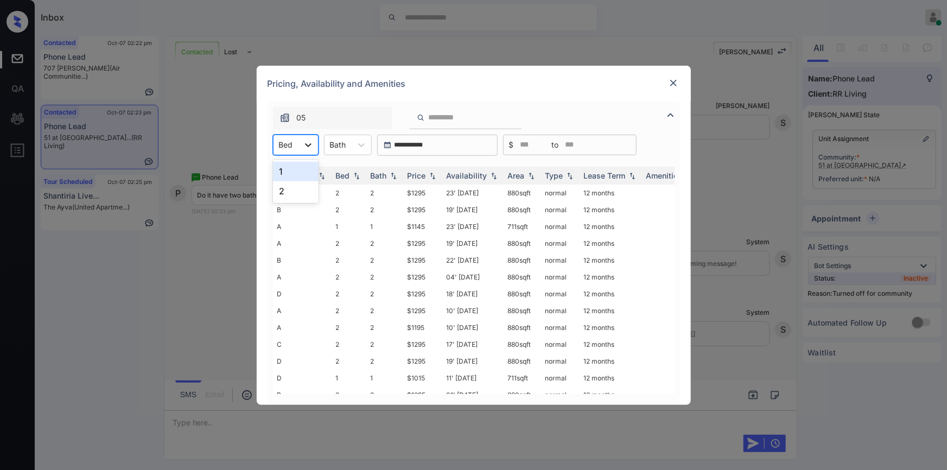
click at [303, 146] on icon at bounding box center [308, 144] width 11 height 11
click at [285, 191] on div "2" at bounding box center [296, 191] width 46 height 20
click at [357, 149] on div "Bath" at bounding box center [344, 145] width 27 height 16
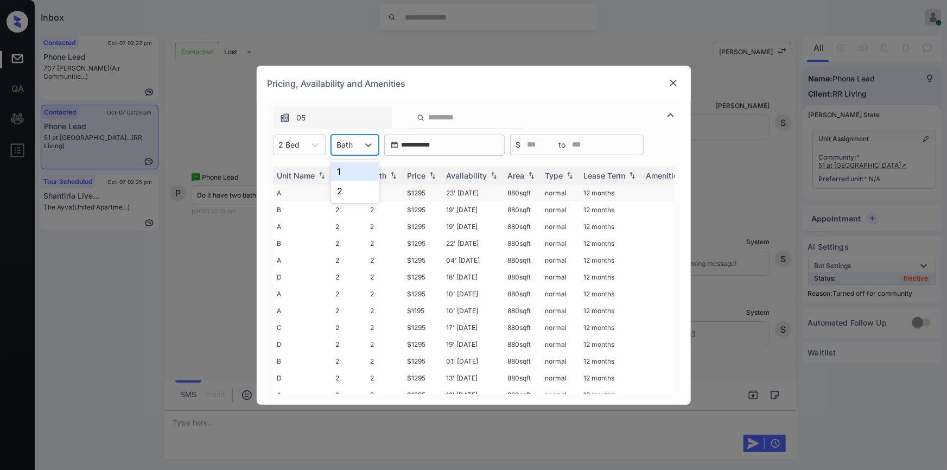
click at [340, 187] on div "2" at bounding box center [355, 191] width 48 height 20
click at [438, 194] on td "$1295" at bounding box center [422, 192] width 39 height 17
copy td "$1295"
click at [672, 84] on img at bounding box center [673, 83] width 11 height 11
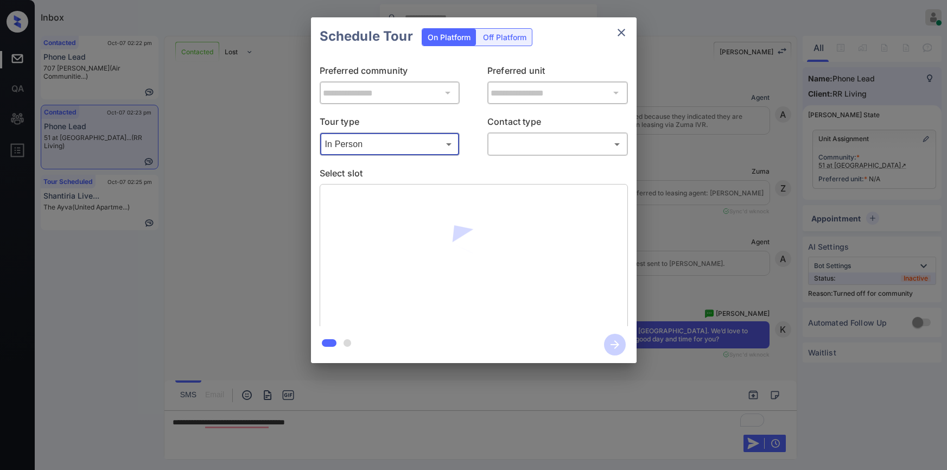
click at [545, 137] on body "Inbox [PERSON_NAME] Online Set yourself offline Set yourself on break Profile S…" at bounding box center [473, 235] width 947 height 470
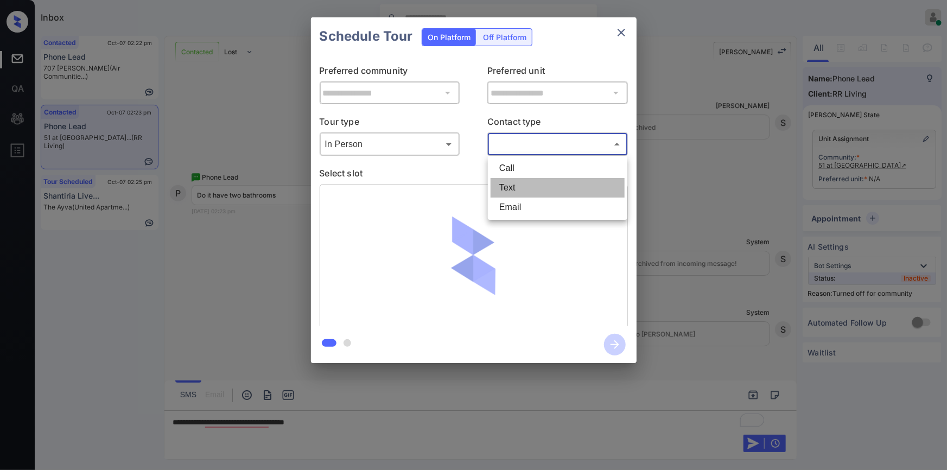
click at [522, 179] on li "Text" at bounding box center [557, 188] width 134 height 20
type input "****"
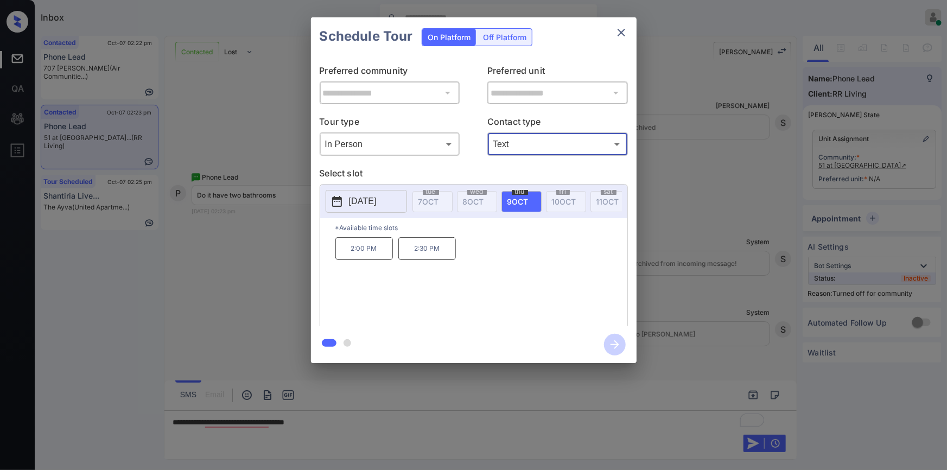
click at [401, 371] on div "**********" at bounding box center [473, 190] width 947 height 380
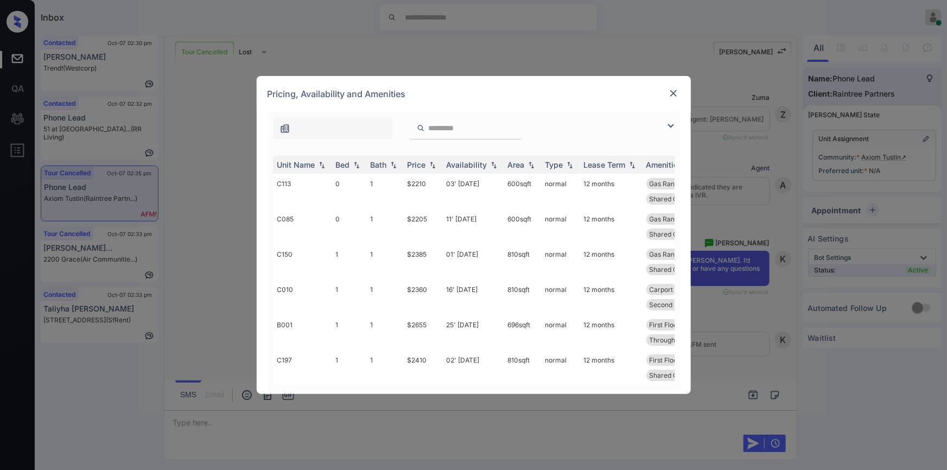
scroll to position [3442, 0]
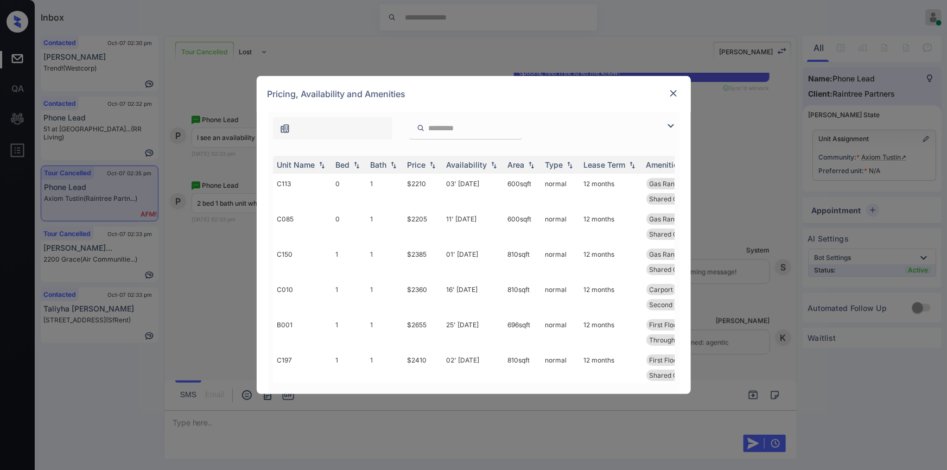
click at [667, 124] on img at bounding box center [670, 125] width 13 height 13
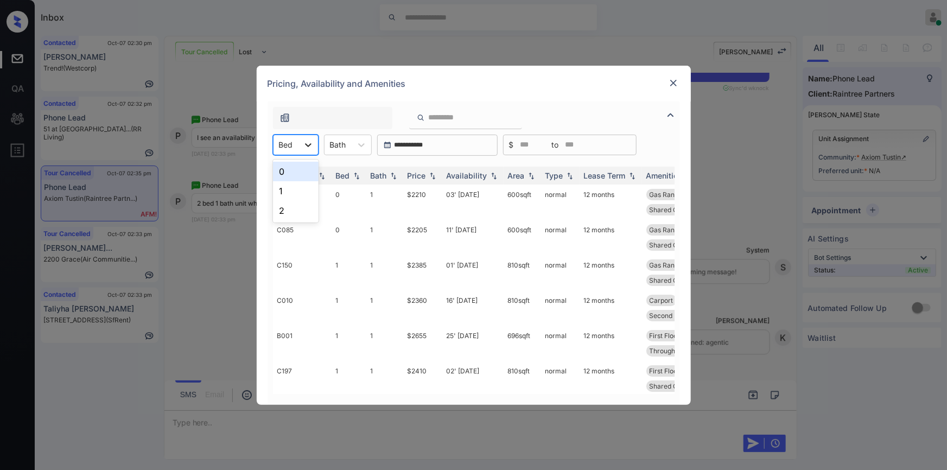
click at [302, 145] on div at bounding box center [308, 145] width 20 height 20
click at [280, 206] on div "2" at bounding box center [296, 211] width 46 height 20
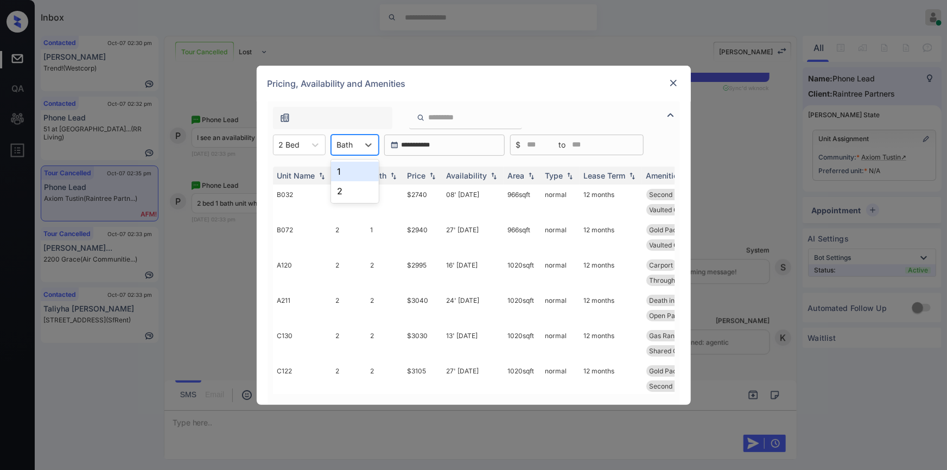
click at [353, 141] on div "Bath" at bounding box center [344, 145] width 27 height 16
click at [349, 169] on div "1" at bounding box center [355, 172] width 48 height 20
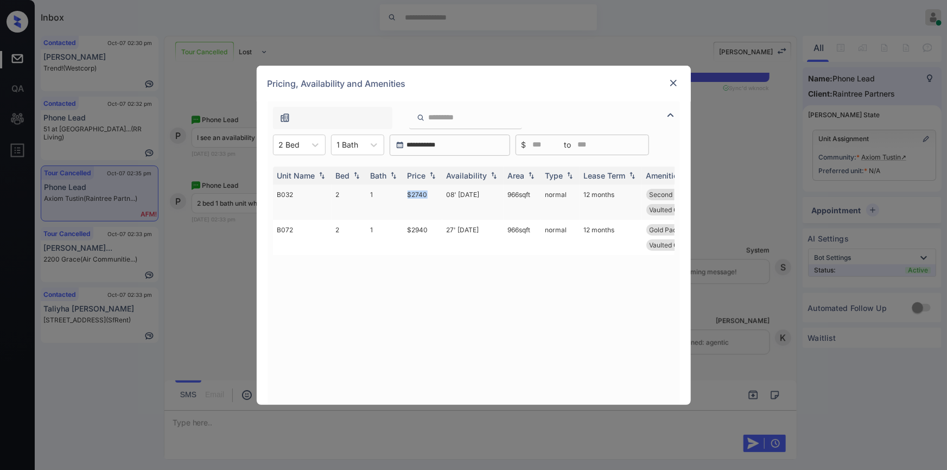
drag, startPoint x: 414, startPoint y: 192, endPoint x: 431, endPoint y: 195, distance: 17.1
click at [430, 194] on tr "B032 2 1 $2740 08' Nov 25 966 sqft normal 12 months Second Floor Shared Garage …" at bounding box center [556, 201] width 567 height 35
copy tr "$2740"
click at [672, 81] on img at bounding box center [673, 83] width 11 height 11
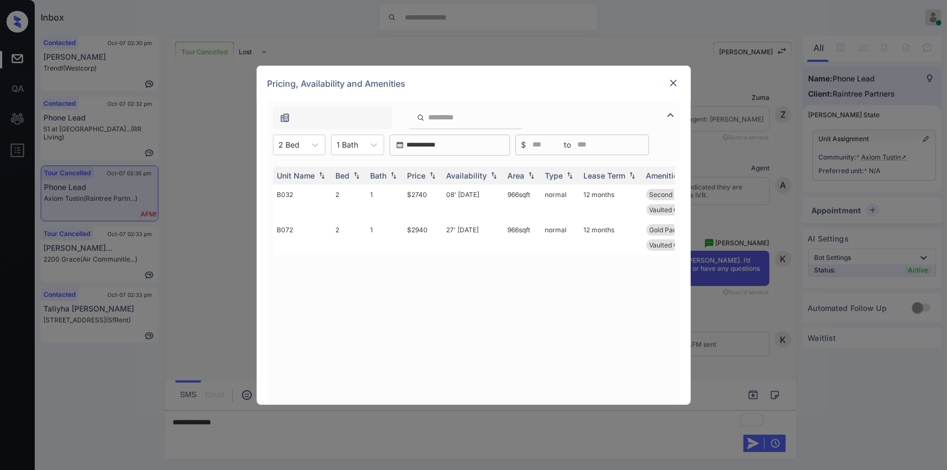
scroll to position [3442, 0]
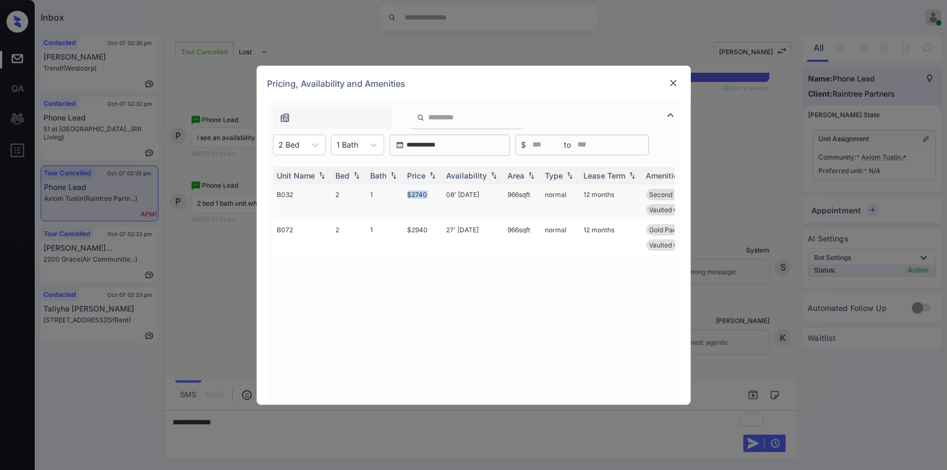
drag, startPoint x: 405, startPoint y: 195, endPoint x: 436, endPoint y: 192, distance: 31.6
click at [436, 192] on td "$2740" at bounding box center [422, 201] width 39 height 35
copy td "$2740"
click at [415, 193] on td "$2740" at bounding box center [422, 201] width 39 height 35
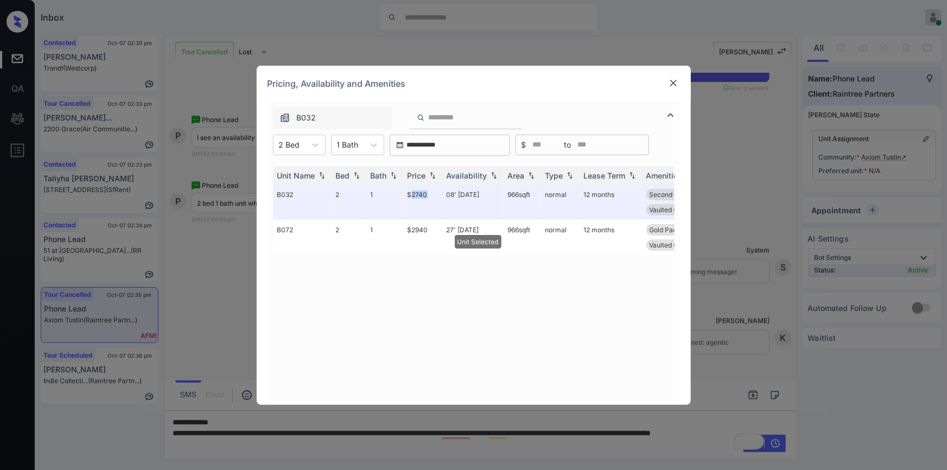
click at [674, 82] on img at bounding box center [673, 83] width 11 height 11
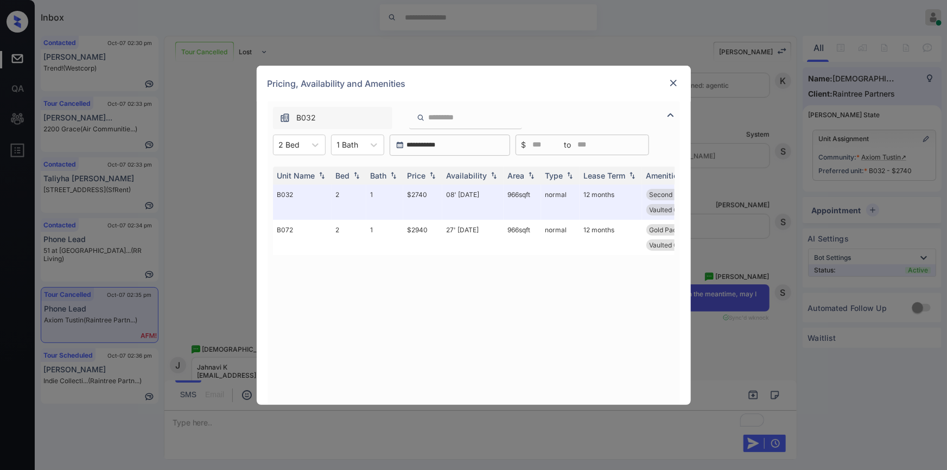
click at [673, 82] on img at bounding box center [673, 83] width 11 height 11
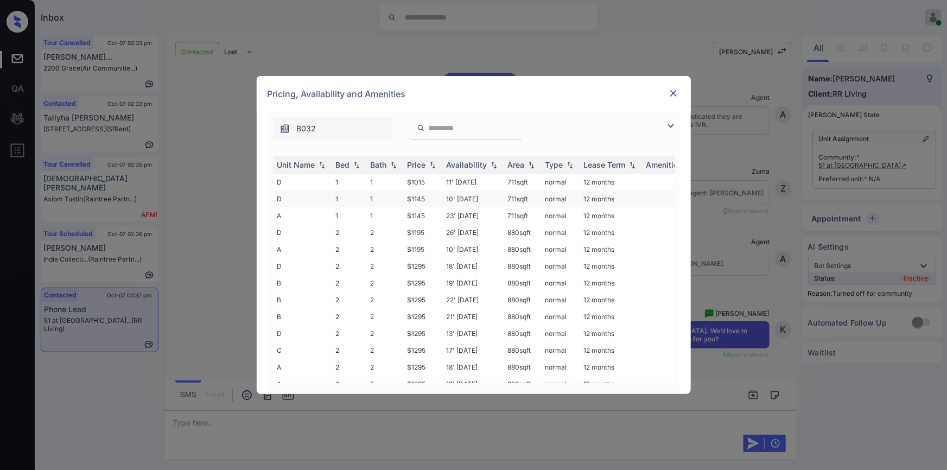
scroll to position [2082, 0]
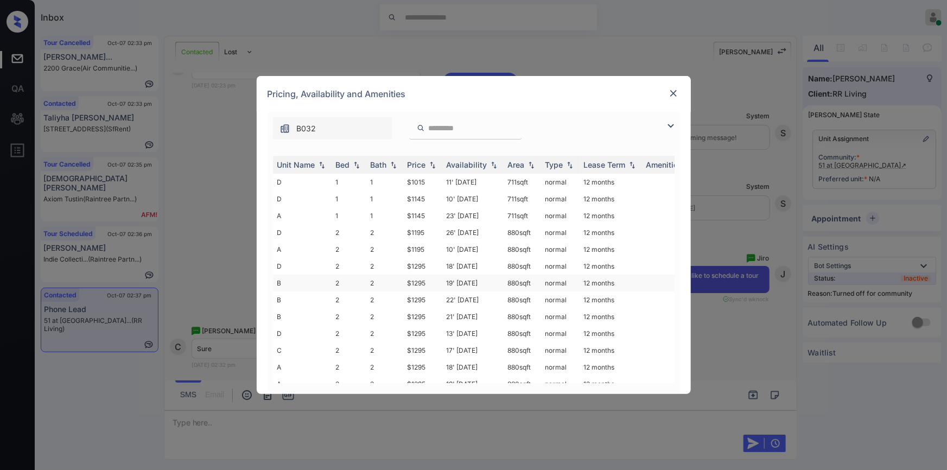
click at [412, 279] on td "$1295" at bounding box center [422, 283] width 39 height 17
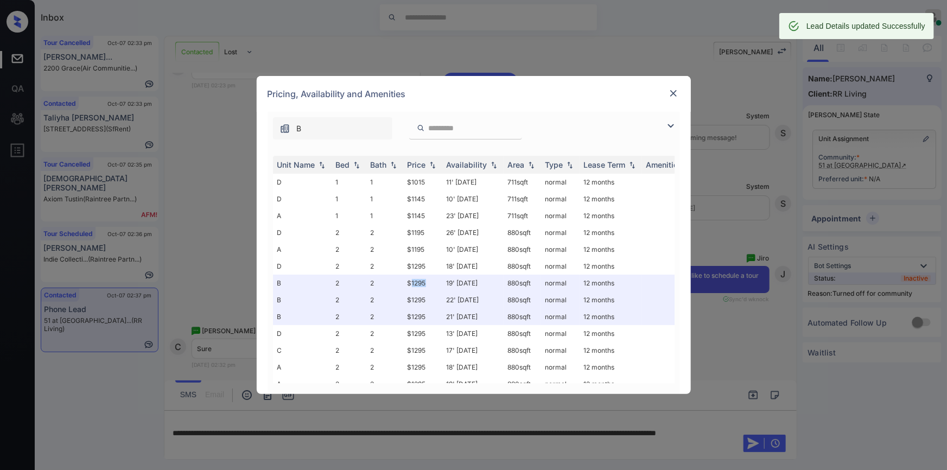
click at [672, 95] on img at bounding box center [673, 93] width 11 height 11
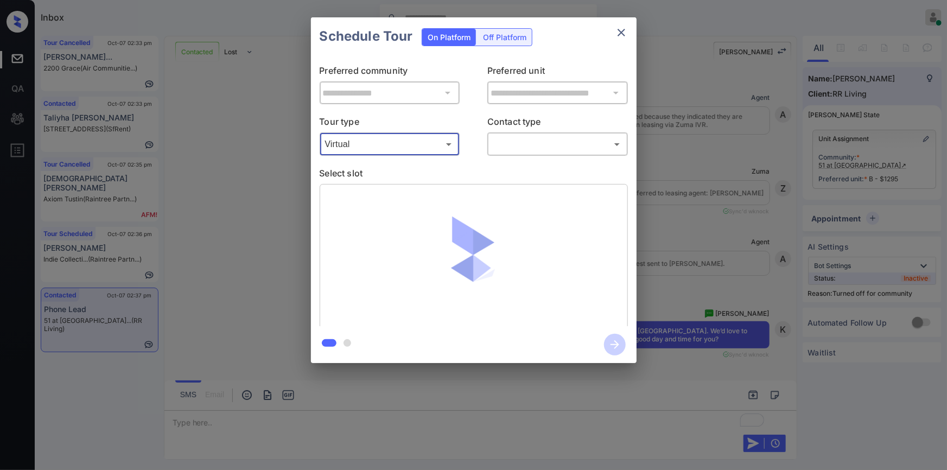
click at [371, 146] on body "Inbox Jiro Alonzo Online Set yourself offline Set yourself on break Profile Swi…" at bounding box center [473, 235] width 947 height 470
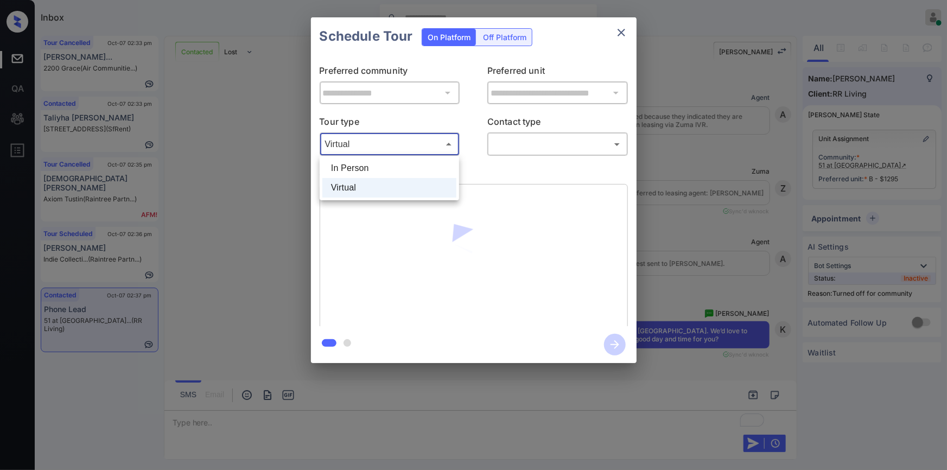
scroll to position [2605, 0]
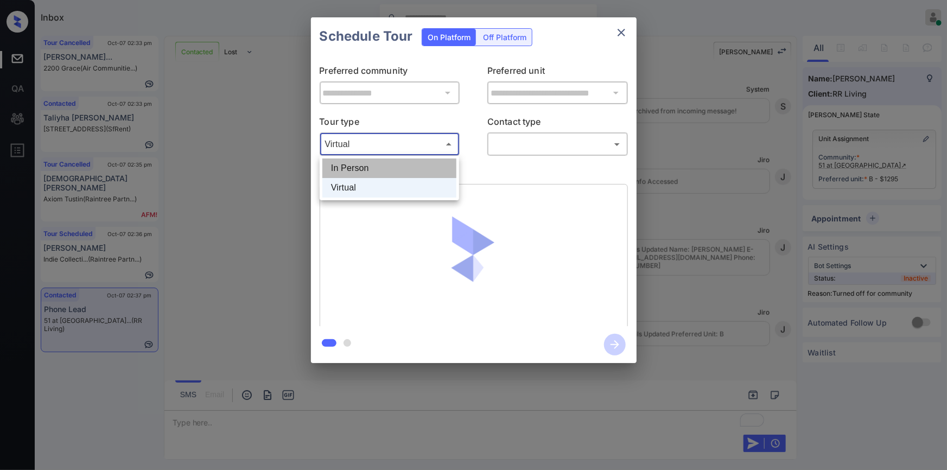
click at [355, 169] on li "In Person" at bounding box center [389, 168] width 134 height 20
type input "********"
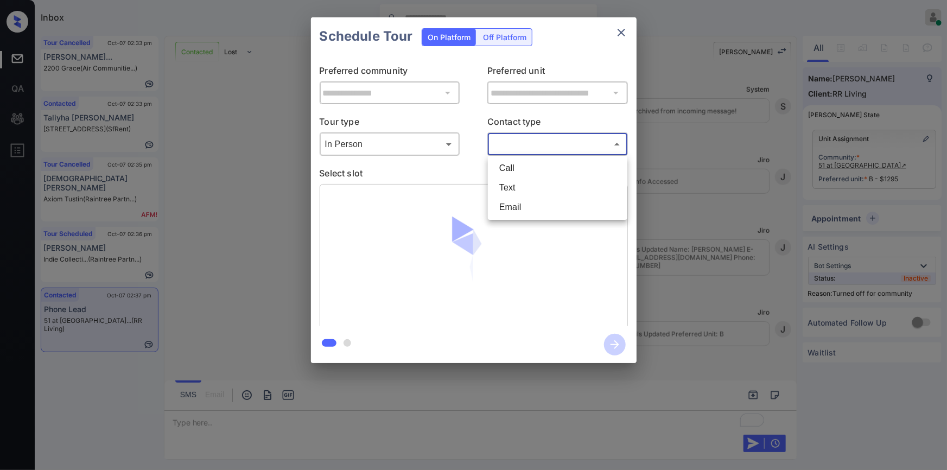
click at [531, 144] on body "Inbox Jiro Alonzo Online Set yourself offline Set yourself on break Profile Swi…" at bounding box center [473, 235] width 947 height 470
click at [520, 183] on li "Text" at bounding box center [557, 188] width 134 height 20
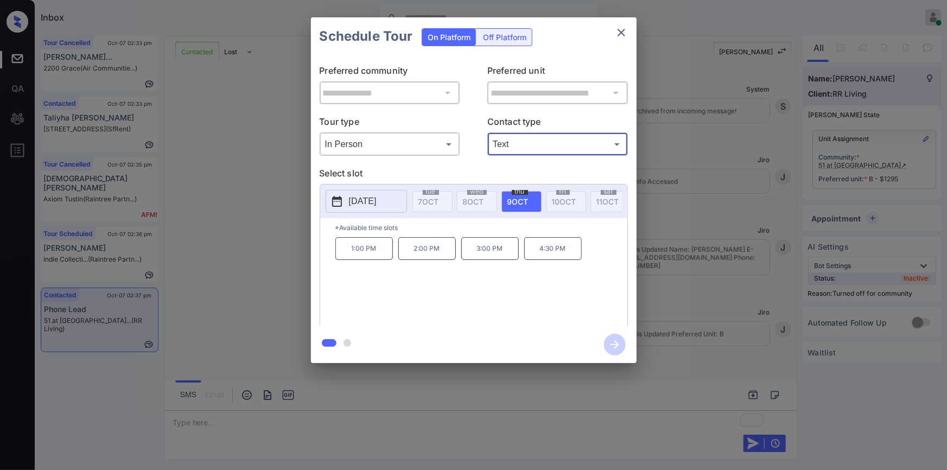
type input "****"
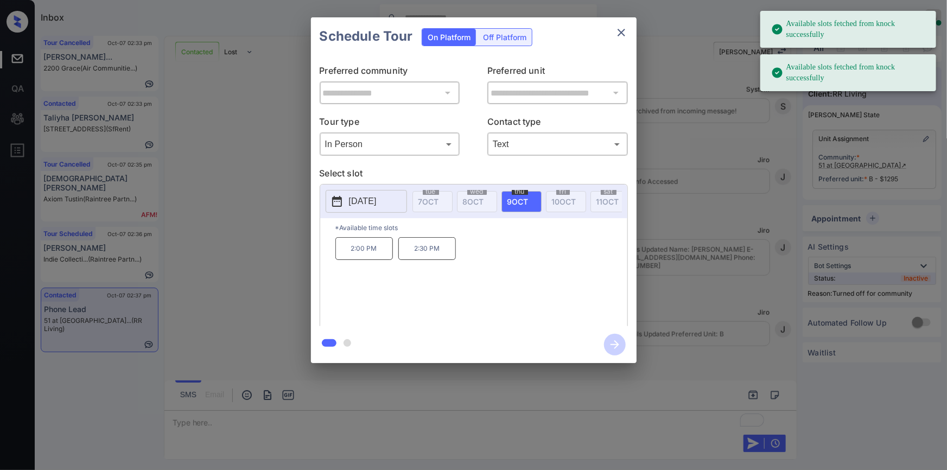
click at [353, 256] on p "2:00 PM" at bounding box center [364, 248] width 58 height 23
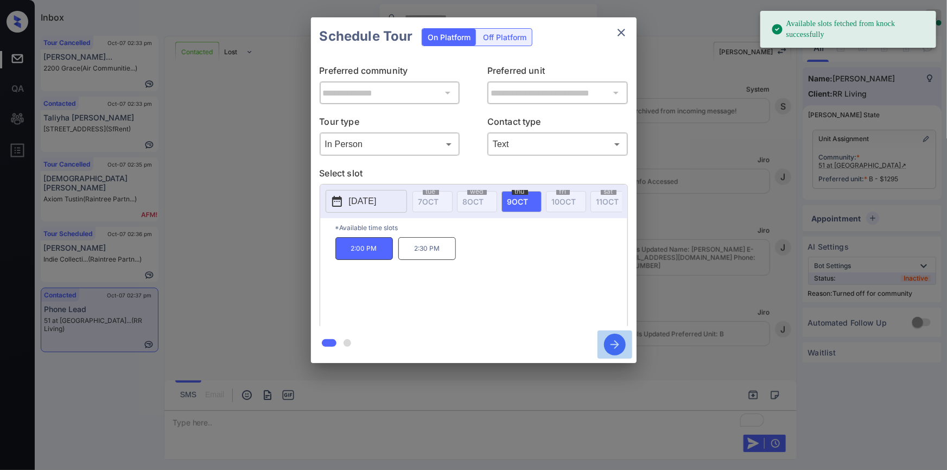
click at [622, 340] on icon "button" at bounding box center [615, 345] width 22 height 22
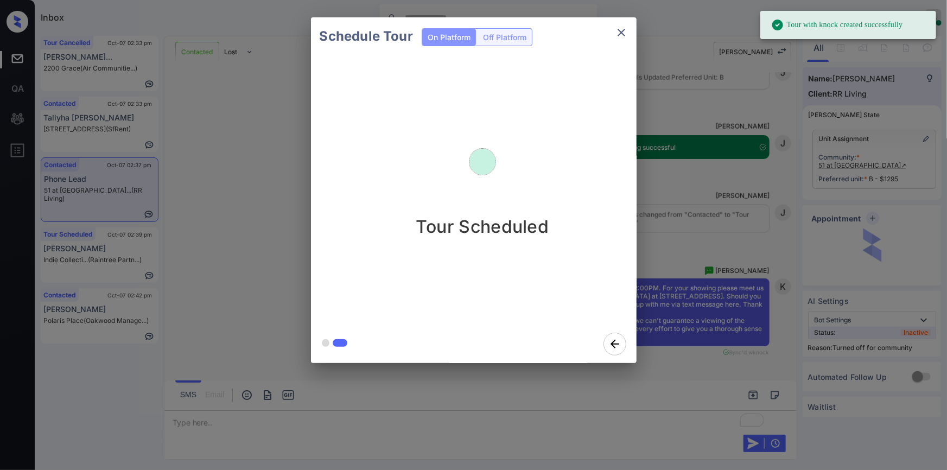
scroll to position [2861, 0]
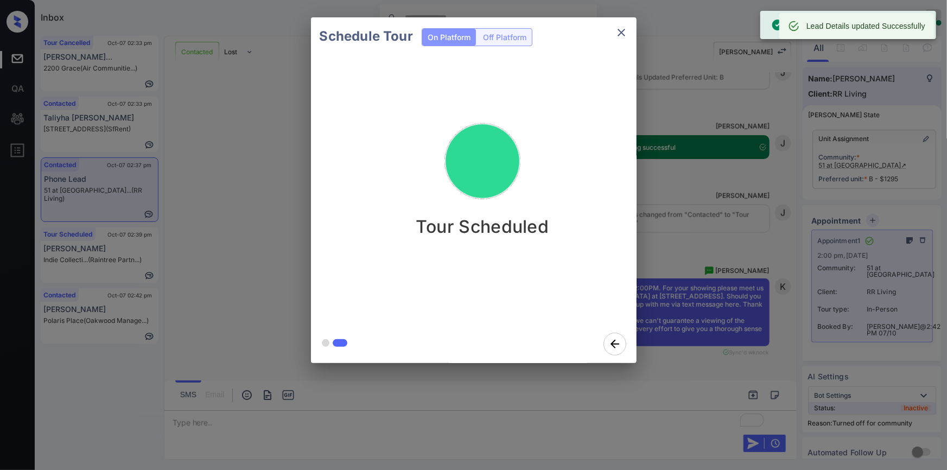
click at [620, 28] on icon "close" at bounding box center [621, 32] width 13 height 13
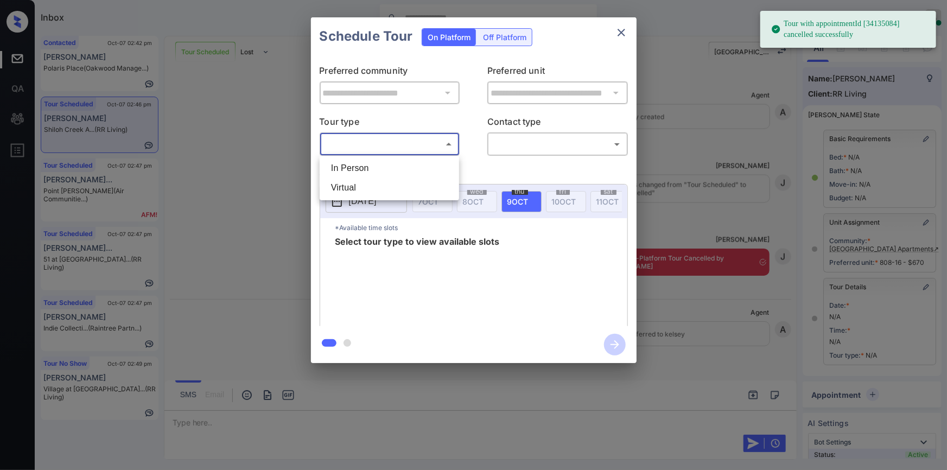
scroll to position [81, 0]
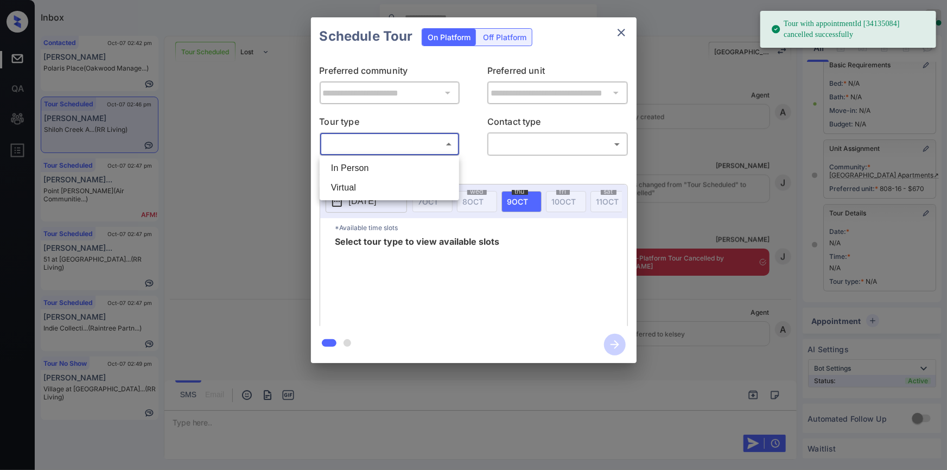
drag, startPoint x: 359, startPoint y: 164, endPoint x: 539, endPoint y: 154, distance: 180.4
click at [361, 164] on li "In Person" at bounding box center [389, 168] width 134 height 20
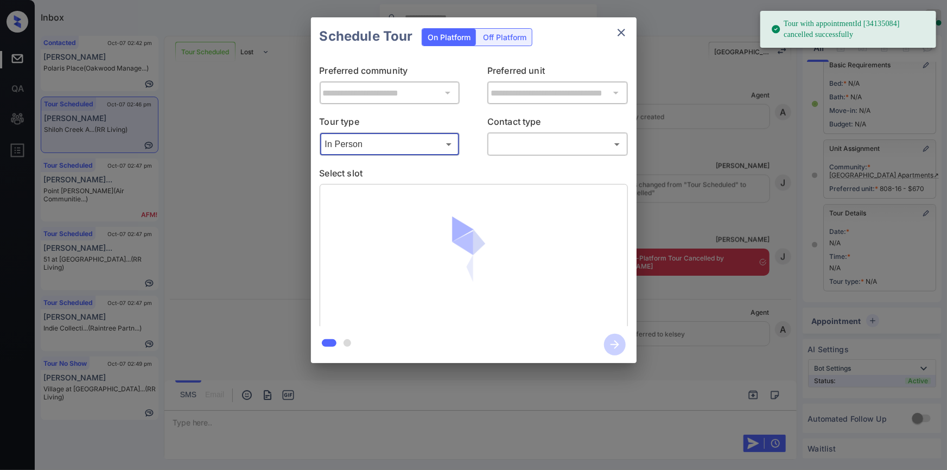
type input "********"
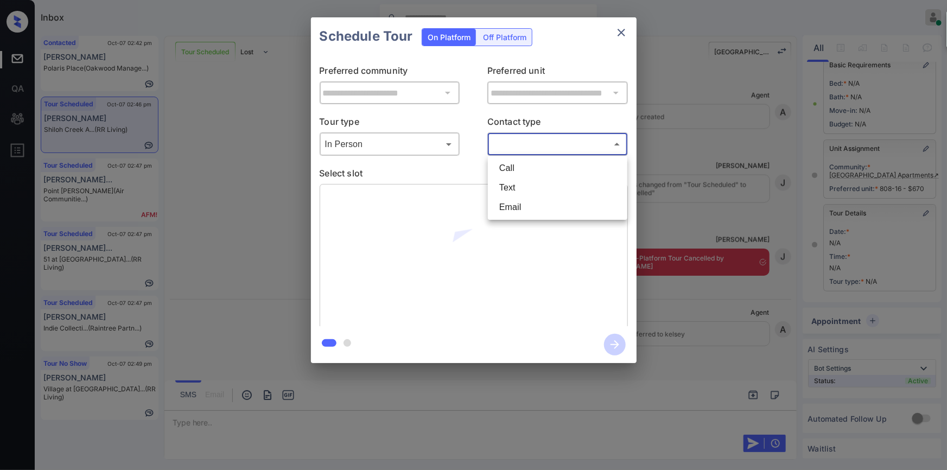
click at [537, 148] on body "Tour with appointmentId [34135084] cancelled successfully Inbox Jiro Alonzo Onl…" at bounding box center [473, 235] width 947 height 470
click at [520, 187] on li "Text" at bounding box center [557, 188] width 134 height 20
type input "****"
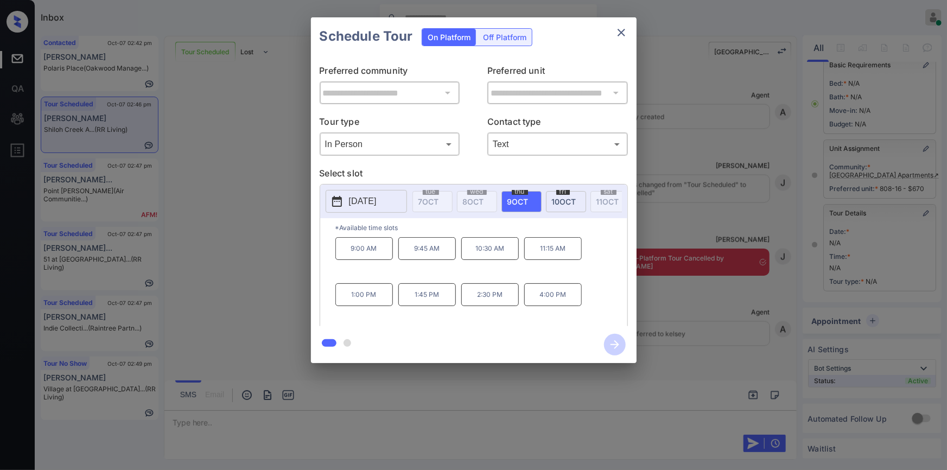
click at [251, 271] on div "**********" at bounding box center [473, 190] width 947 height 380
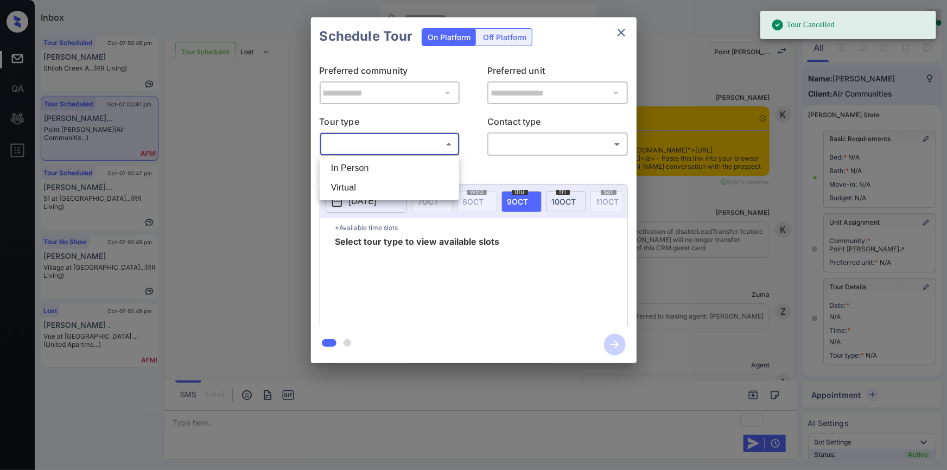
click at [371, 169] on li "In Person" at bounding box center [389, 168] width 134 height 20
type input "********"
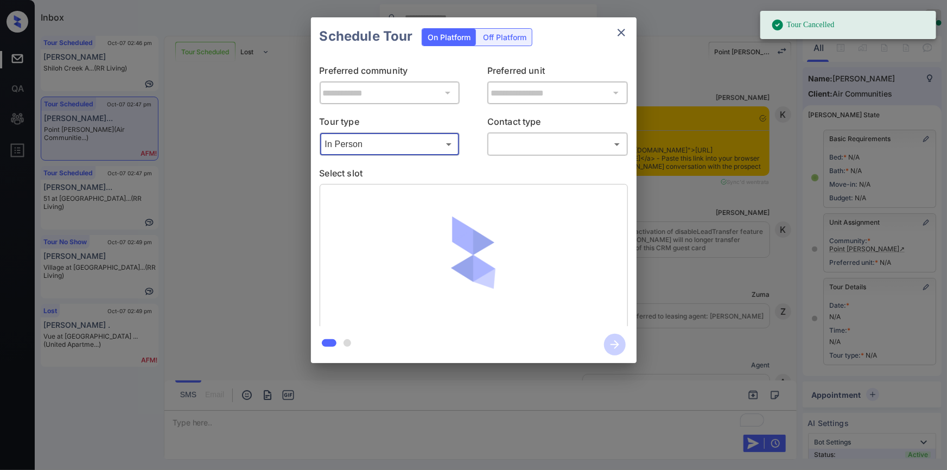
scroll to position [73, 0]
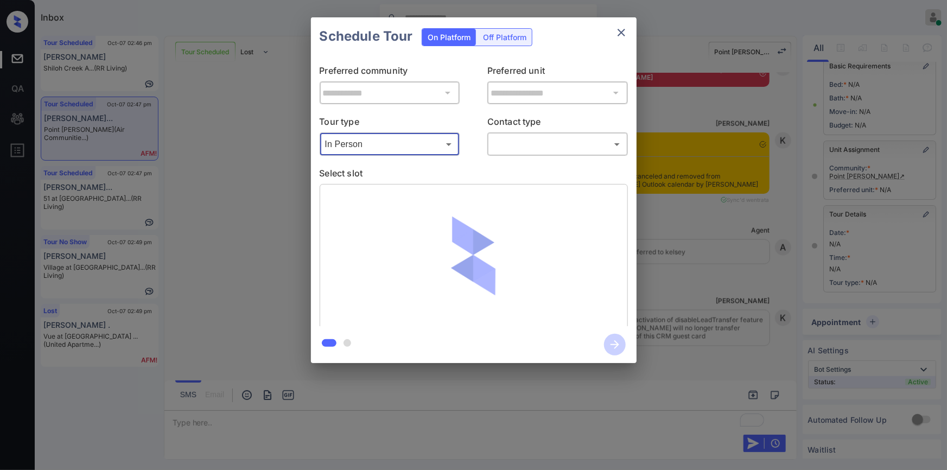
click at [519, 143] on body "Tour Cancelled Inbox Jiro Alonzo Online Set yourself offline Set yourself on br…" at bounding box center [473, 235] width 947 height 470
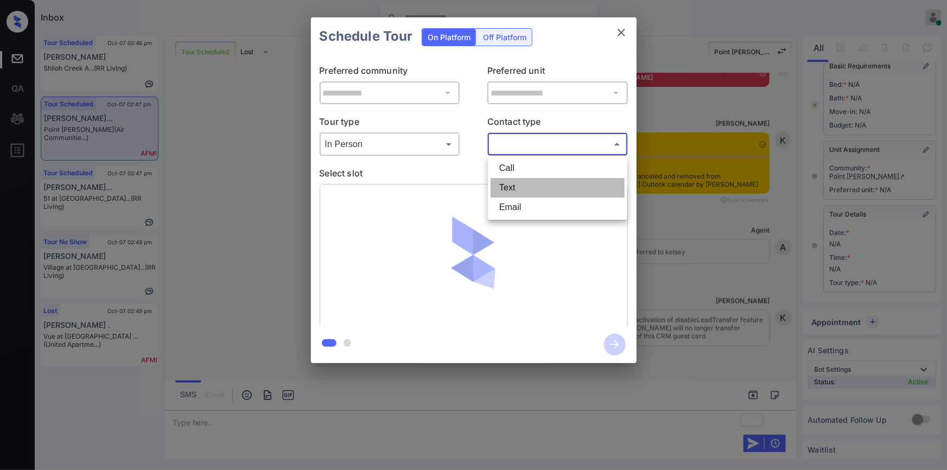
click at [516, 192] on li "Text" at bounding box center [557, 188] width 134 height 20
type input "****"
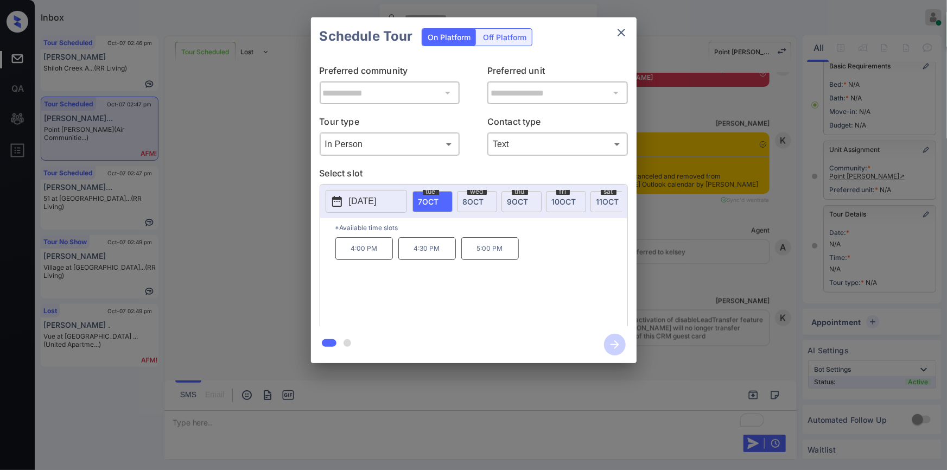
click at [569, 199] on span "10 OCT" at bounding box center [564, 201] width 24 height 9
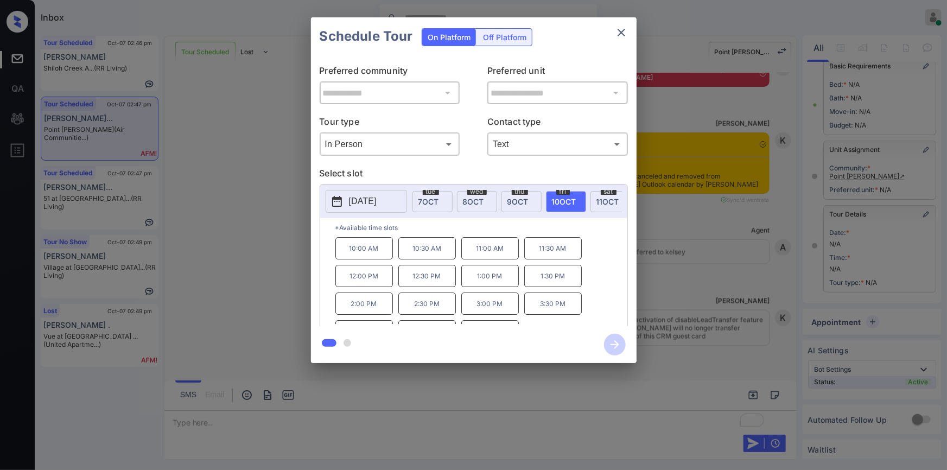
click at [285, 267] on div "**********" at bounding box center [473, 190] width 947 height 380
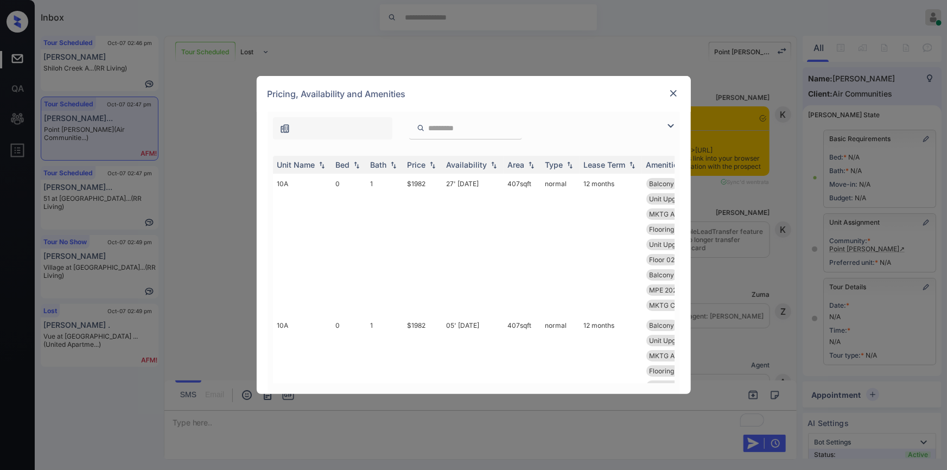
scroll to position [73, 0]
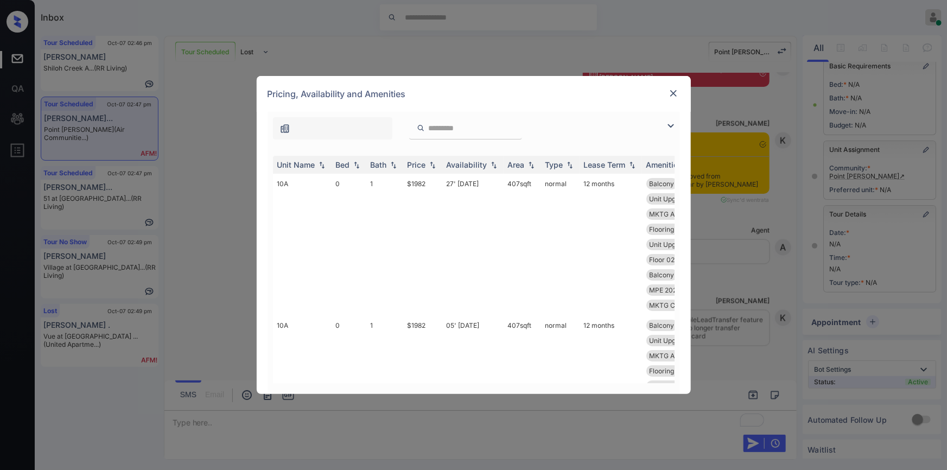
click at [673, 128] on img at bounding box center [670, 125] width 13 height 13
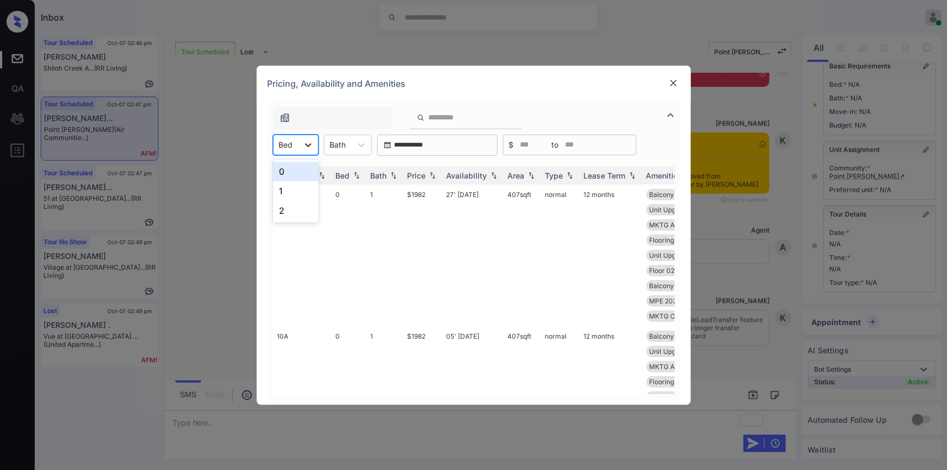
click at [303, 141] on icon at bounding box center [308, 144] width 11 height 11
click at [288, 179] on div "0" at bounding box center [296, 172] width 46 height 20
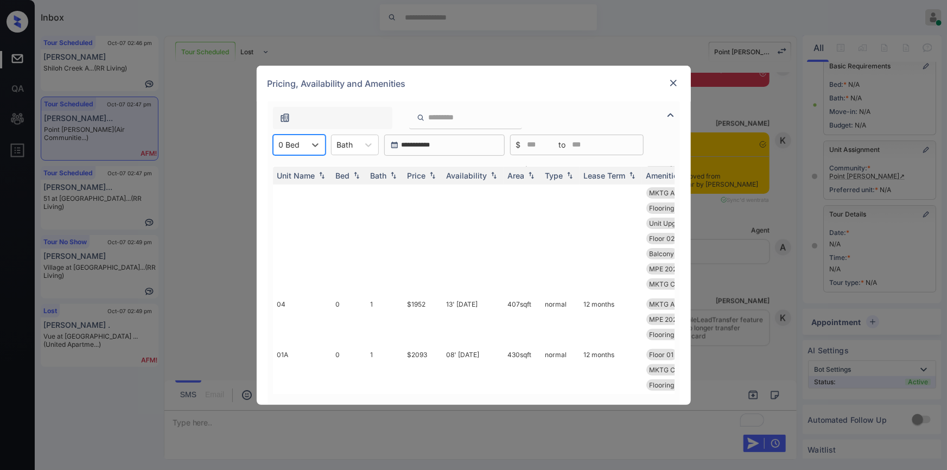
scroll to position [197, 0]
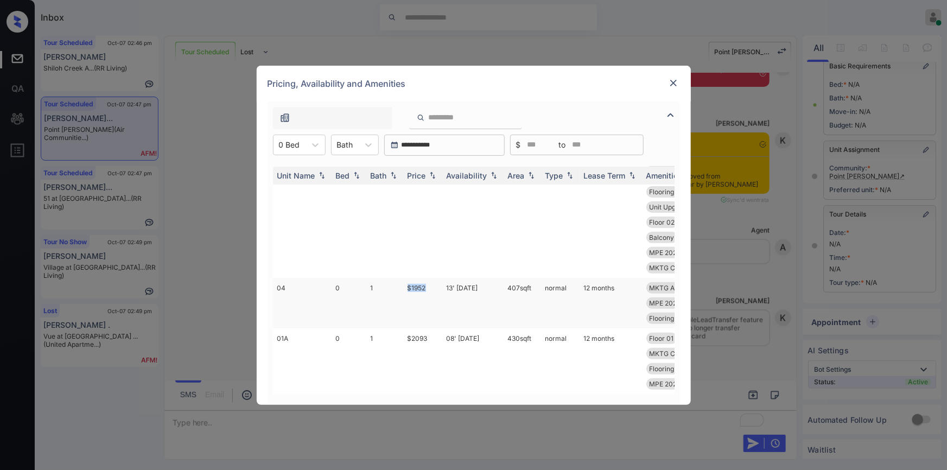
drag, startPoint x: 406, startPoint y: 280, endPoint x: 436, endPoint y: 278, distance: 29.9
click at [436, 278] on td "$1952" at bounding box center [422, 303] width 39 height 50
copy td "$1952"
click at [673, 82] on img at bounding box center [673, 83] width 11 height 11
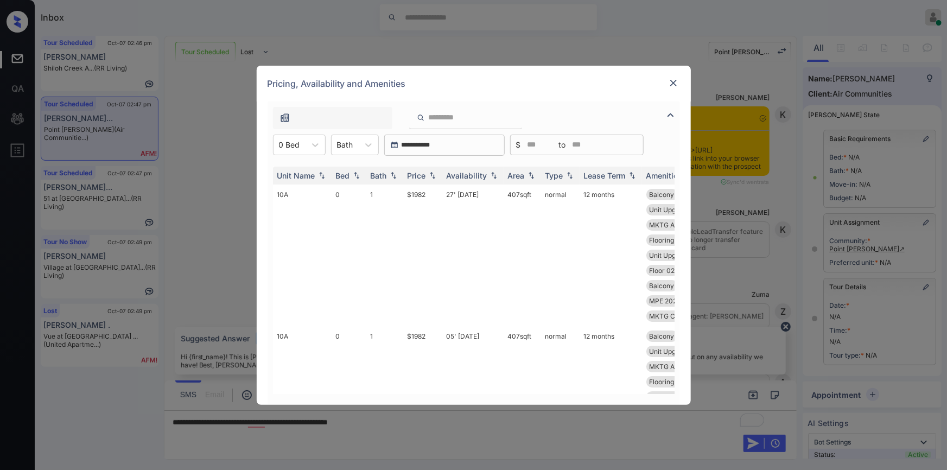
scroll to position [73, 0]
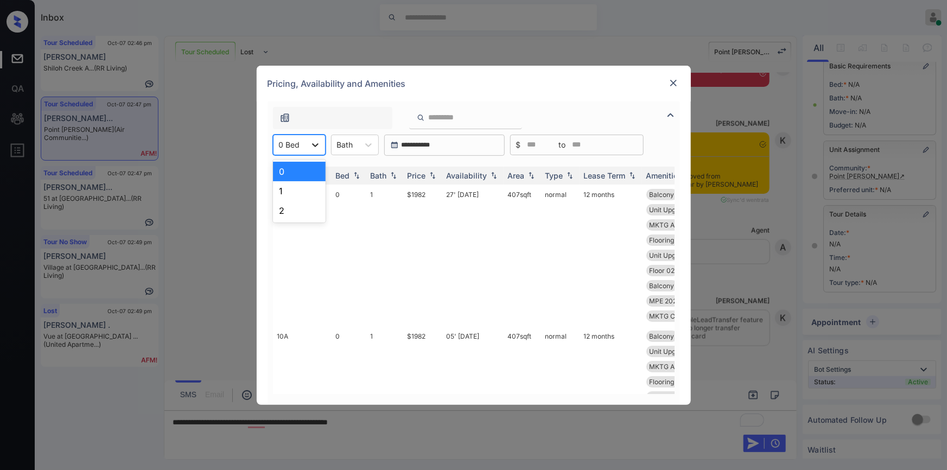
click at [305, 146] on div at bounding box center [315, 145] width 20 height 20
click at [292, 189] on div "1" at bounding box center [299, 191] width 53 height 20
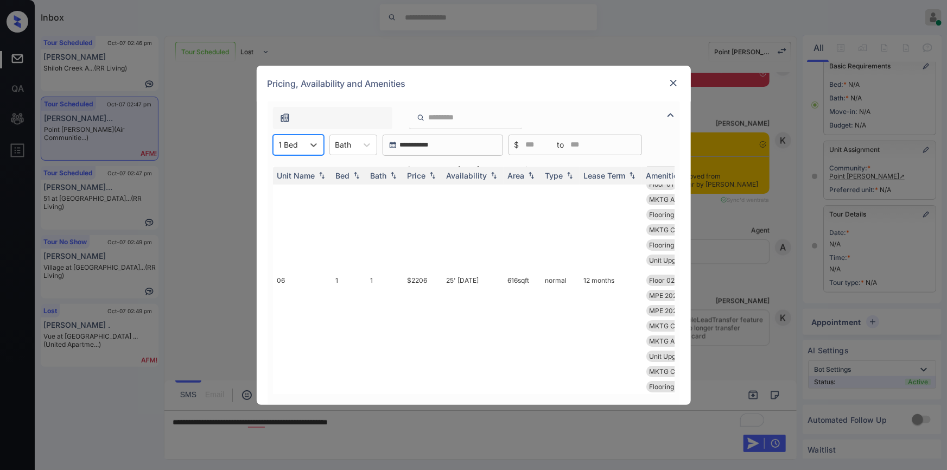
scroll to position [0, 0]
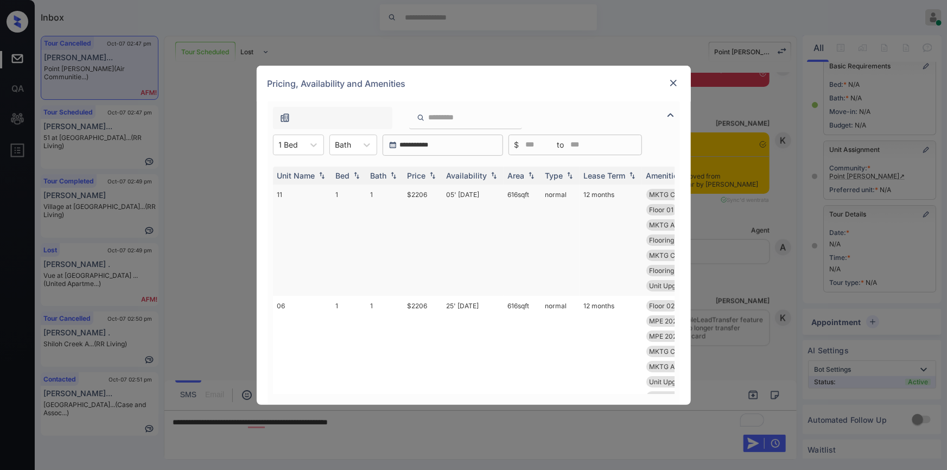
drag, startPoint x: 402, startPoint y: 199, endPoint x: 409, endPoint y: 194, distance: 8.6
click at [439, 196] on tr "11 1 1 $2206 05' Aug 25 616 sqft normal 12 months MKTG Cabinets W... Unit Upgra…" at bounding box center [556, 239] width 567 height 111
click at [417, 195] on td "$2206" at bounding box center [422, 239] width 39 height 111
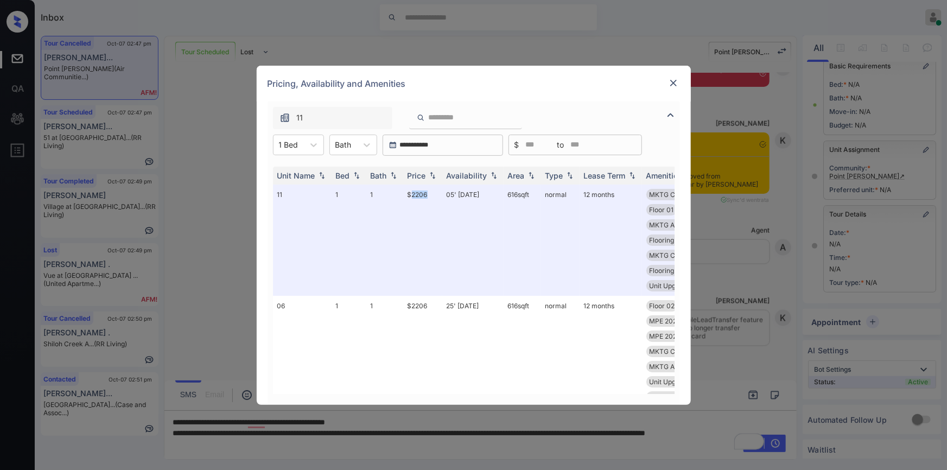
click at [673, 86] on img at bounding box center [673, 83] width 11 height 11
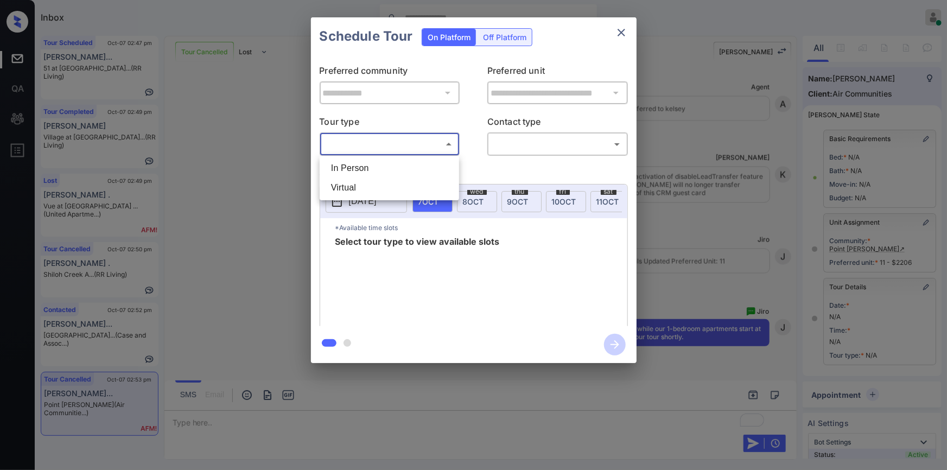
scroll to position [73, 0]
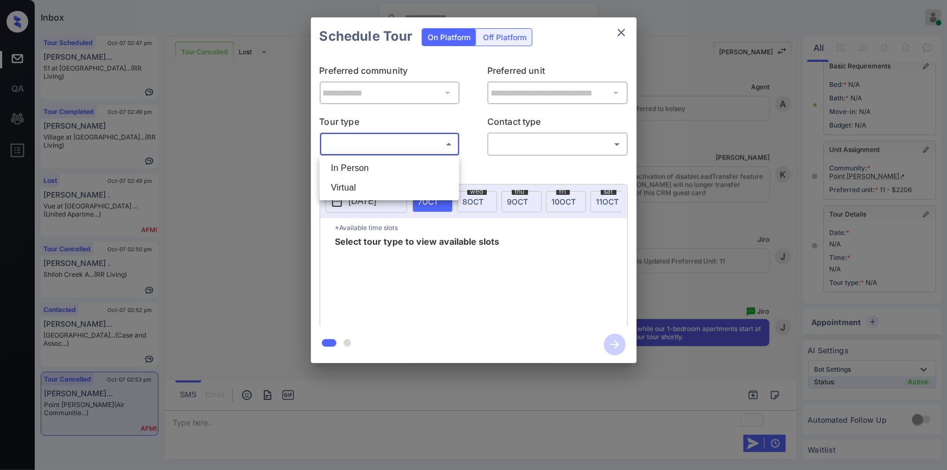
click at [365, 165] on li "In Person" at bounding box center [389, 168] width 134 height 20
type input "********"
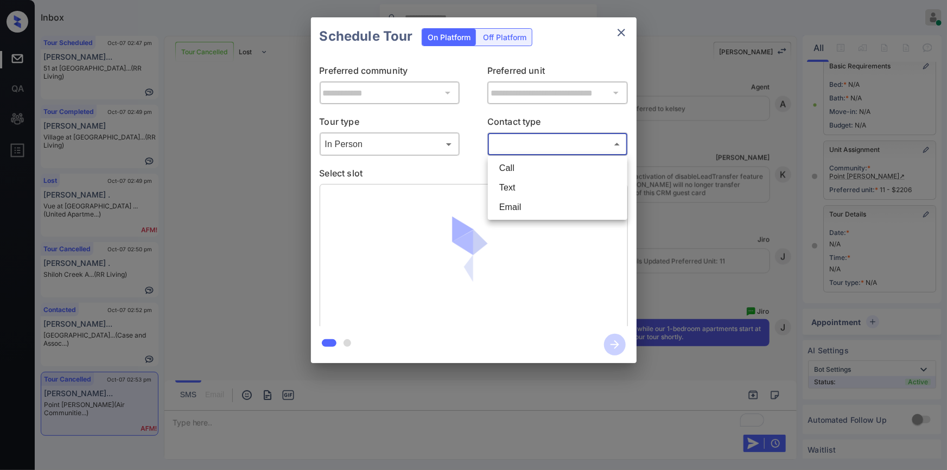
click at [507, 146] on body "Inbox Jiro Alonzo Online Set yourself offline Set yourself on break Profile Swi…" at bounding box center [473, 235] width 947 height 470
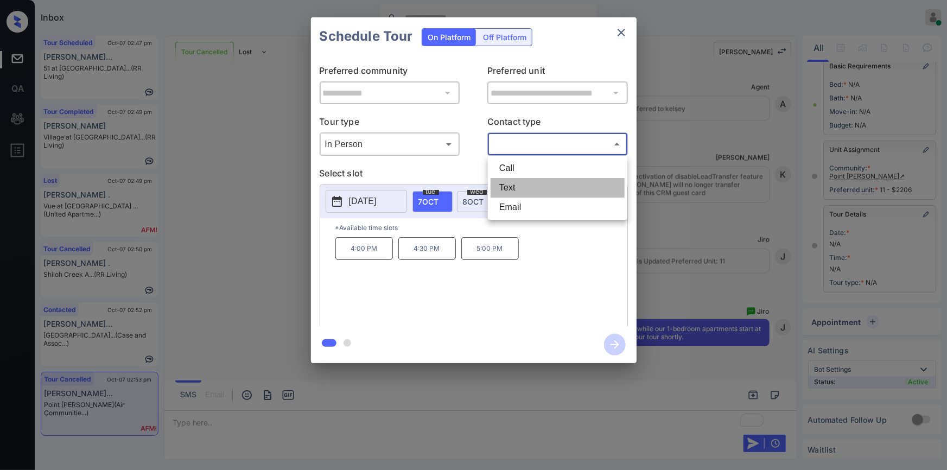
click at [506, 188] on li "Text" at bounding box center [557, 188] width 134 height 20
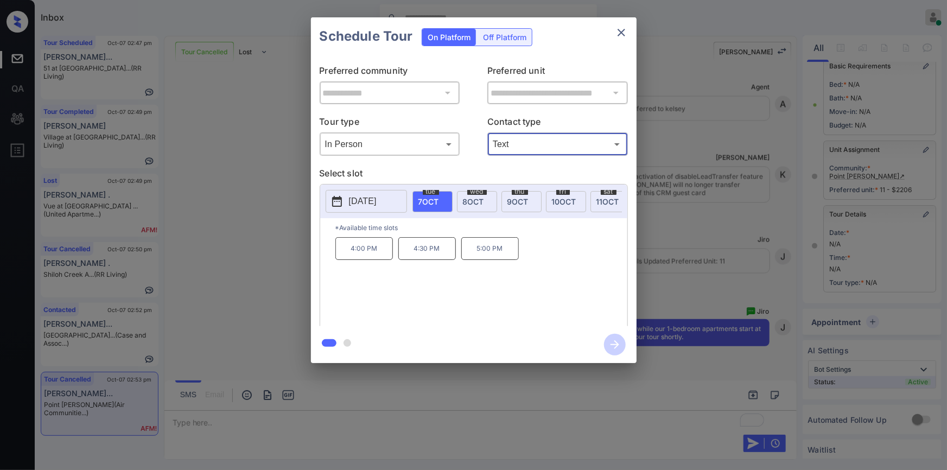
type input "****"
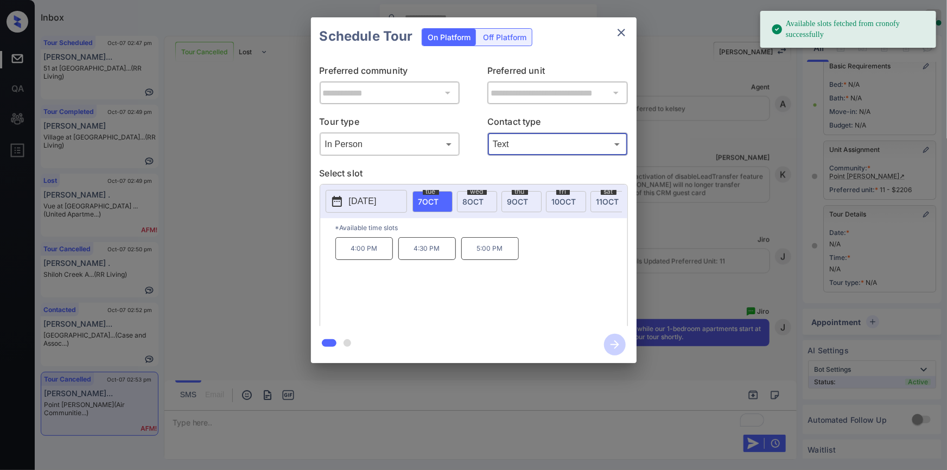
click at [557, 202] on span "10 OCT" at bounding box center [564, 201] width 24 height 9
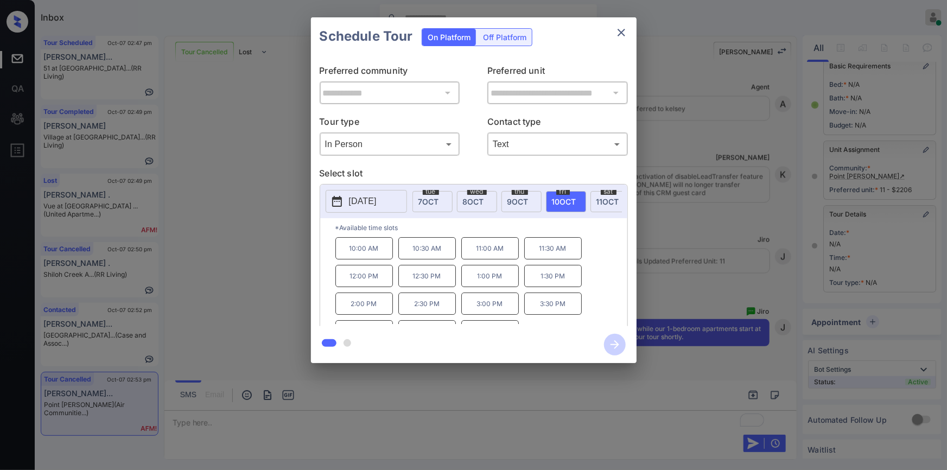
click at [486, 254] on p "11:00 AM" at bounding box center [490, 248] width 58 height 22
click at [614, 345] on icon "button" at bounding box center [615, 345] width 22 height 22
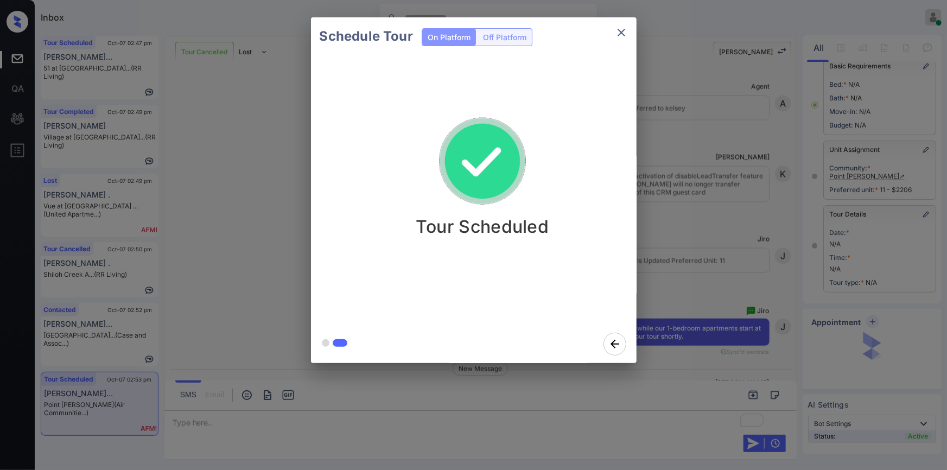
scroll to position [114, 0]
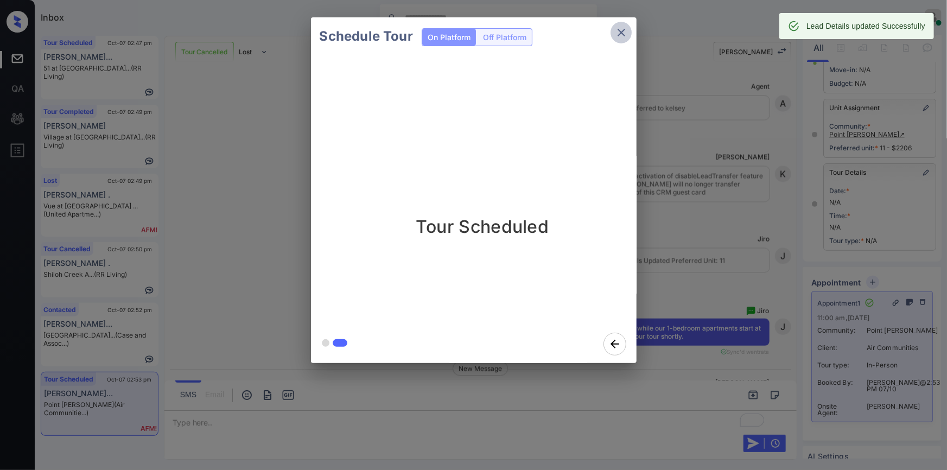
click at [616, 27] on icon "close" at bounding box center [621, 32] width 13 height 13
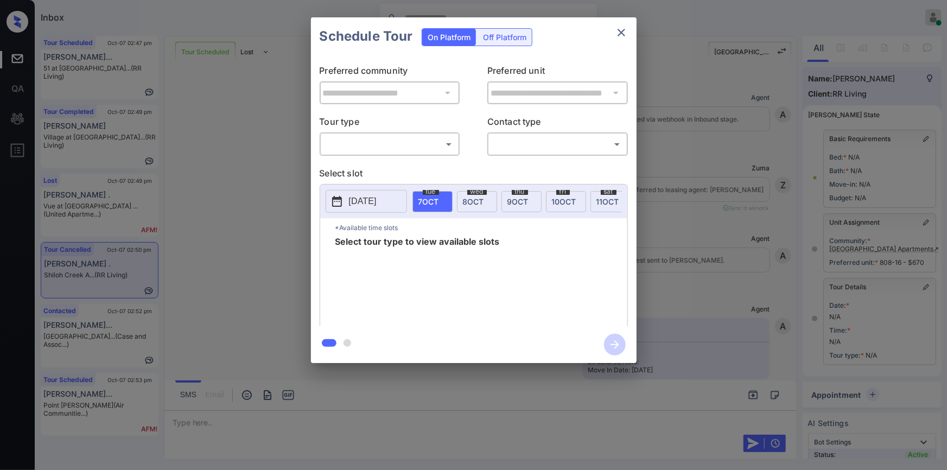
click at [381, 149] on body "Inbox [PERSON_NAME] Online Set yourself offline Set yourself on break Profile S…" at bounding box center [473, 235] width 947 height 470
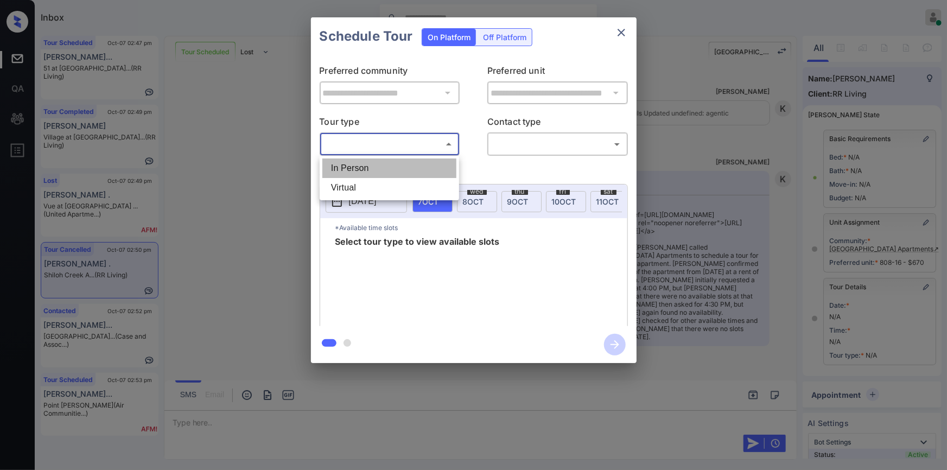
click at [362, 172] on li "In Person" at bounding box center [389, 168] width 134 height 20
type input "********"
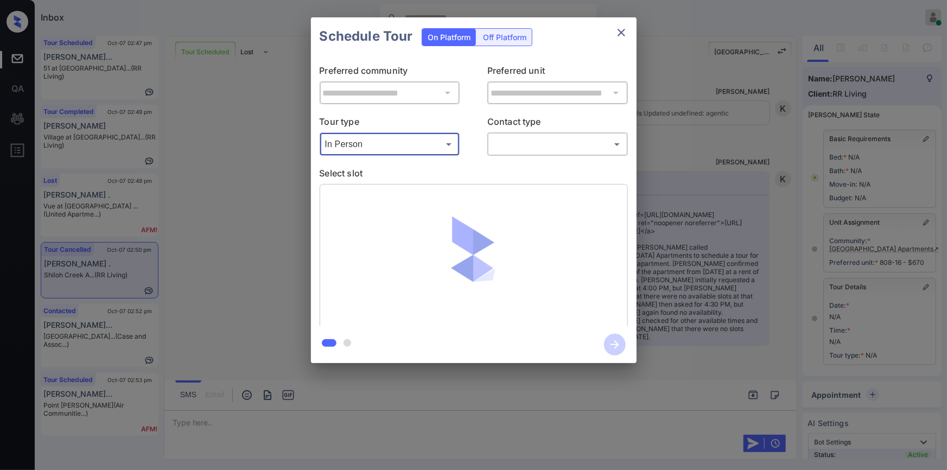
click at [525, 140] on body "Inbox [PERSON_NAME] Online Set yourself offline Set yourself on break Profile S…" at bounding box center [473, 235] width 947 height 470
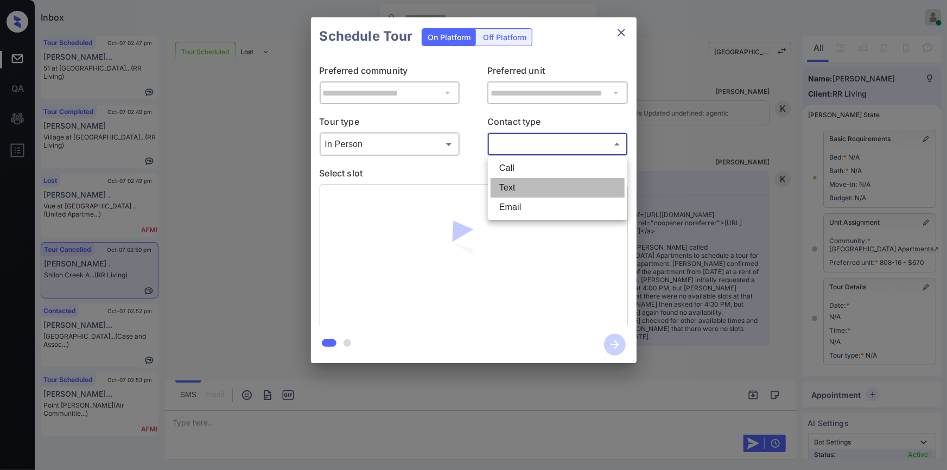
click at [514, 185] on li "Text" at bounding box center [557, 188] width 134 height 20
type input "****"
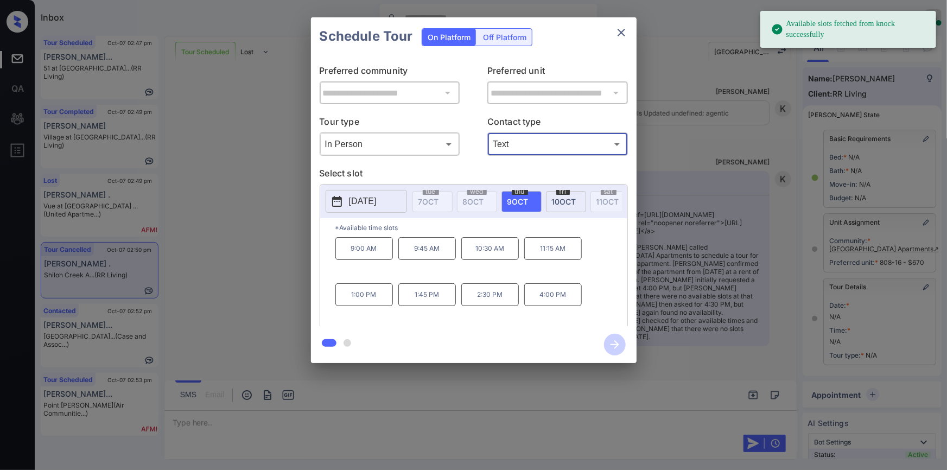
click at [566, 299] on p "4:00 PM" at bounding box center [553, 294] width 58 height 23
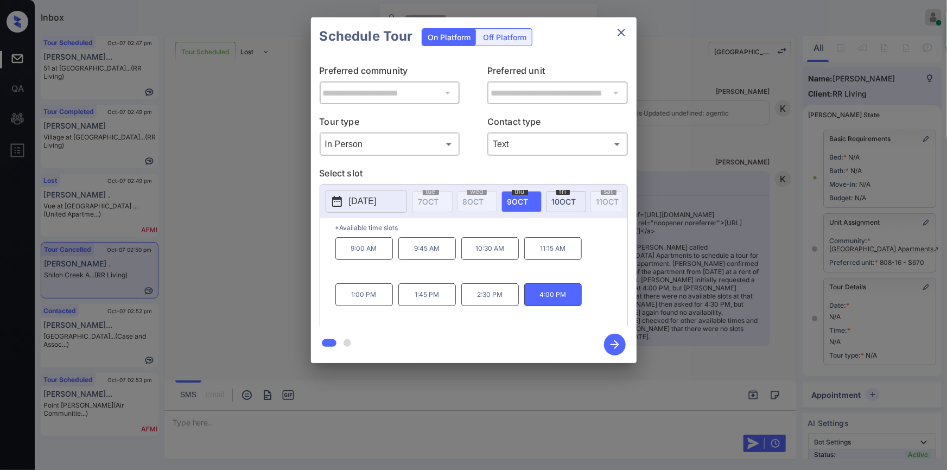
click at [616, 345] on icon "button" at bounding box center [614, 344] width 9 height 9
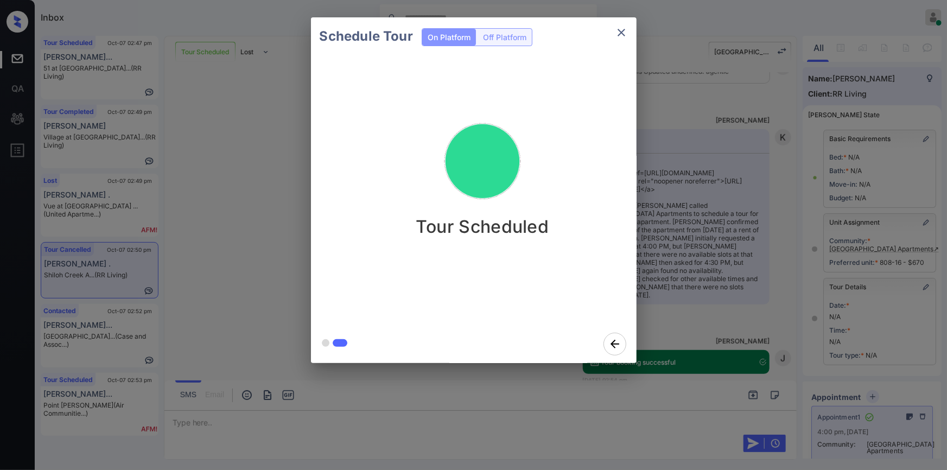
click at [623, 37] on icon "close" at bounding box center [621, 32] width 13 height 13
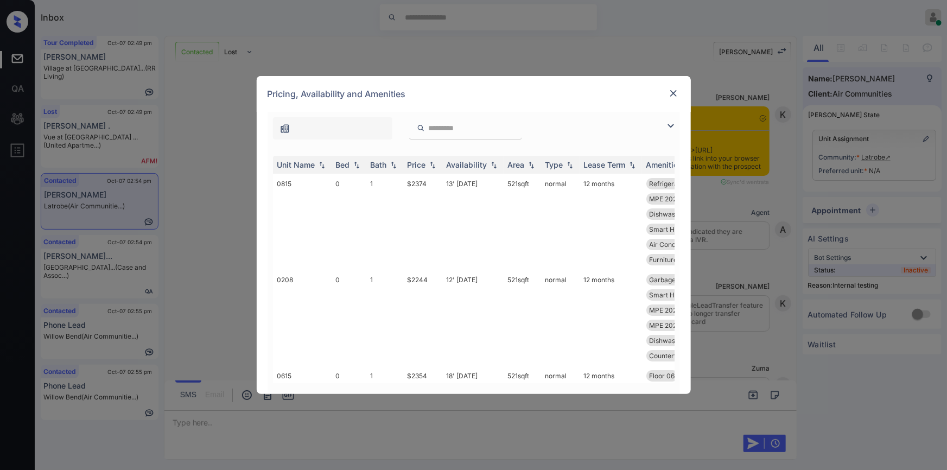
scroll to position [3610, 0]
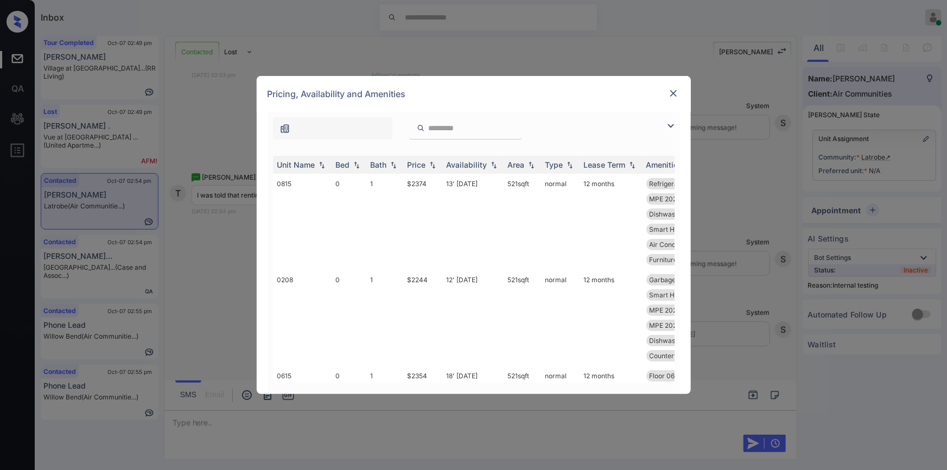
click at [667, 126] on img at bounding box center [670, 125] width 13 height 13
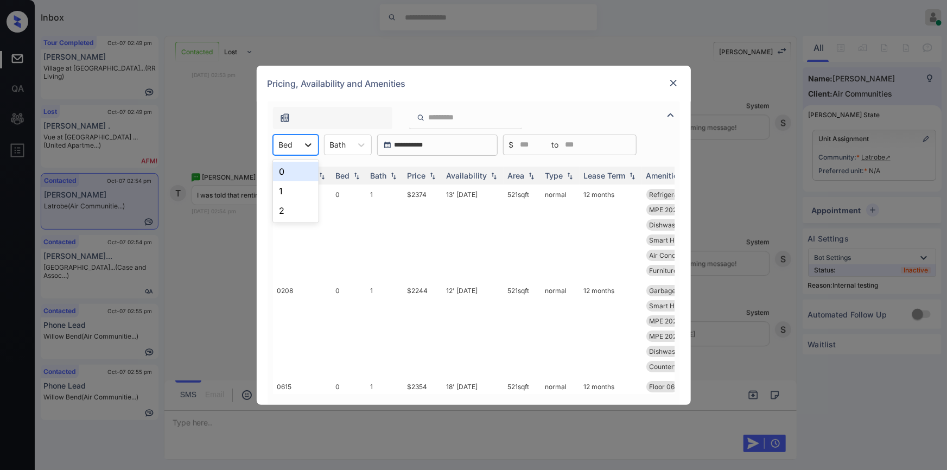
click at [305, 143] on icon at bounding box center [308, 145] width 7 height 4
click at [284, 191] on div "1" at bounding box center [296, 191] width 46 height 20
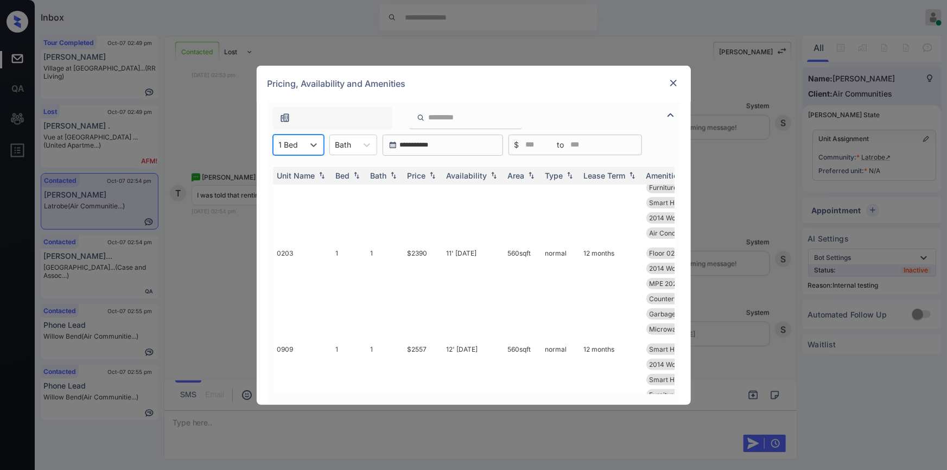
scroll to position [125, 0]
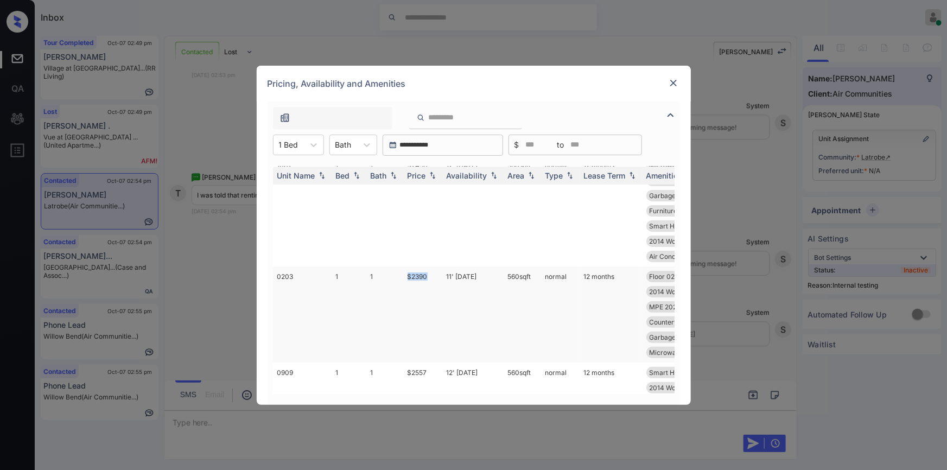
drag, startPoint x: 407, startPoint y: 277, endPoint x: 437, endPoint y: 277, distance: 30.4
click at [437, 277] on td "$2390" at bounding box center [422, 314] width 39 height 96
copy td "$2390"
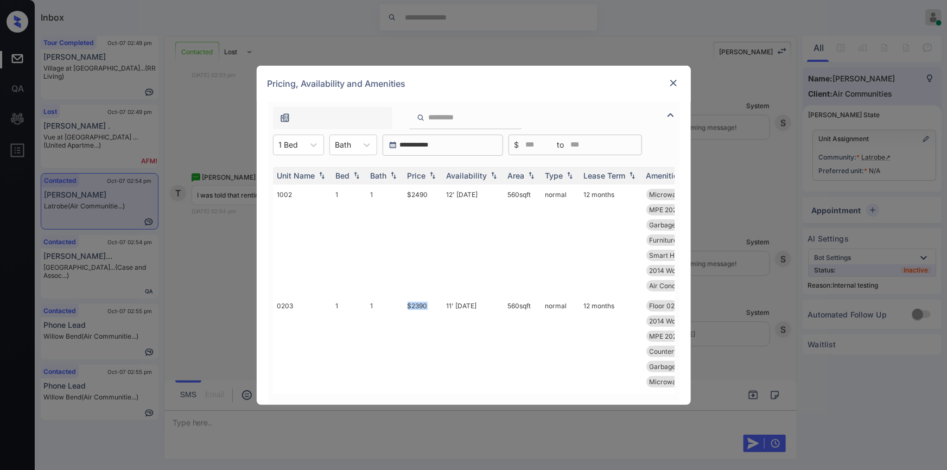
scroll to position [184, 0]
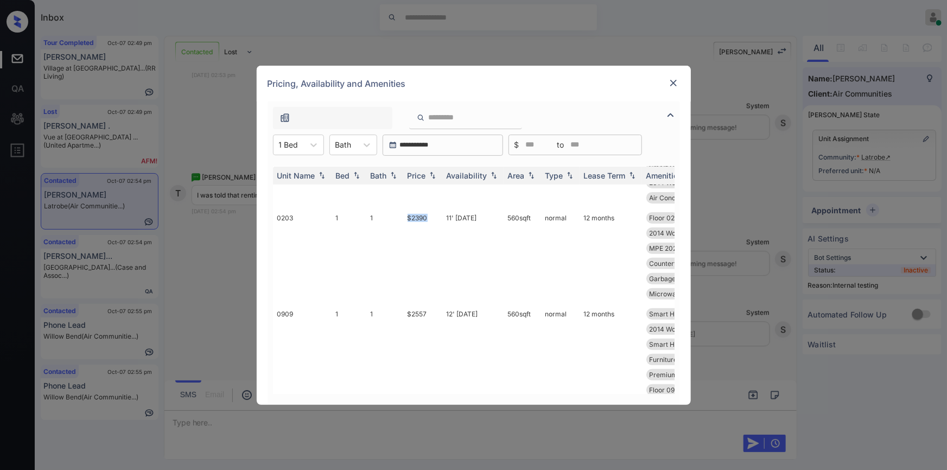
click at [669, 86] on img at bounding box center [673, 83] width 11 height 11
